Goal: Information Seeking & Learning: Learn about a topic

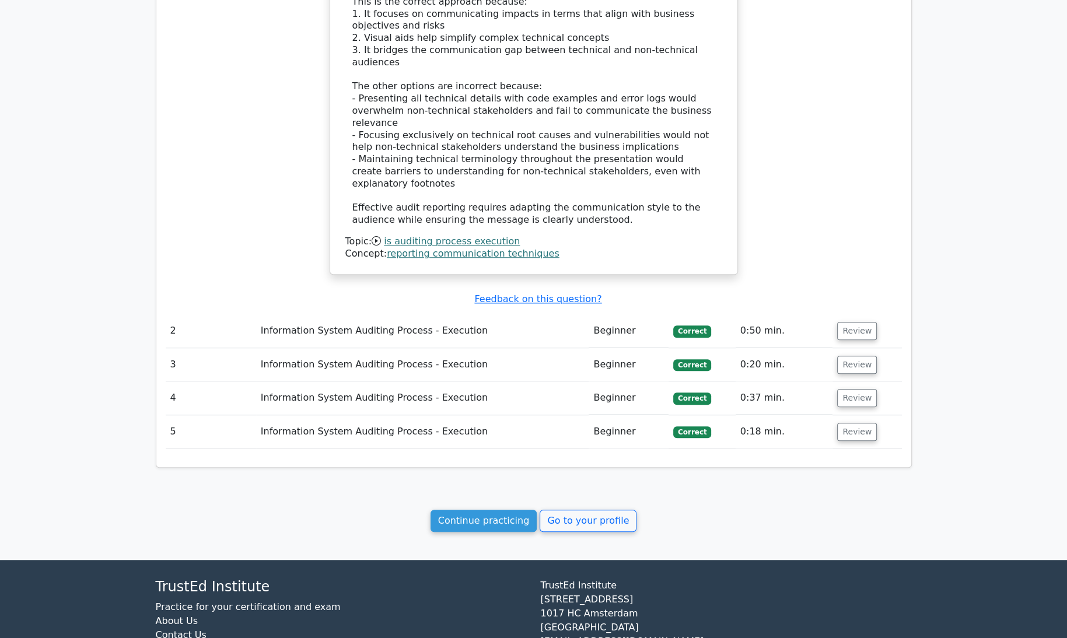
scroll to position [1015, 0]
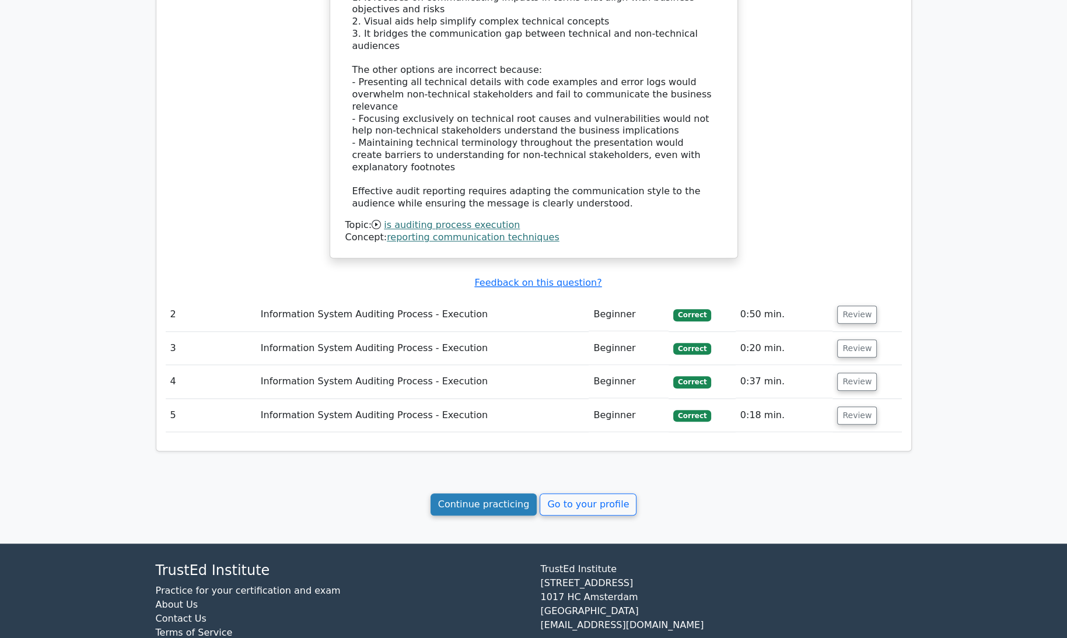
click at [455, 493] on link "Continue practicing" at bounding box center [483, 504] width 107 height 22
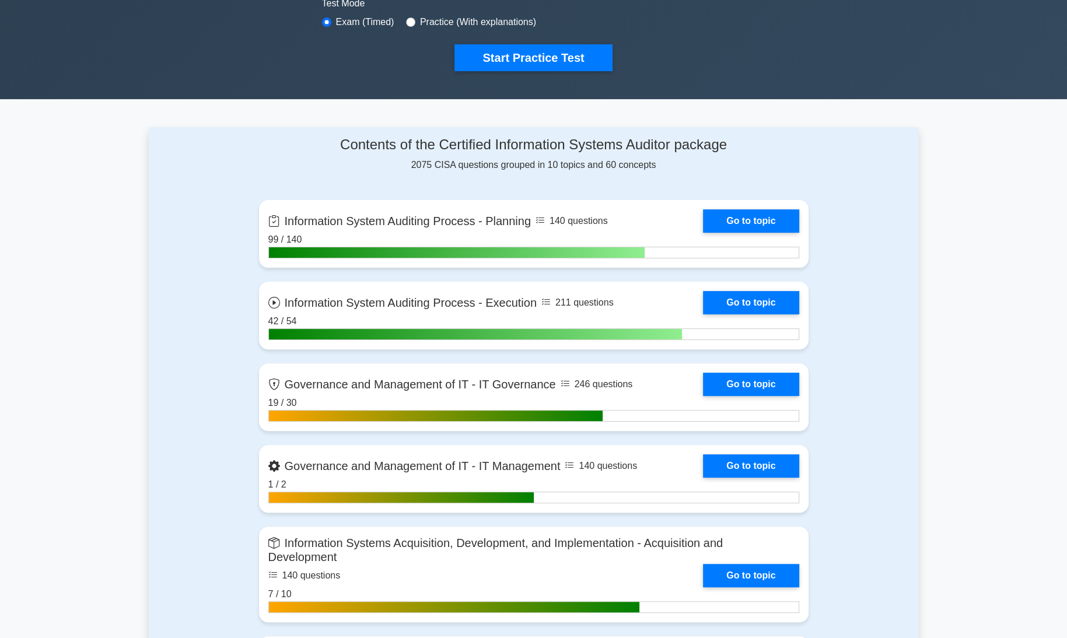
scroll to position [369, 0]
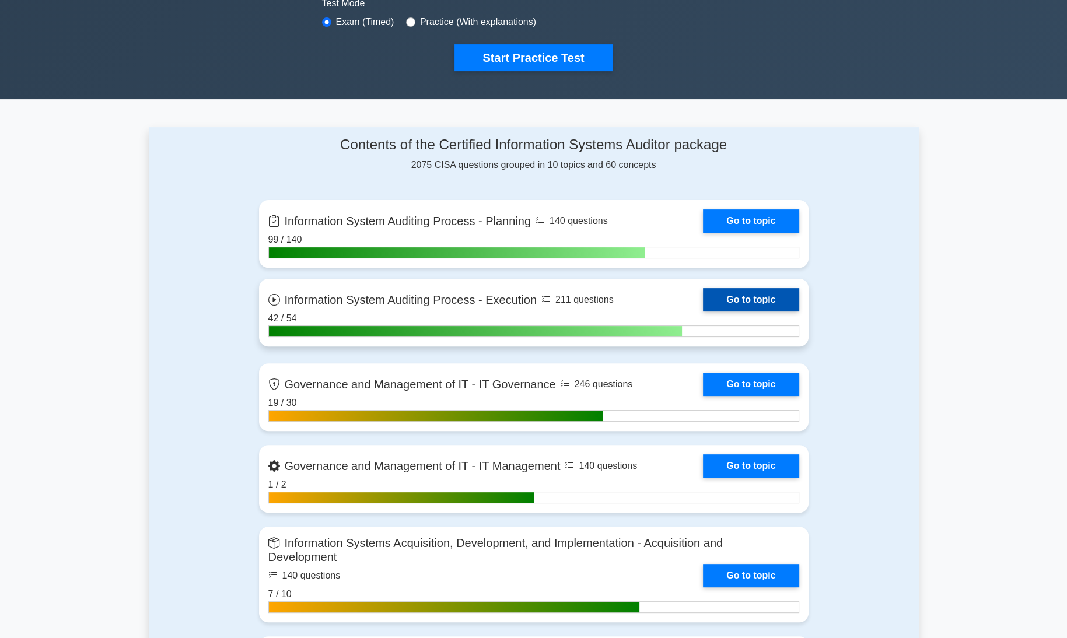
click at [779, 297] on link "Go to topic" at bounding box center [751, 299] width 96 height 23
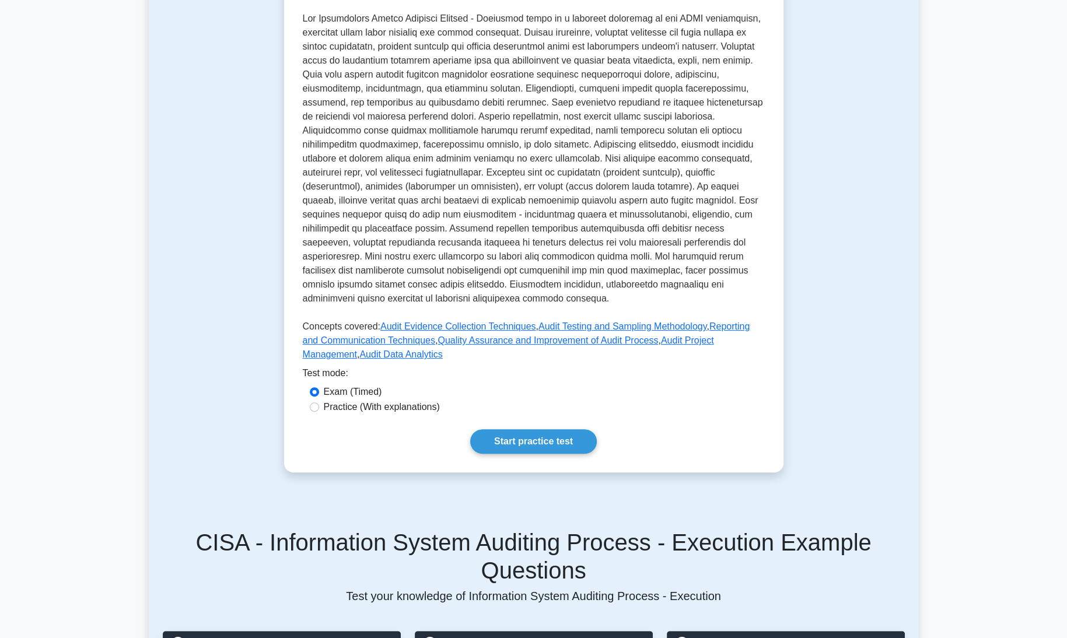
scroll to position [307, 0]
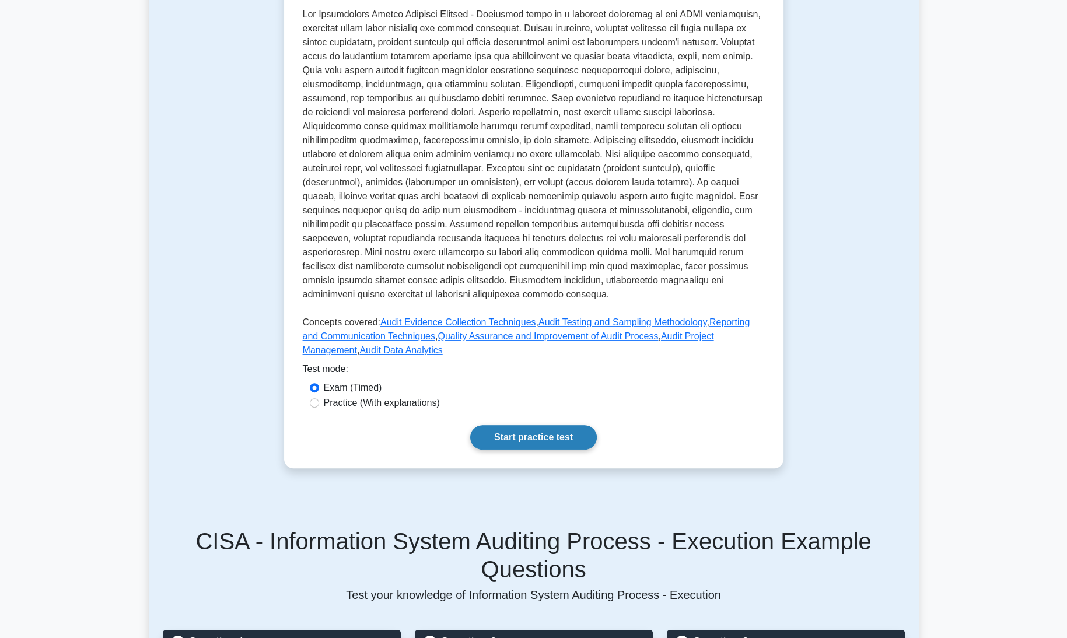
click at [546, 425] on link "Start practice test" at bounding box center [533, 437] width 127 height 24
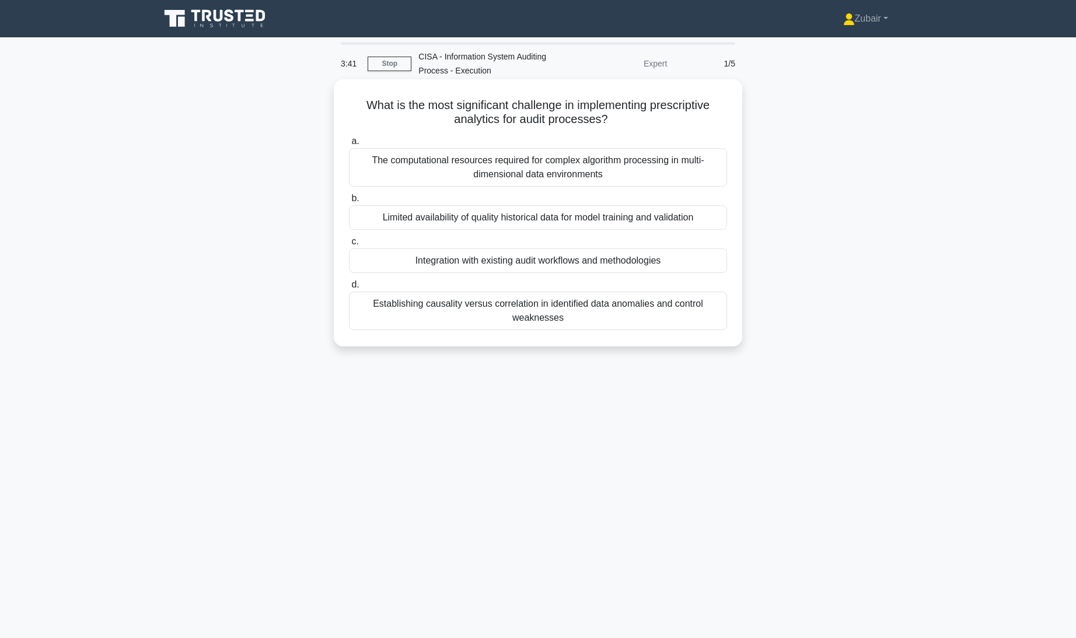
click at [568, 176] on div "The computational resources required for complex algorithm processing in multi-…" at bounding box center [538, 167] width 378 height 38
click at [349, 145] on input "a. The computational resources required for complex algorithm processing in mul…" at bounding box center [349, 142] width 0 height 8
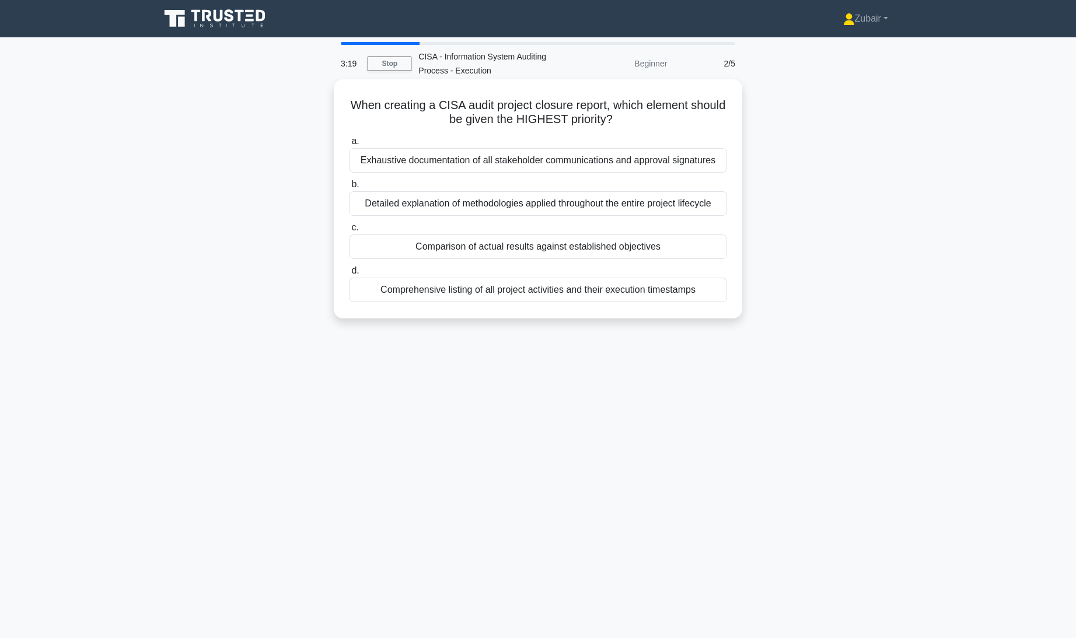
click at [541, 163] on div "Exhaustive documentation of all stakeholder communications and approval signatu…" at bounding box center [538, 160] width 378 height 24
click at [349, 145] on input "a. Exhaustive documentation of all stakeholder communications and approval sign…" at bounding box center [349, 142] width 0 height 8
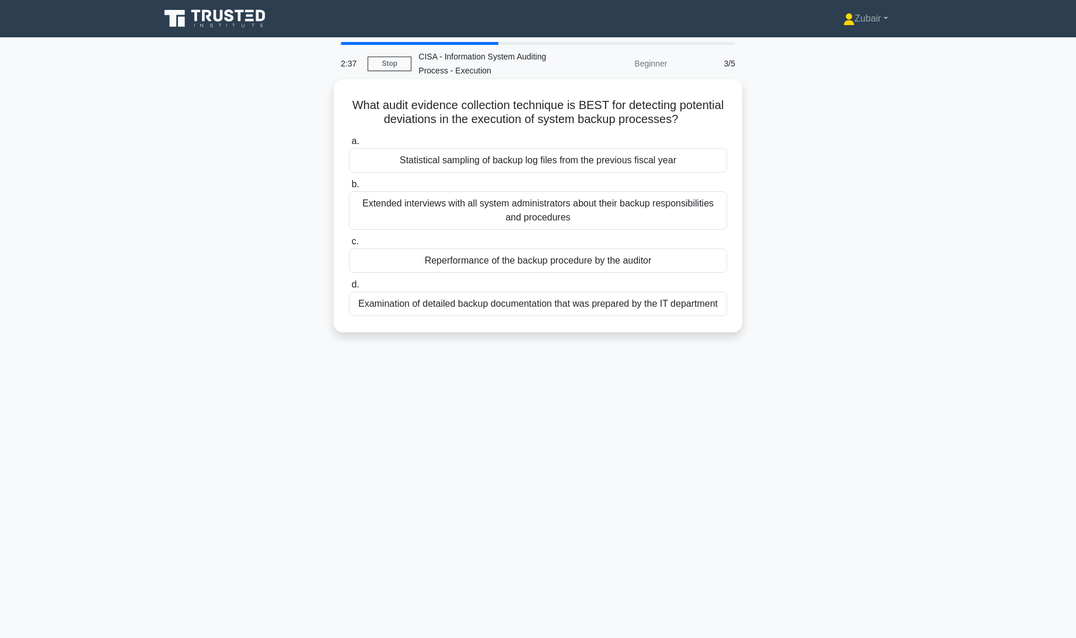
click at [502, 162] on div "Statistical sampling of backup log files from the previous fiscal year" at bounding box center [538, 160] width 378 height 24
click at [349, 145] on input "a. Statistical sampling of backup log files from the previous fiscal year" at bounding box center [349, 142] width 0 height 8
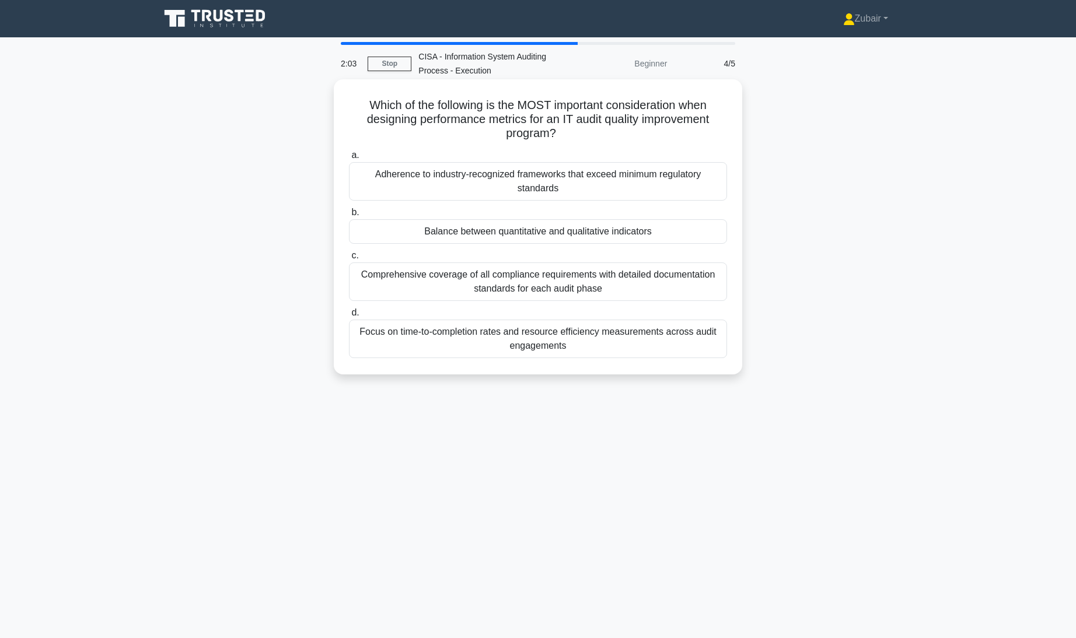
click at [713, 183] on div "Adherence to industry-recognized frameworks that exceed minimum regulatory stan…" at bounding box center [538, 181] width 378 height 38
click at [349, 159] on input "a. Adherence to industry-recognized frameworks that exceed minimum regulatory s…" at bounding box center [349, 156] width 0 height 8
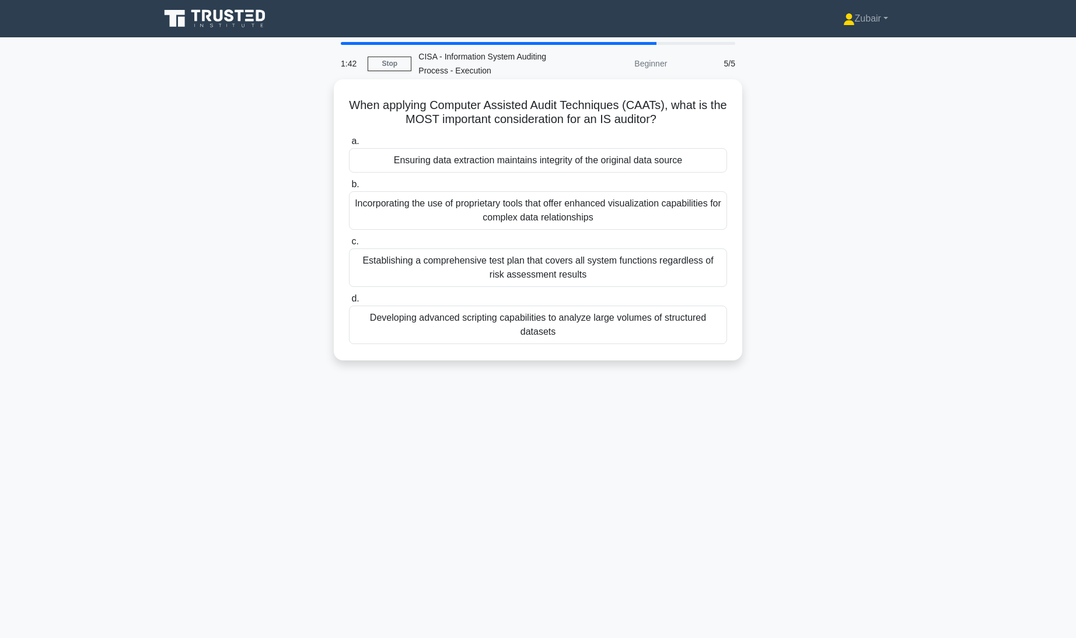
click at [687, 167] on div "Ensuring data extraction maintains integrity of the original data source" at bounding box center [538, 160] width 378 height 24
click at [349, 145] on input "a. Ensuring data extraction maintains integrity of the original data source" at bounding box center [349, 142] width 0 height 8
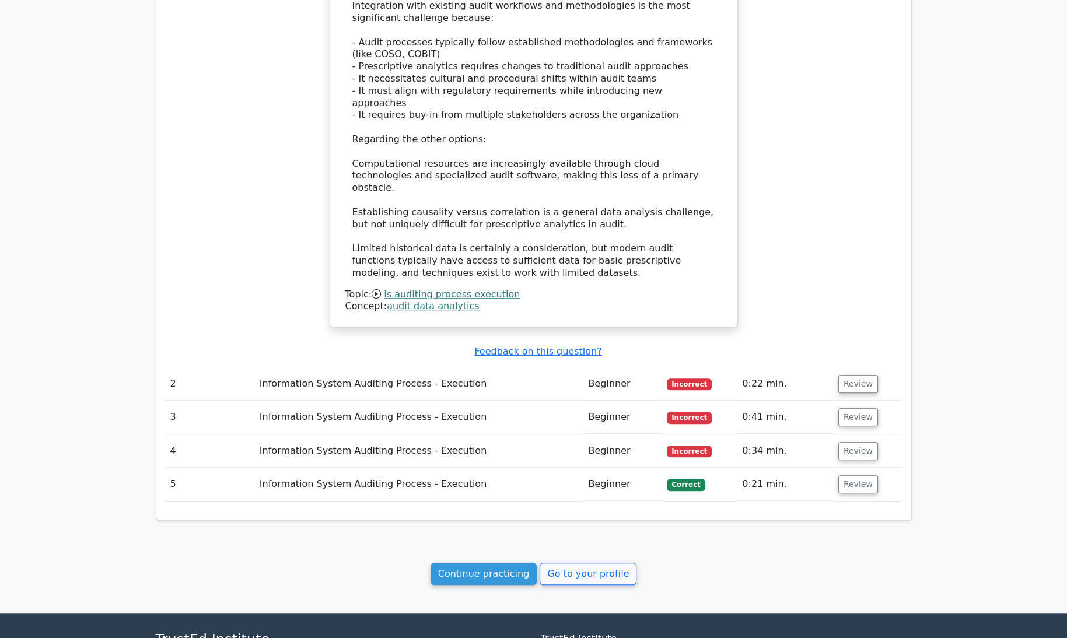
scroll to position [974, 0]
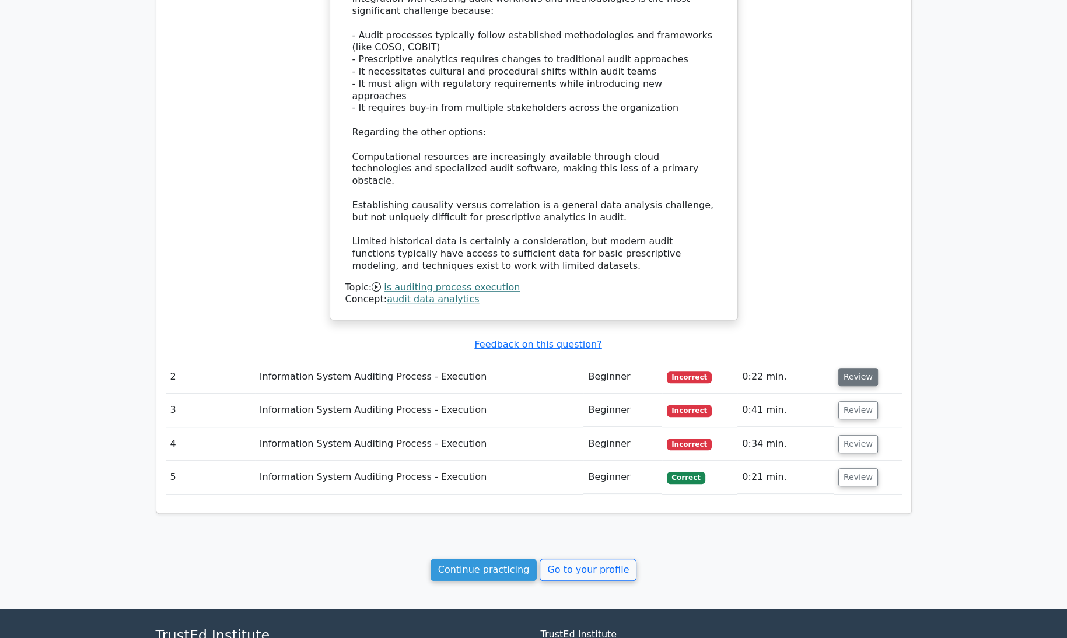
click at [856, 368] on button "Review" at bounding box center [858, 377] width 40 height 18
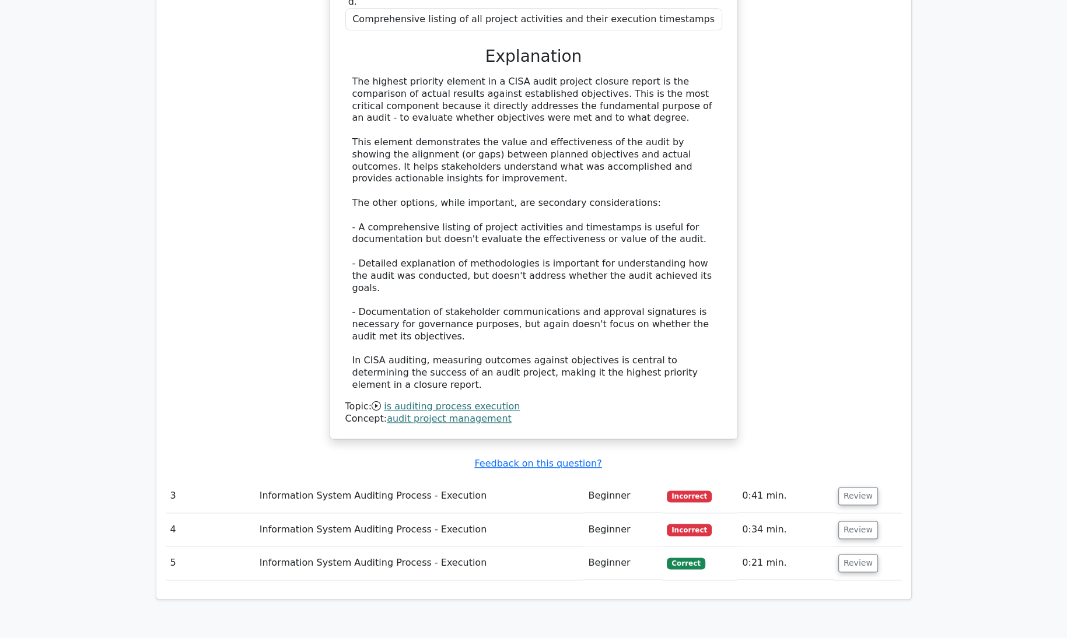
scroll to position [1570, 0]
click at [862, 486] on button "Review" at bounding box center [858, 495] width 40 height 18
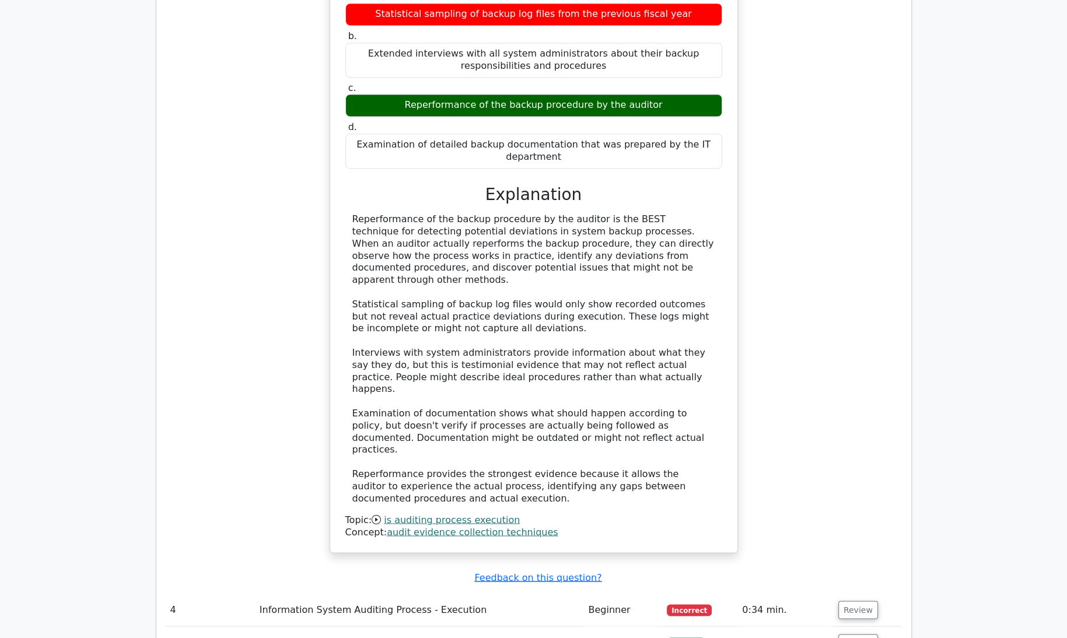
scroll to position [2177, 0]
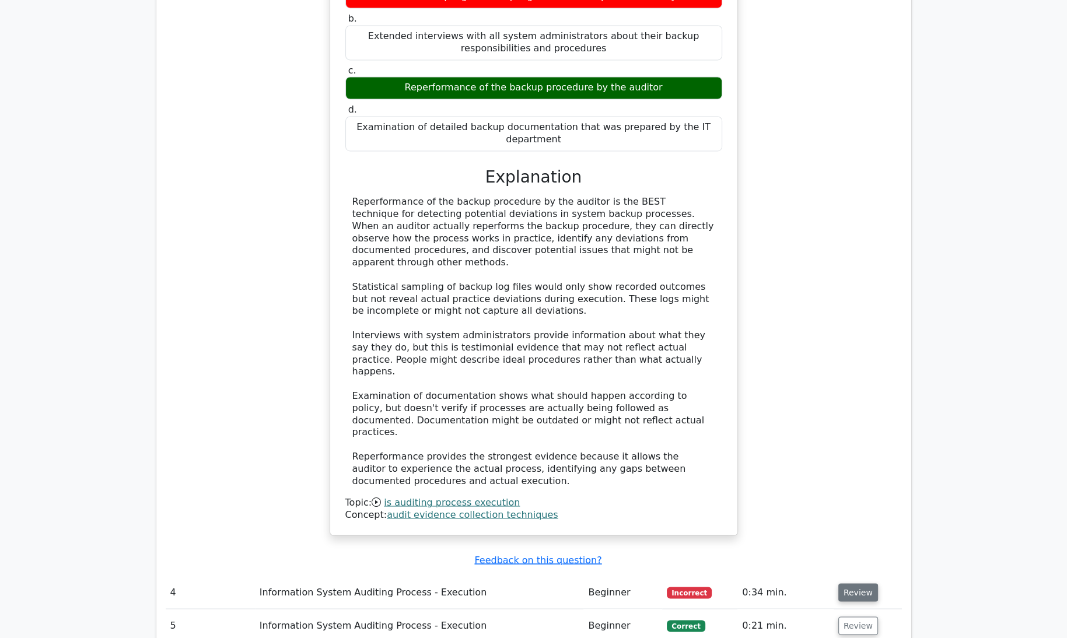
click at [867, 583] on button "Review" at bounding box center [858, 592] width 40 height 18
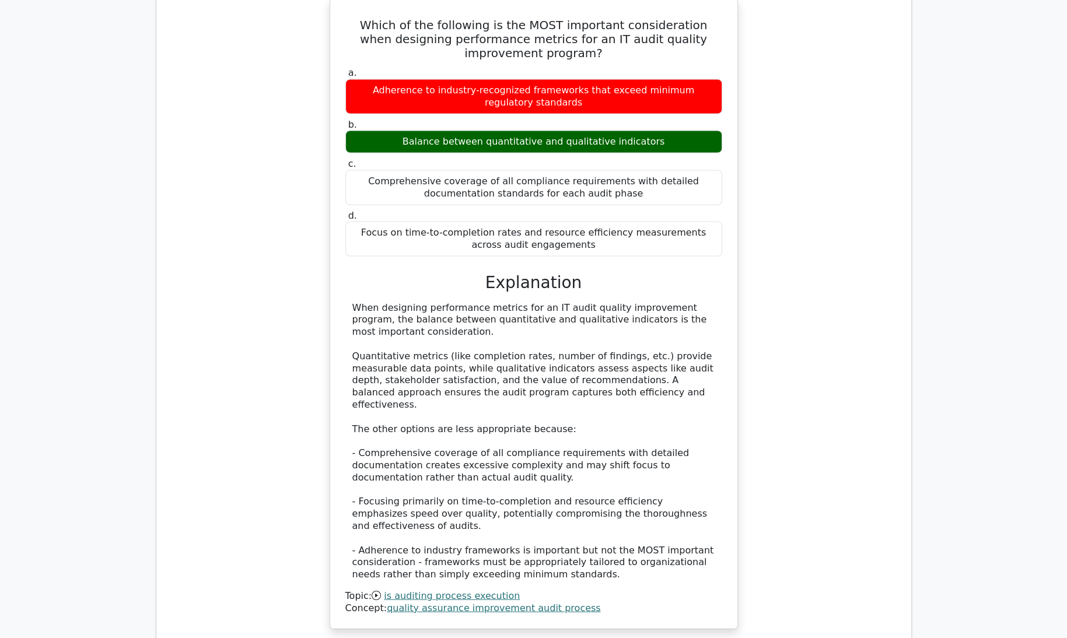
scroll to position [2788, 0]
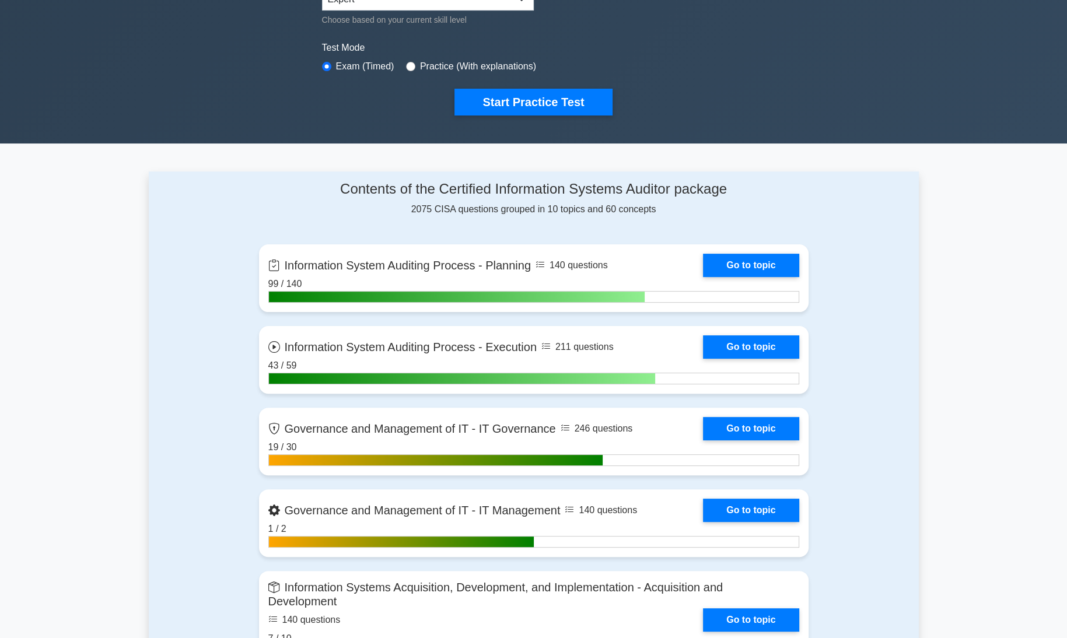
scroll to position [324, 0]
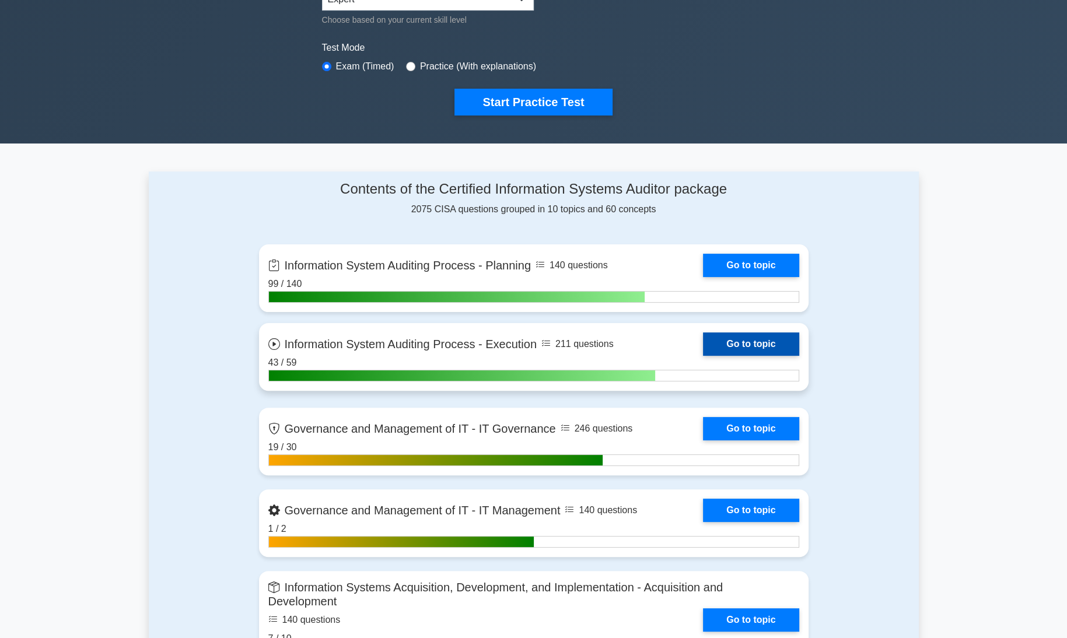
click at [740, 337] on link "Go to topic" at bounding box center [751, 343] width 96 height 23
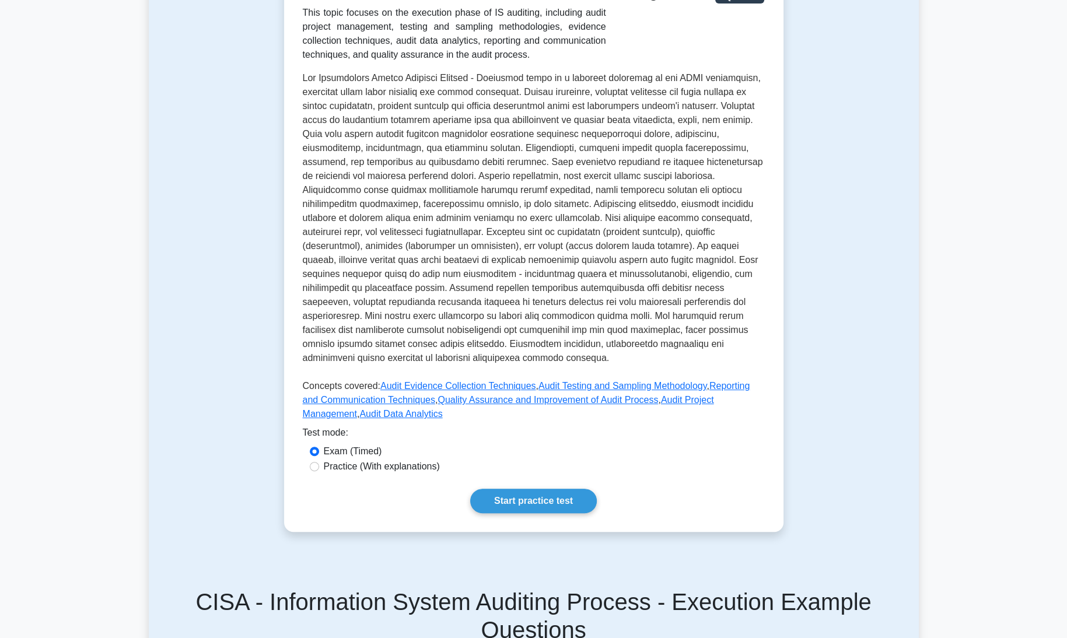
scroll to position [282, 0]
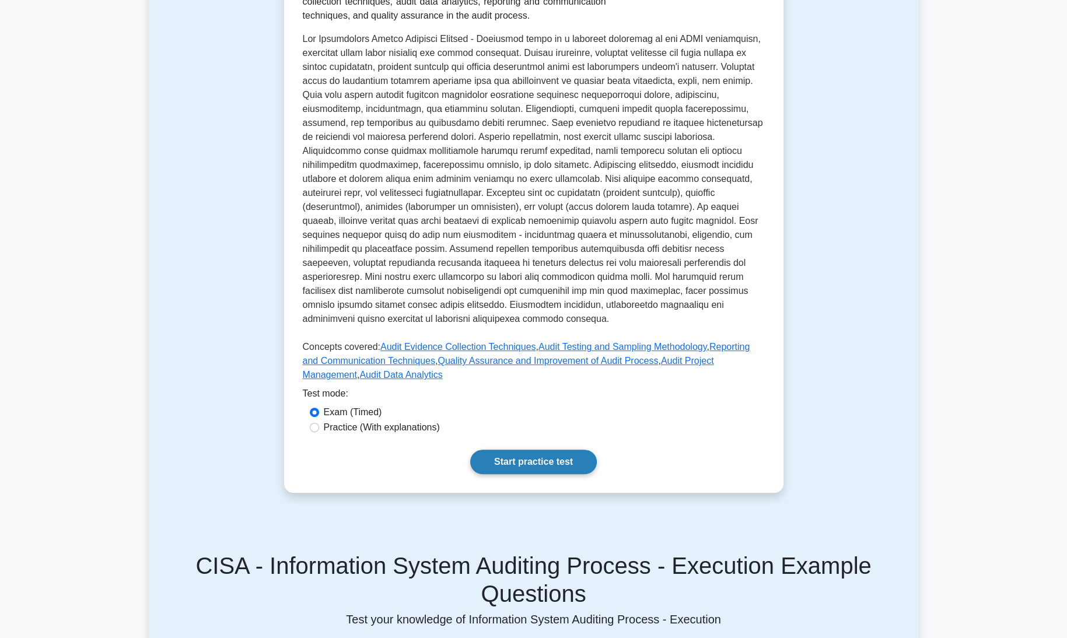
click at [572, 450] on link "Start practice test" at bounding box center [533, 462] width 127 height 24
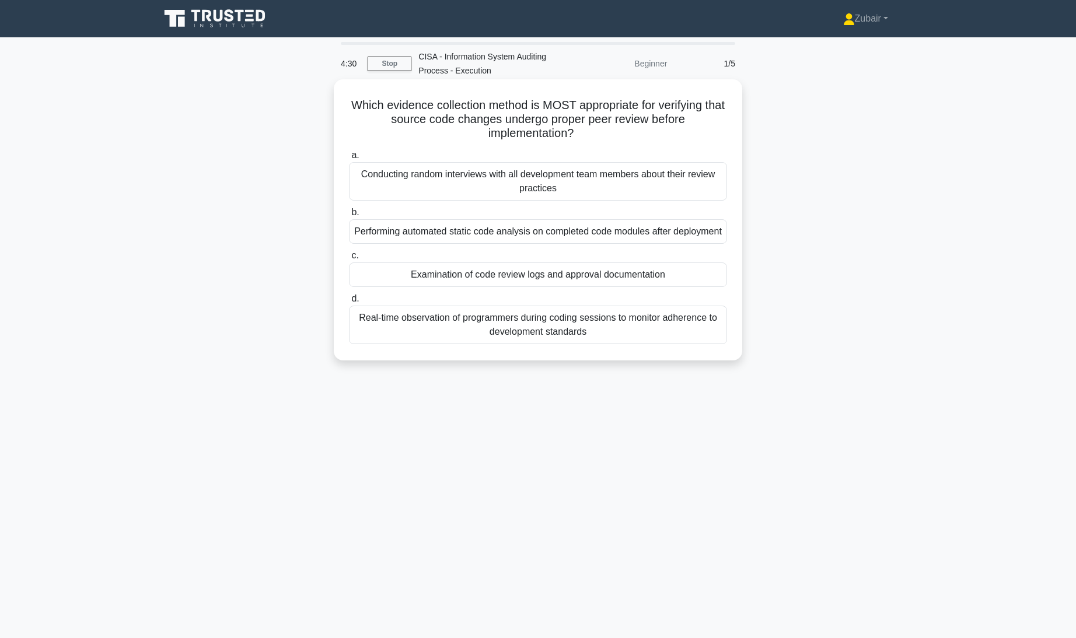
click at [693, 287] on div "Examination of code review logs and approval documentation" at bounding box center [538, 274] width 378 height 24
click at [349, 260] on input "c. Examination of code review logs and approval documentation" at bounding box center [349, 256] width 0 height 8
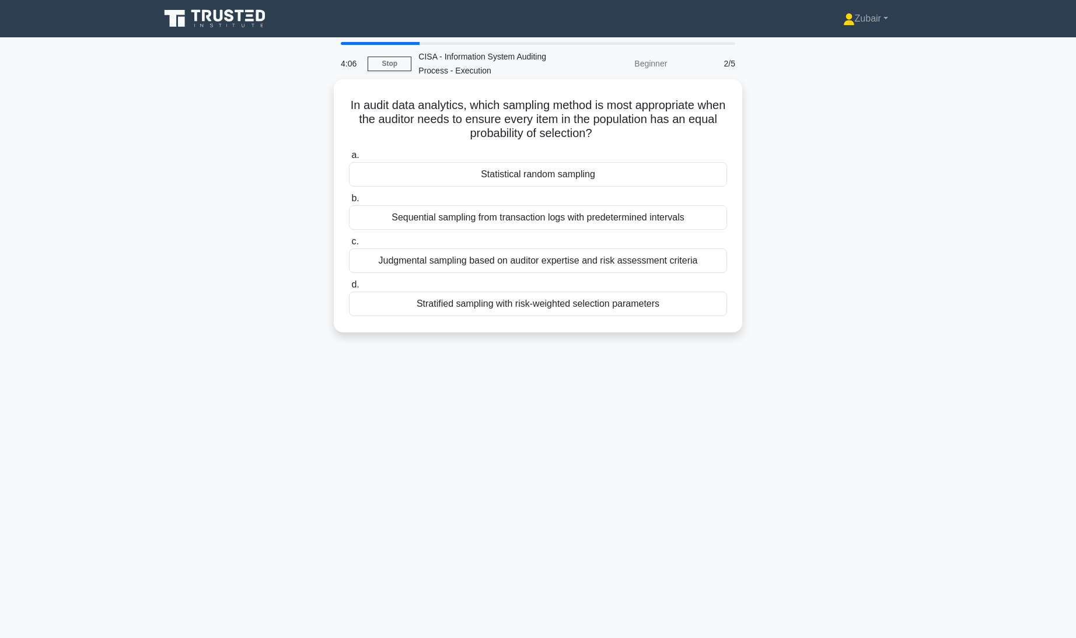
click at [681, 173] on div "Statistical random sampling" at bounding box center [538, 174] width 378 height 24
click at [349, 159] on input "a. Statistical random sampling" at bounding box center [349, 156] width 0 height 8
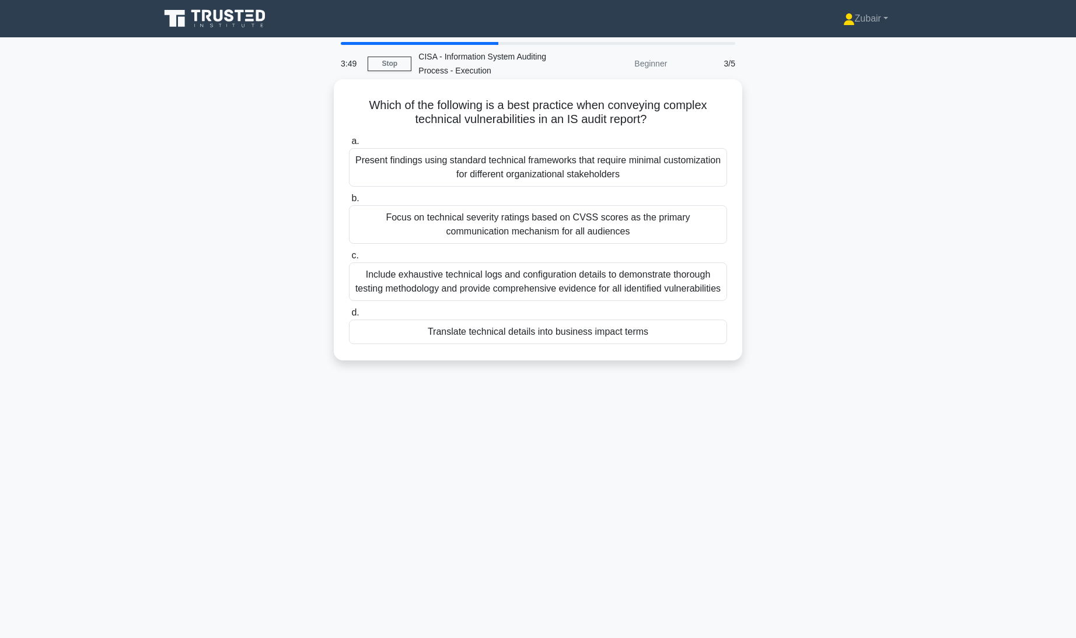
click at [646, 344] on div "Translate technical details into business impact terms" at bounding box center [538, 332] width 378 height 24
click at [349, 317] on input "d. Translate technical details into business impact terms" at bounding box center [349, 313] width 0 height 8
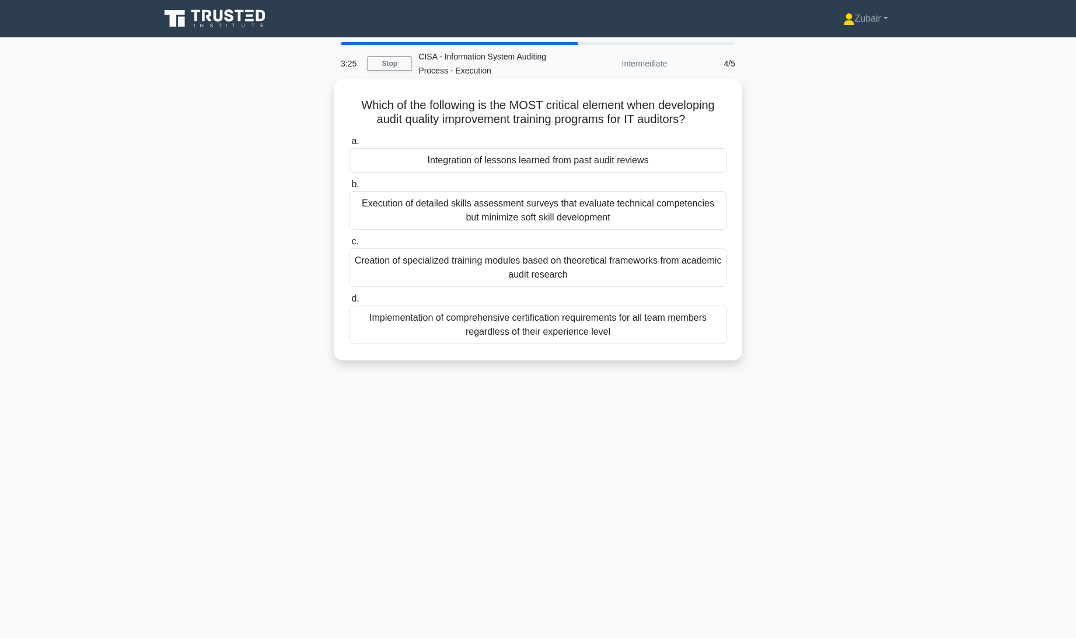
click at [656, 164] on div "Integration of lessons learned from past audit reviews" at bounding box center [538, 160] width 378 height 24
click at [349, 145] on input "a. Integration of lessons learned from past audit reviews" at bounding box center [349, 142] width 0 height 8
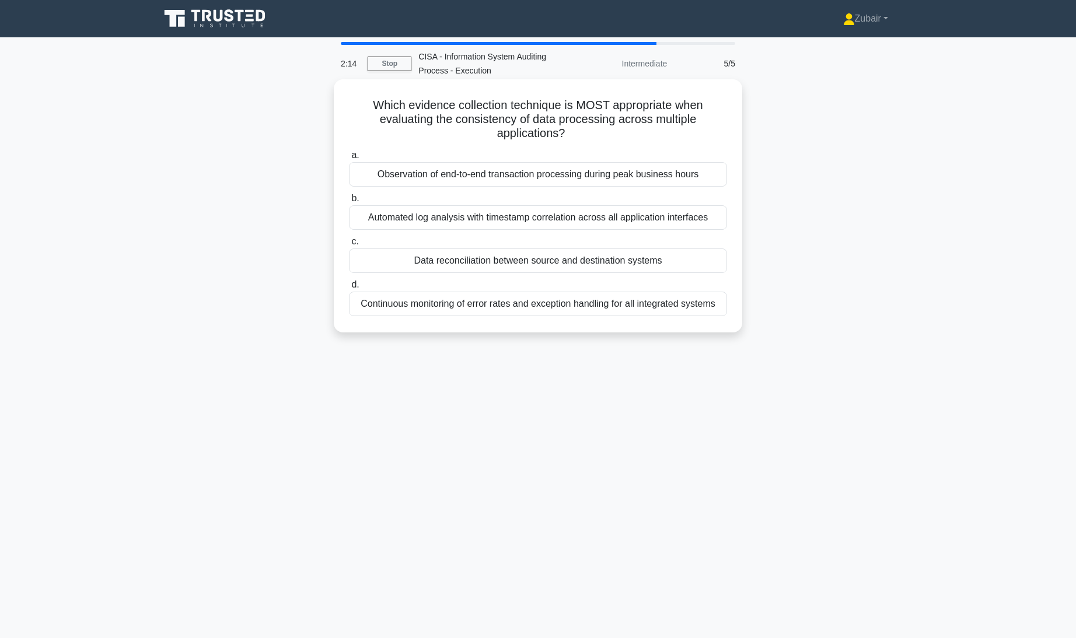
click at [682, 177] on div "Observation of end-to-end transaction processing during peak business hours" at bounding box center [538, 174] width 378 height 24
click at [349, 159] on input "a. Observation of end-to-end transaction processing during peak business hours" at bounding box center [349, 156] width 0 height 8
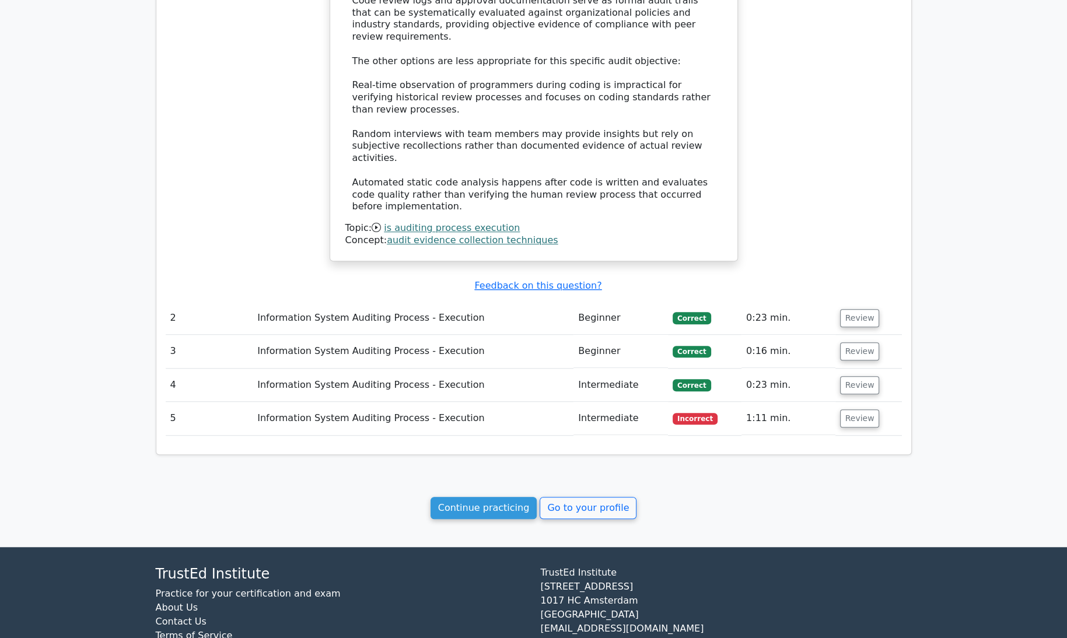
scroll to position [1014, 0]
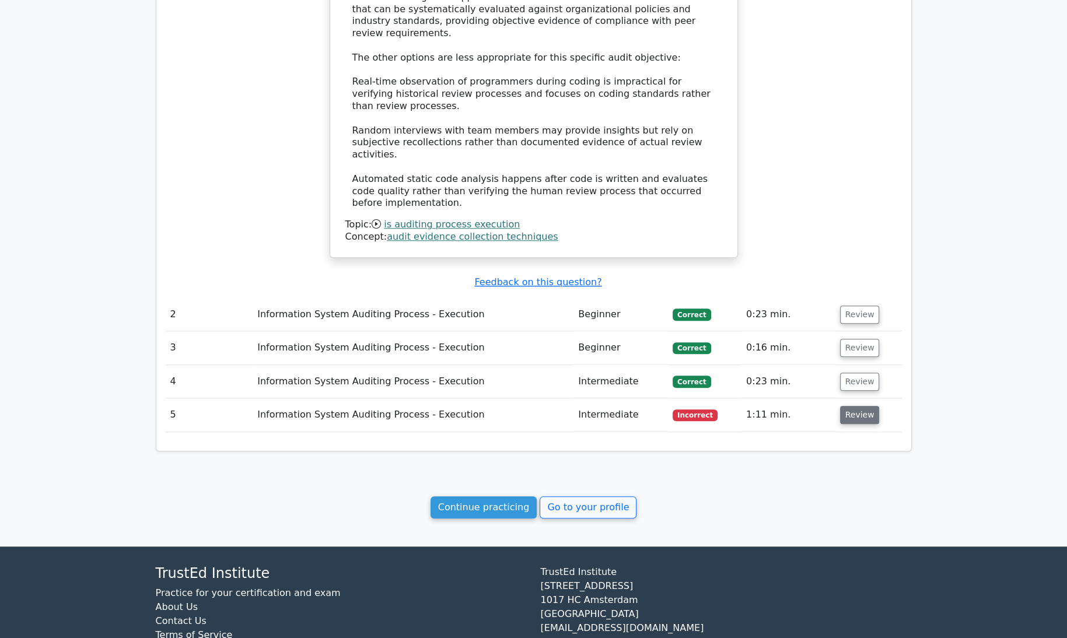
click at [859, 406] on button "Review" at bounding box center [860, 415] width 40 height 18
click at [856, 406] on button "Review" at bounding box center [860, 415] width 40 height 18
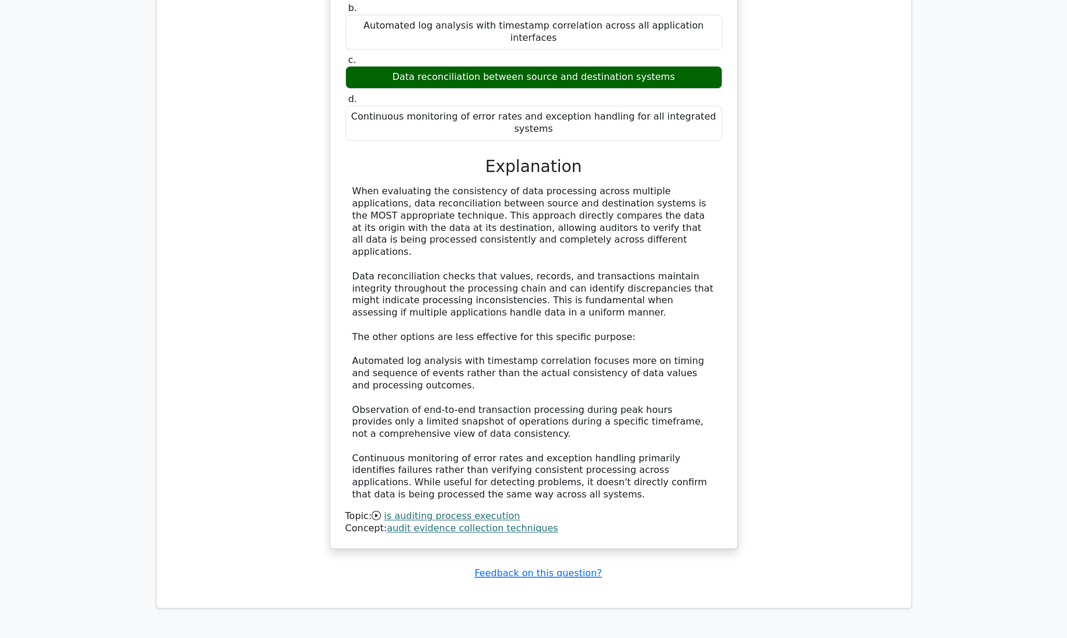
scroll to position [1686, 0]
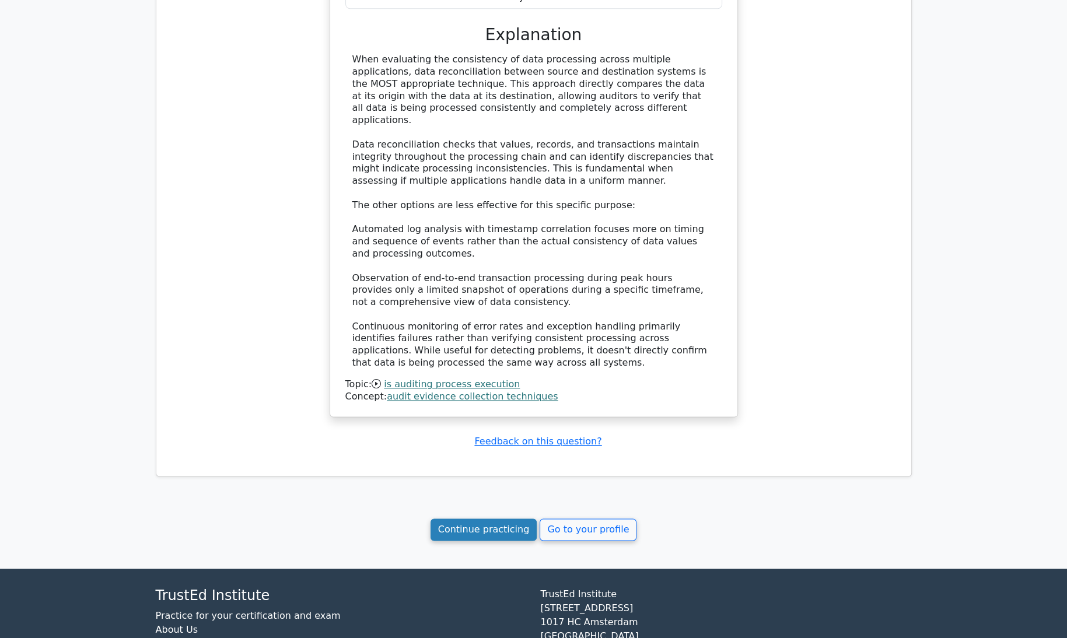
click at [498, 519] on link "Continue practicing" at bounding box center [483, 530] width 107 height 22
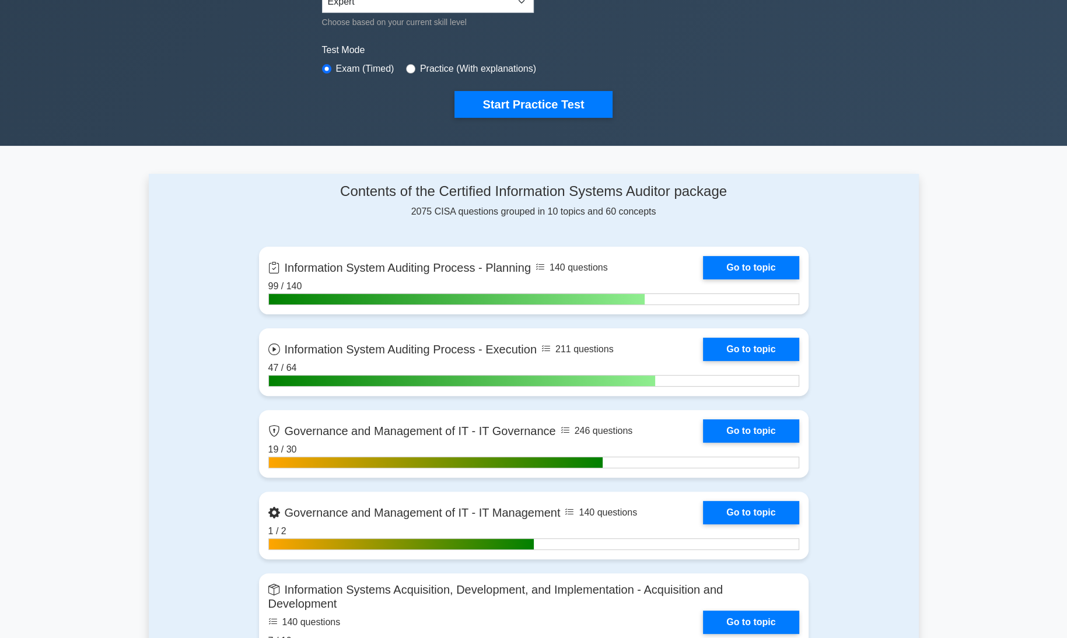
scroll to position [352, 0]
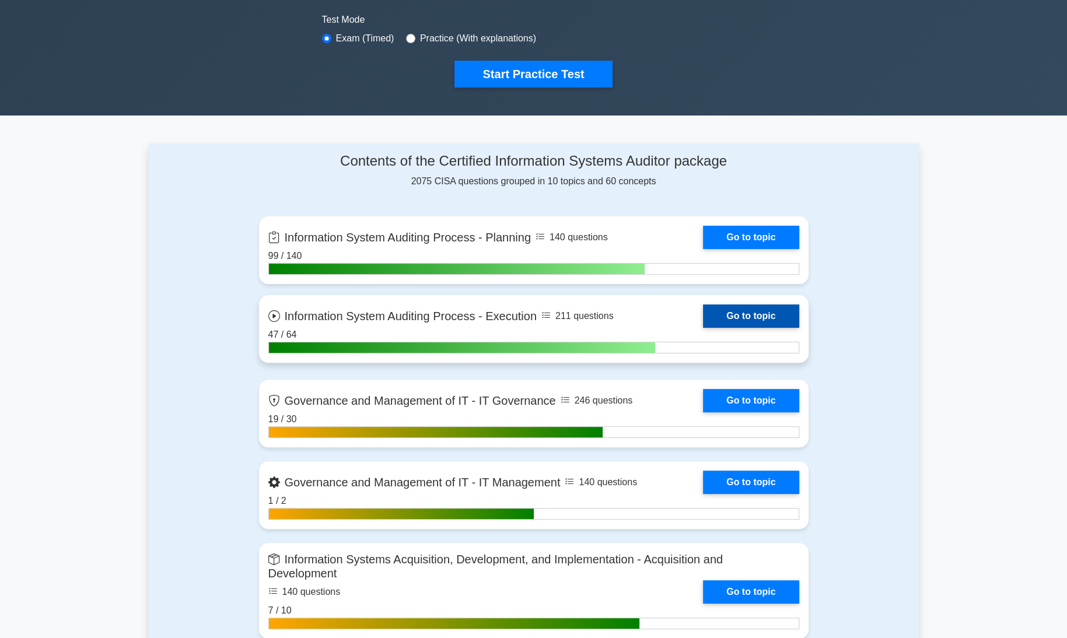
click at [739, 314] on link "Go to topic" at bounding box center [751, 315] width 96 height 23
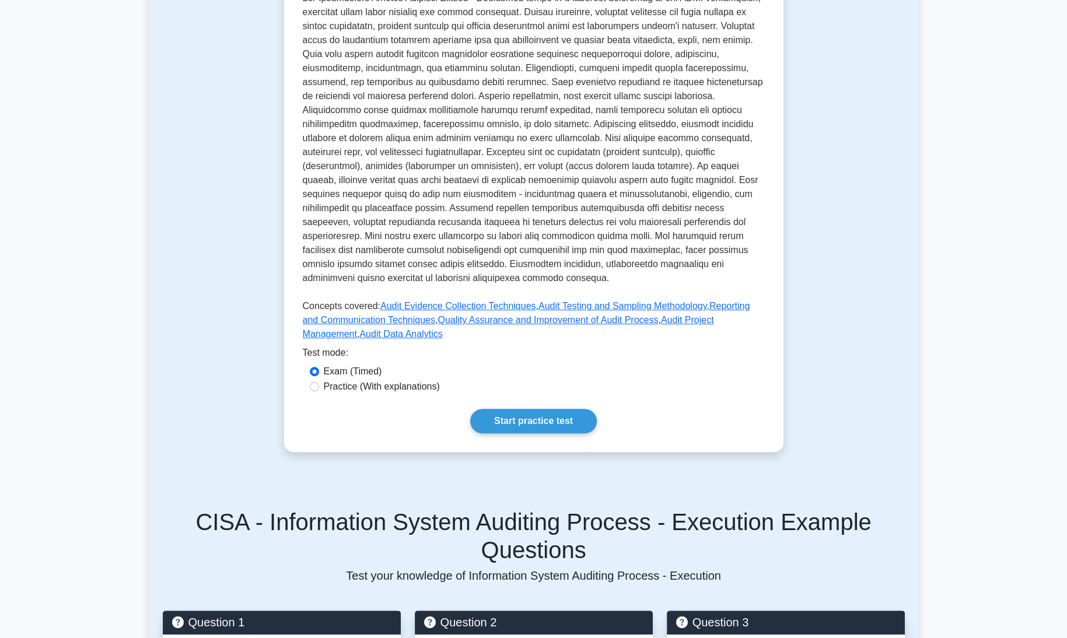
scroll to position [328, 0]
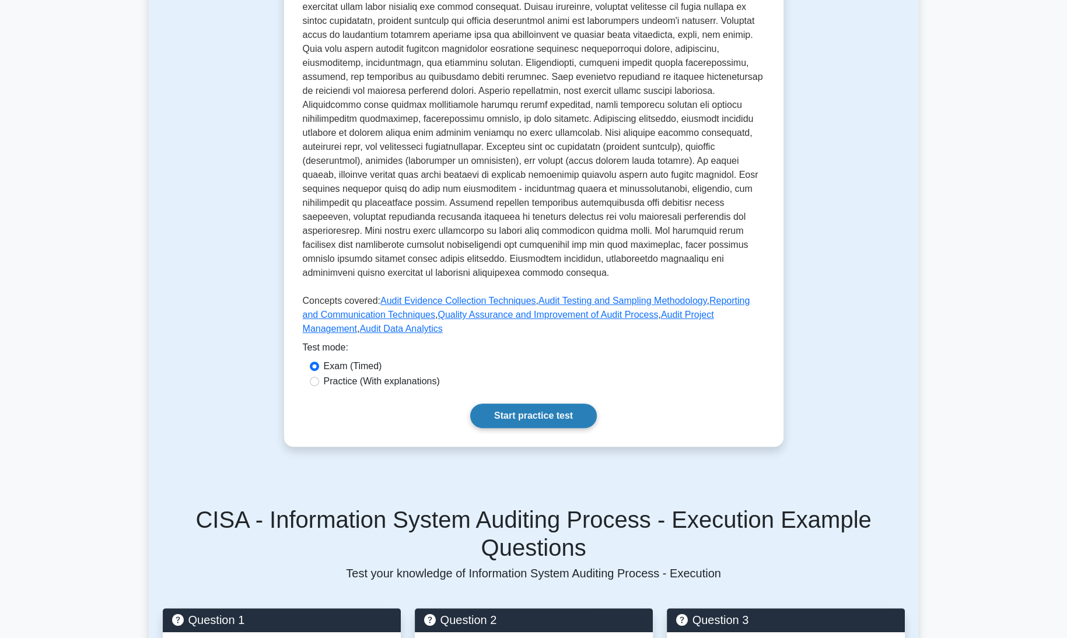
click at [532, 407] on link "Start practice test" at bounding box center [533, 416] width 127 height 24
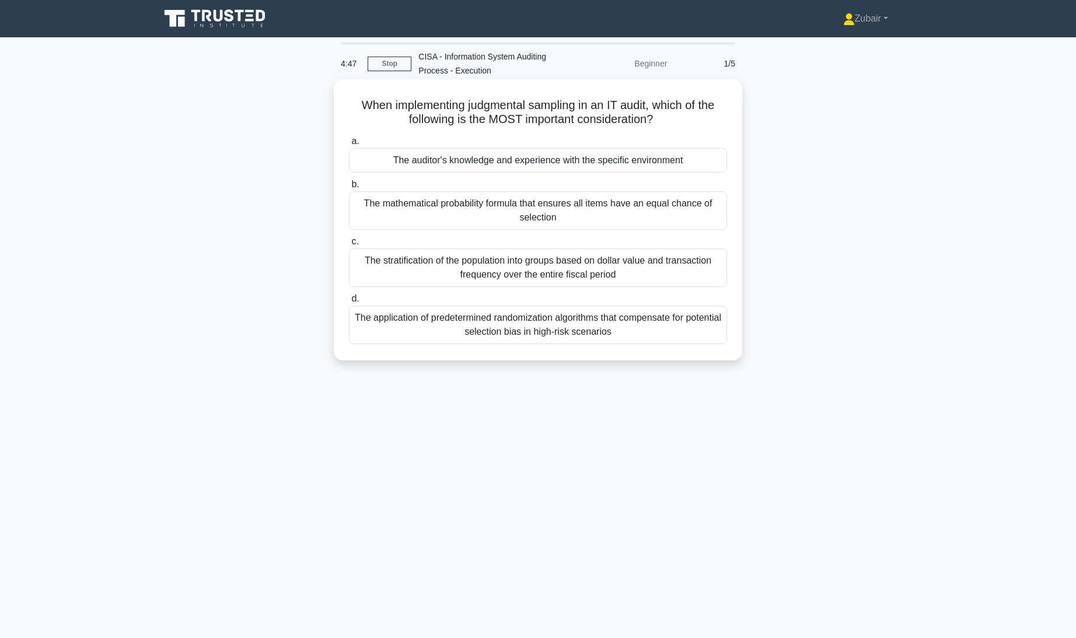
click at [650, 160] on div "The auditor's knowledge and experience with the specific environment" at bounding box center [538, 160] width 378 height 24
click at [349, 145] on input "a. The auditor's knowledge and experience with the specific environment" at bounding box center [349, 142] width 0 height 8
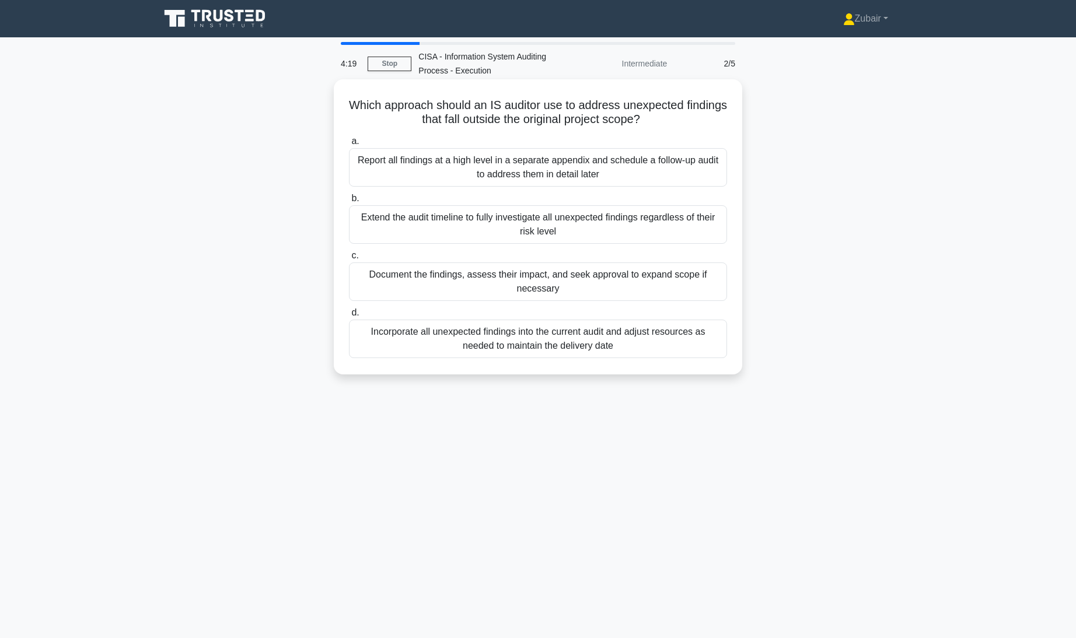
click at [668, 284] on div "Document the findings, assess their impact, and seek approval to expand scope i…" at bounding box center [538, 281] width 378 height 38
click at [349, 260] on input "c. Document the findings, assess their impact, and seek approval to expand scop…" at bounding box center [349, 256] width 0 height 8
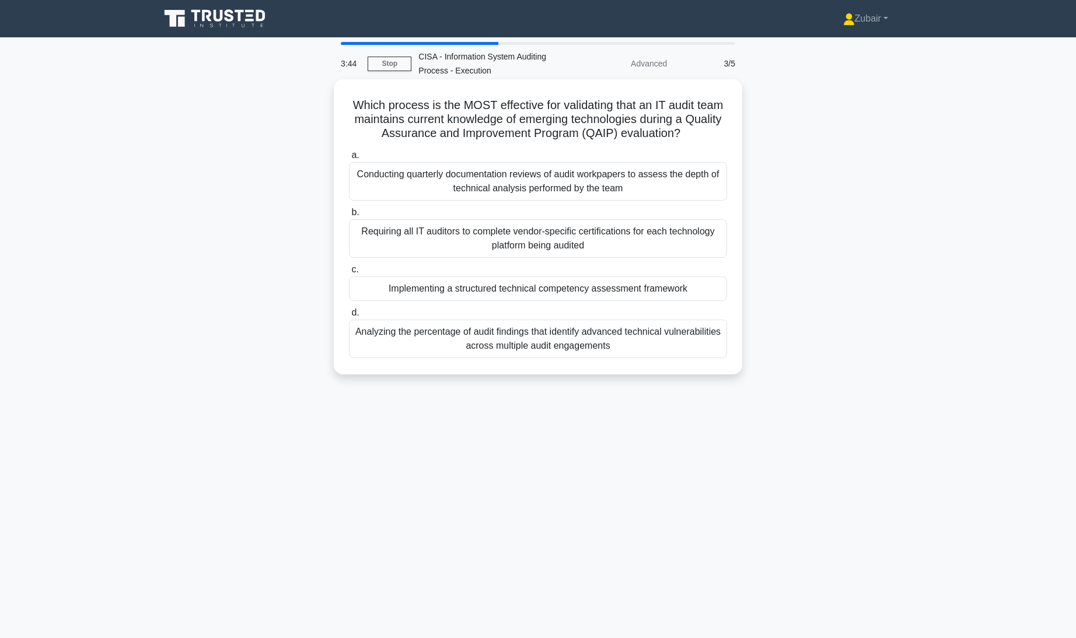
click at [677, 283] on div "Implementing a structured technical competency assessment framework" at bounding box center [538, 288] width 378 height 24
click at [349, 274] on input "c. Implementing a structured technical competency assessment framework" at bounding box center [349, 270] width 0 height 8
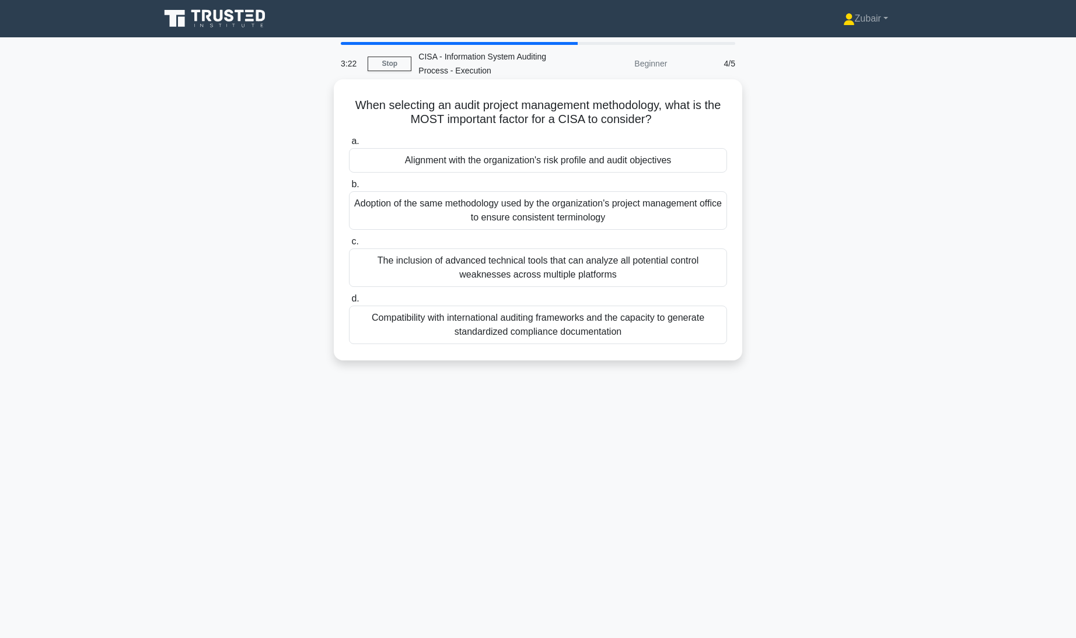
click at [672, 154] on div "Alignment with the organization's risk profile and audit objectives" at bounding box center [538, 160] width 378 height 24
click at [349, 145] on input "a. Alignment with the organization's risk profile and audit objectives" at bounding box center [349, 142] width 0 height 8
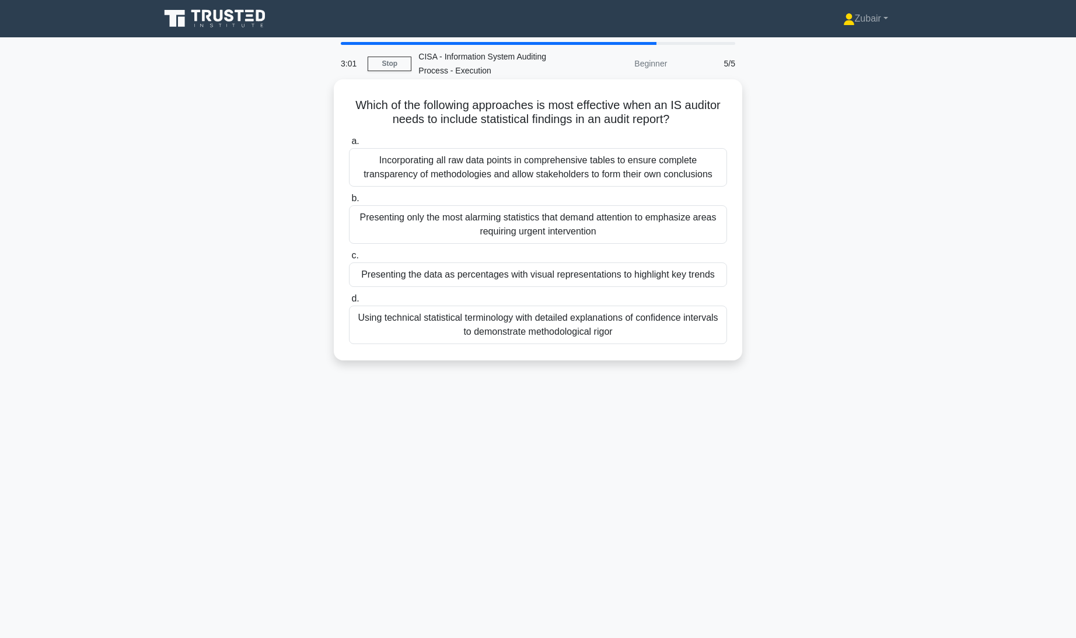
click at [694, 277] on div "Presenting the data as percentages with visual representations to highlight key…" at bounding box center [538, 274] width 378 height 24
click at [349, 260] on input "c. Presenting the data as percentages with visual representations to highlight …" at bounding box center [349, 256] width 0 height 8
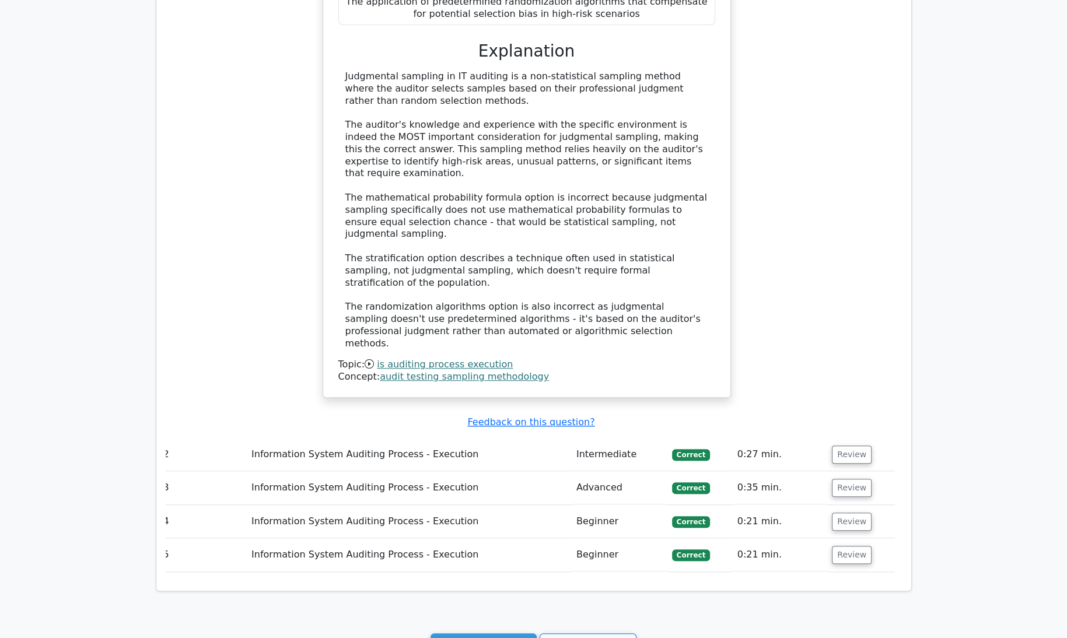
scroll to position [914, 0]
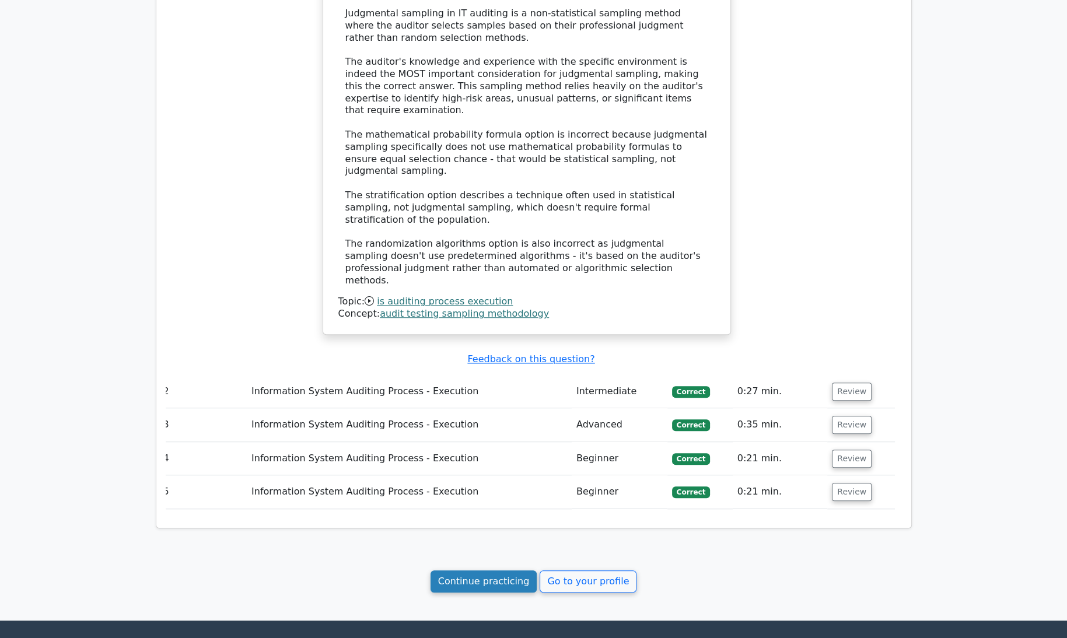
click at [451, 570] on link "Continue practicing" at bounding box center [483, 581] width 107 height 22
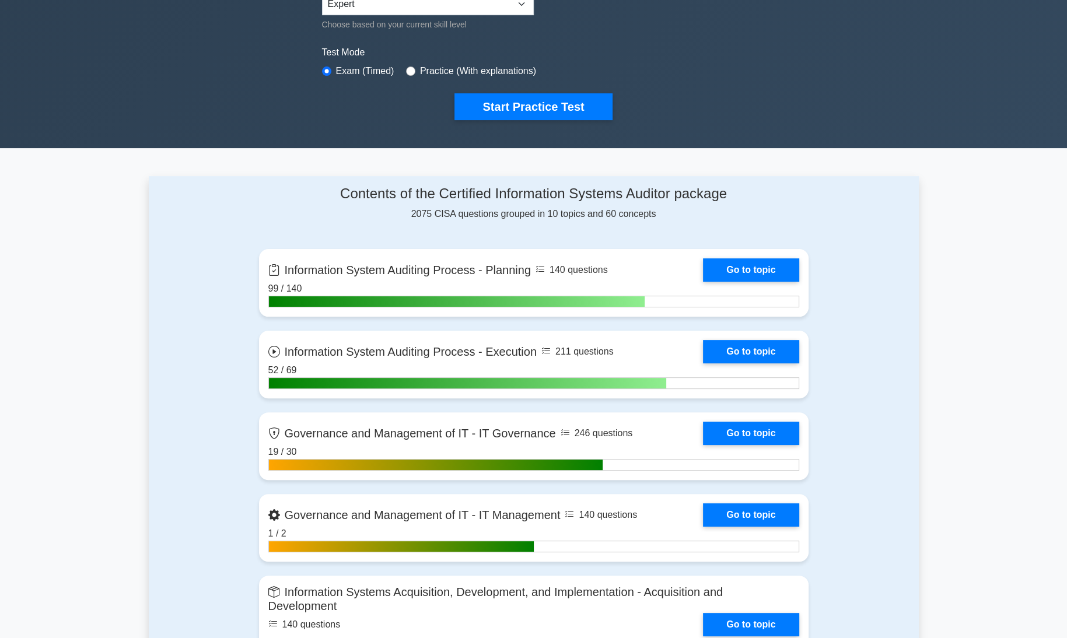
scroll to position [327, 0]
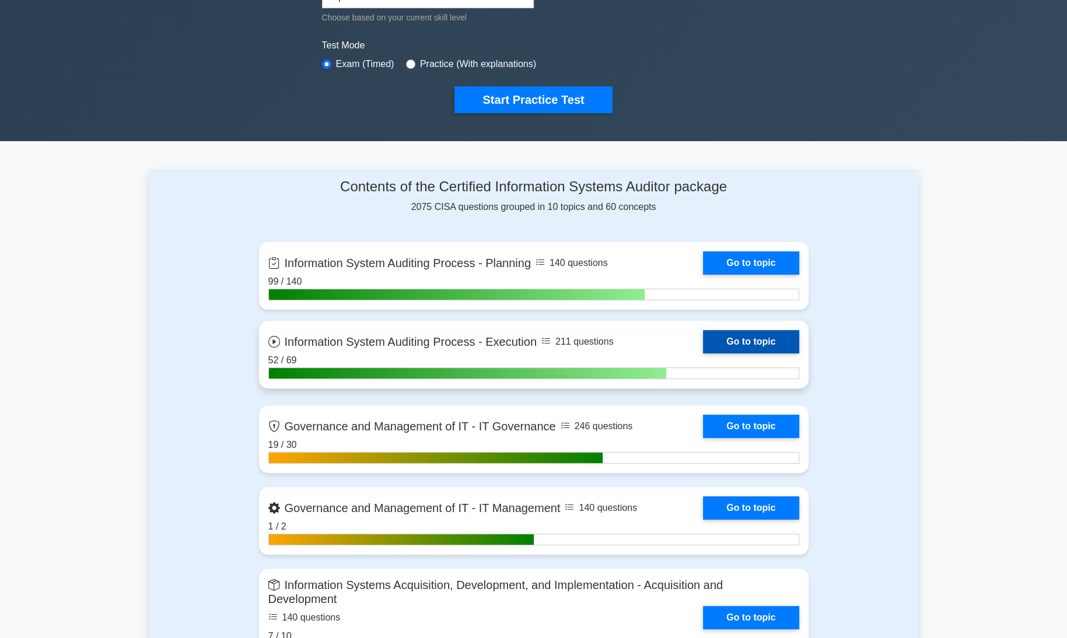
click at [766, 335] on link "Go to topic" at bounding box center [751, 341] width 96 height 23
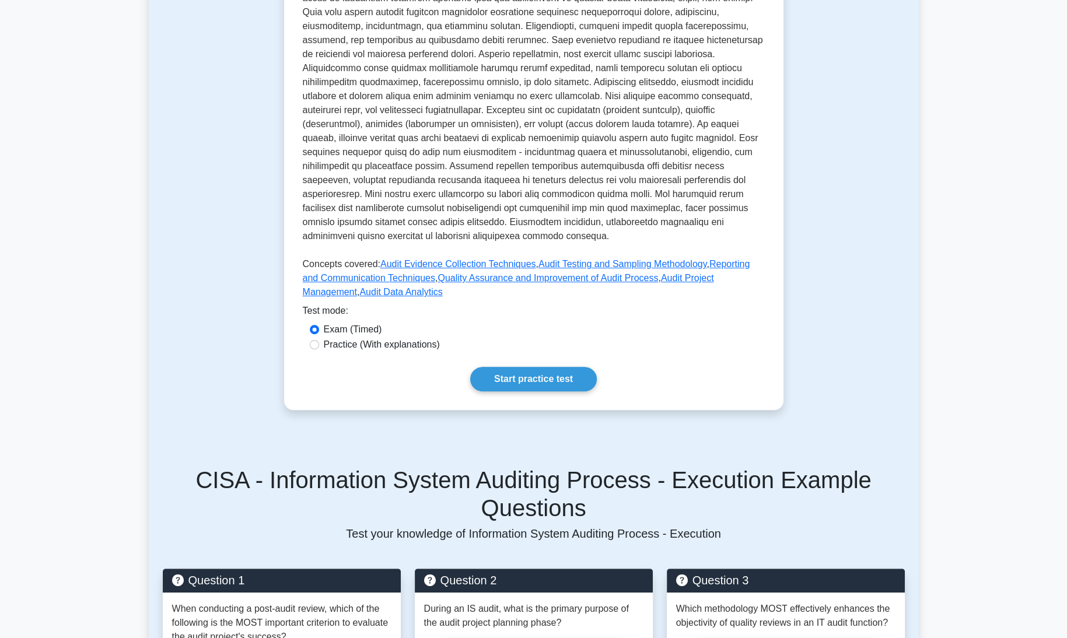
scroll to position [402, 0]
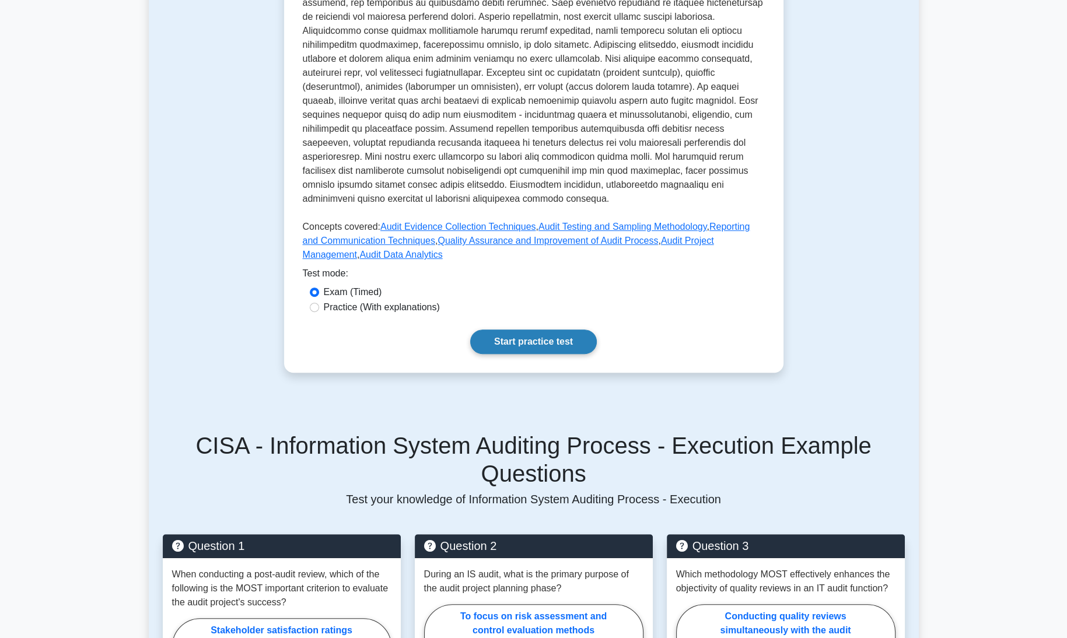
click at [558, 330] on link "Start practice test" at bounding box center [533, 342] width 127 height 24
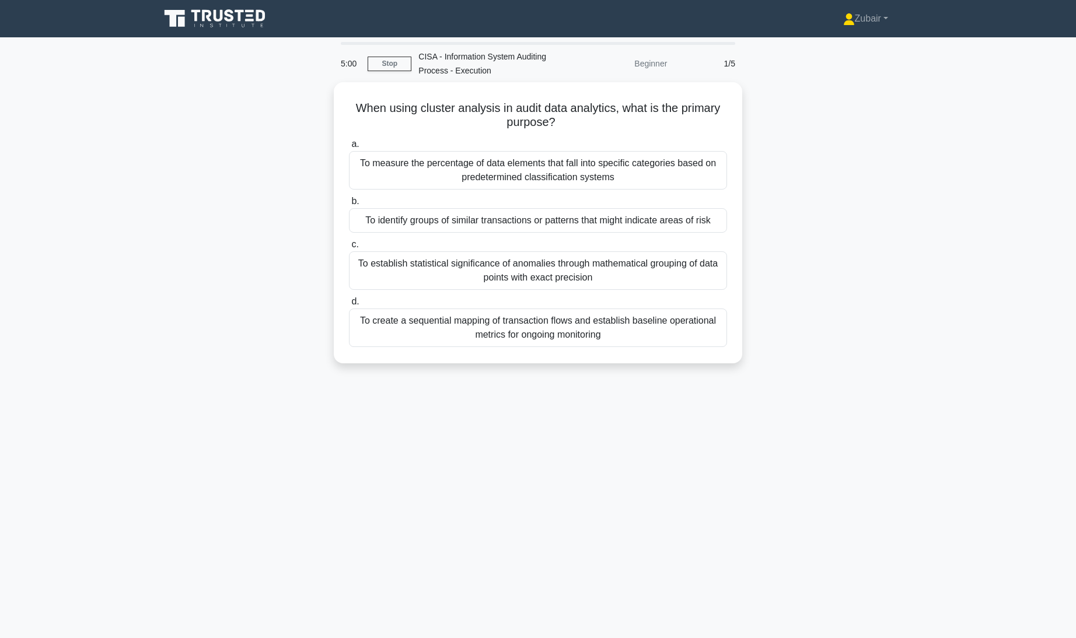
click at [0, 526] on main "5:00 Stop CISA - Information System Auditing Process - Execution Beginner 1/5 W…" at bounding box center [538, 337] width 1076 height 601
click at [384, 166] on div "To measure the percentage of data elements that fall into specific categories b…" at bounding box center [538, 167] width 378 height 38
click at [349, 145] on input "a. To measure the percentage of data elements that fall into specific categorie…" at bounding box center [349, 142] width 0 height 8
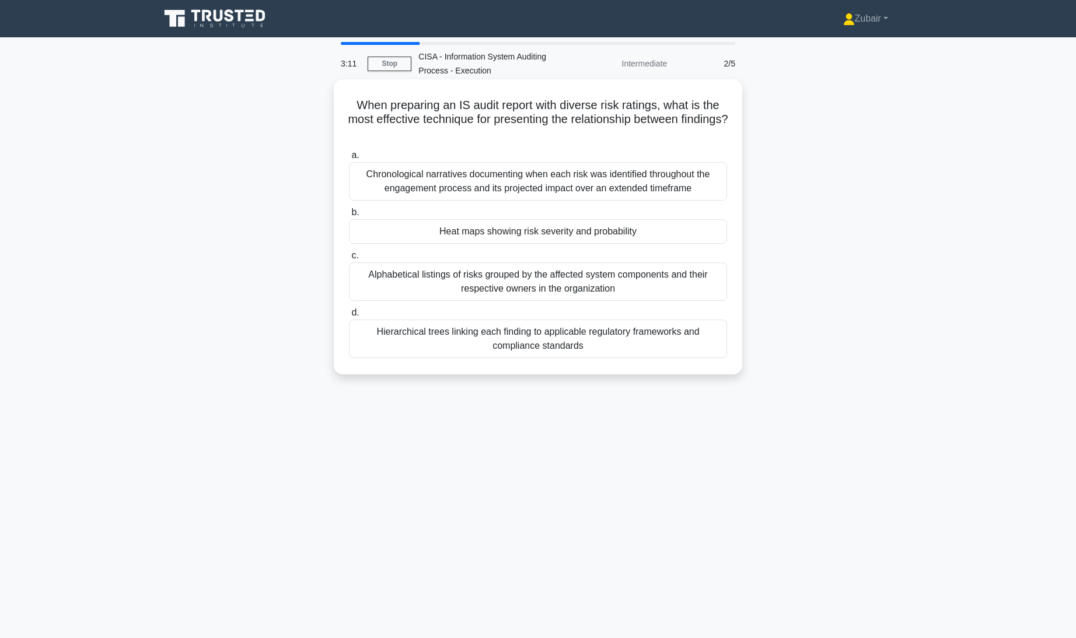
click at [388, 335] on div "Hierarchical trees linking each finding to applicable regulatory frameworks and…" at bounding box center [538, 339] width 378 height 38
click at [349, 317] on input "d. Hierarchical trees linking each finding to applicable regulatory frameworks …" at bounding box center [349, 313] width 0 height 8
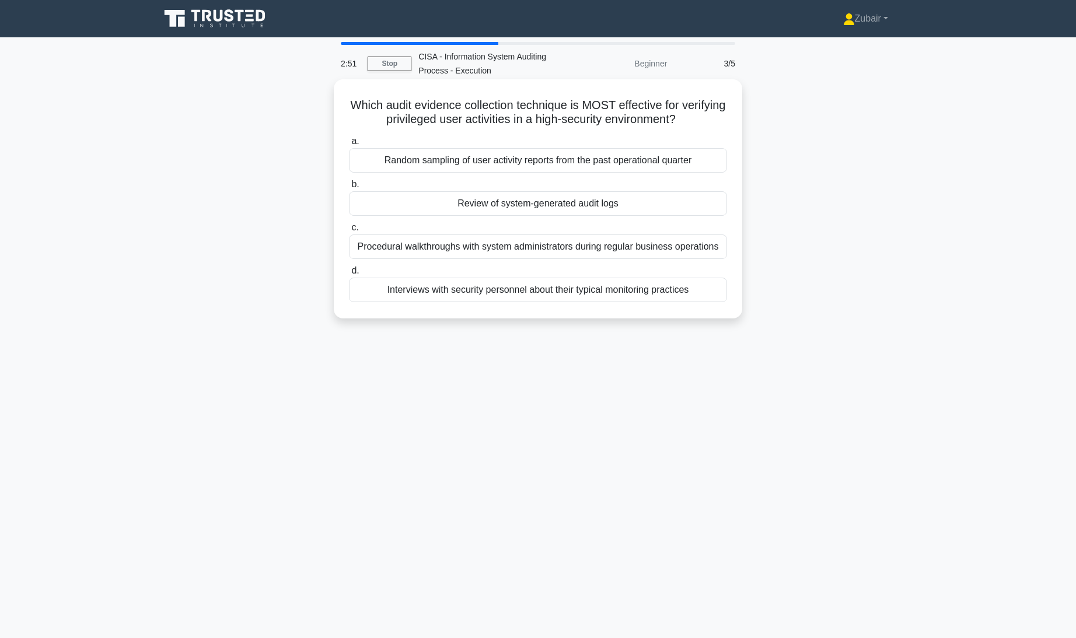
click at [385, 203] on div "Review of system-generated audit logs" at bounding box center [538, 203] width 378 height 24
click at [349, 188] on input "b. Review of system-generated audit logs" at bounding box center [349, 185] width 0 height 8
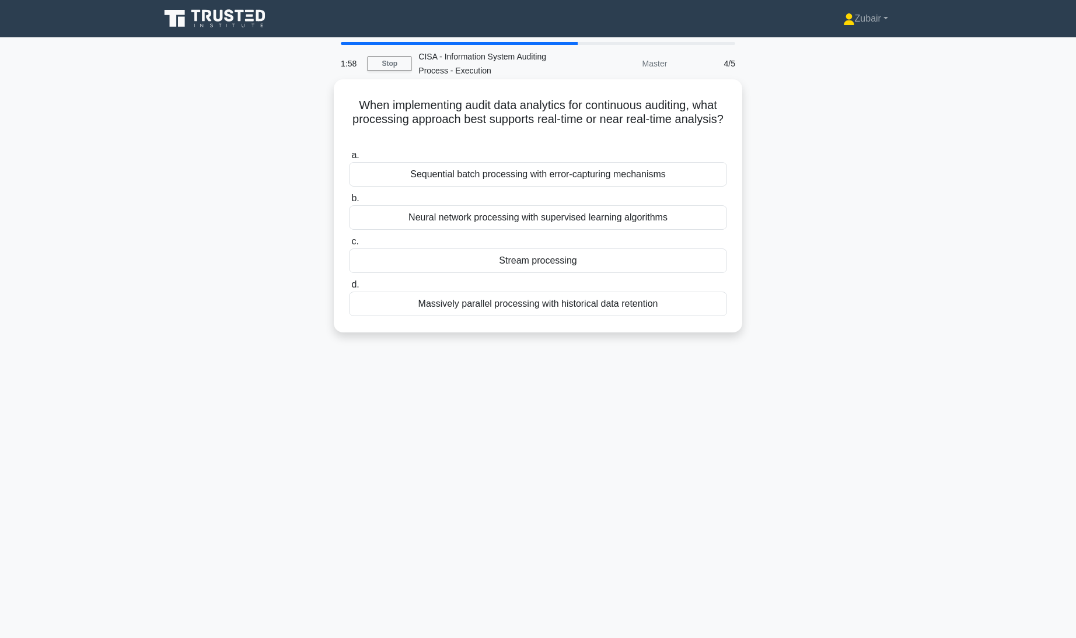
click at [373, 220] on div "Neural network processing with supervised learning algorithms" at bounding box center [538, 217] width 378 height 24
click at [349, 202] on input "b. Neural network processing with supervised learning algorithms" at bounding box center [349, 199] width 0 height 8
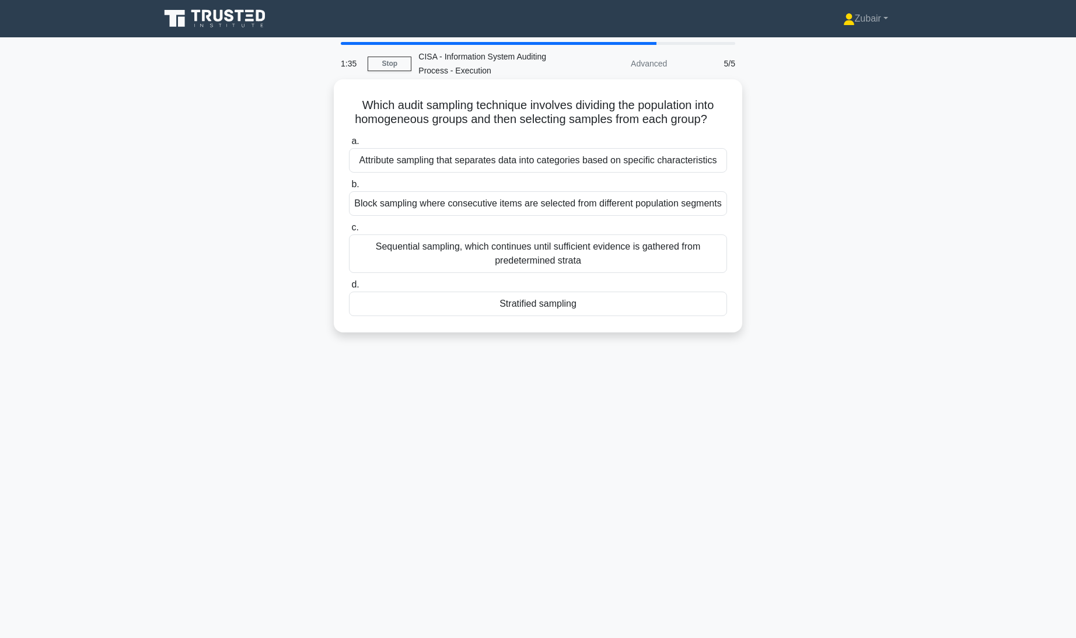
click at [369, 207] on div "Block sampling where consecutive items are selected from different population s…" at bounding box center [538, 203] width 378 height 24
click at [349, 188] on input "b. Block sampling where consecutive items are selected from different populatio…" at bounding box center [349, 185] width 0 height 8
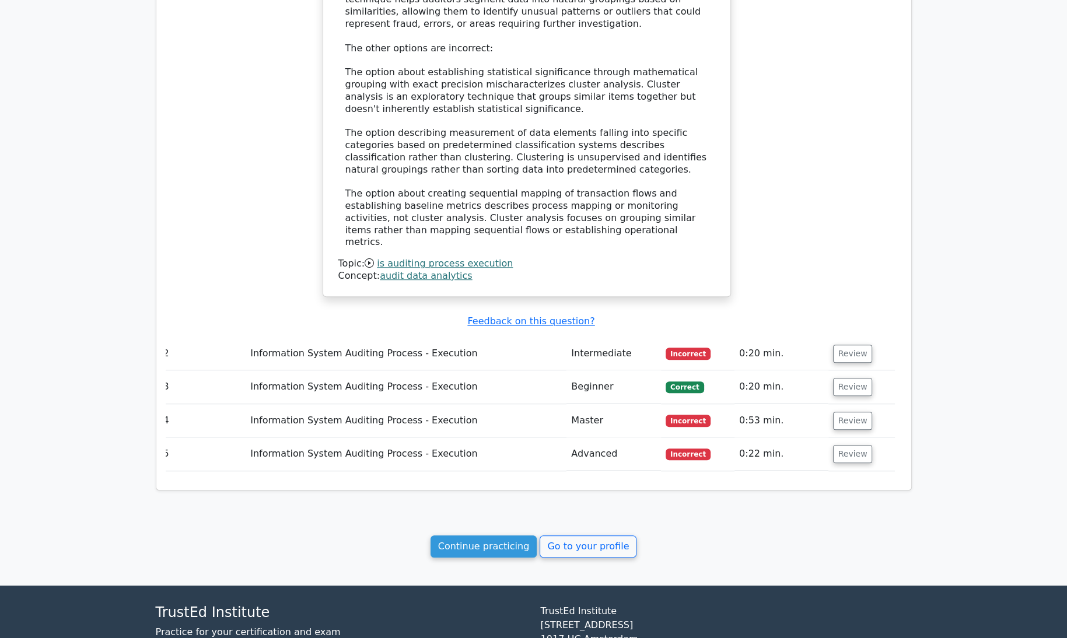
scroll to position [964, 0]
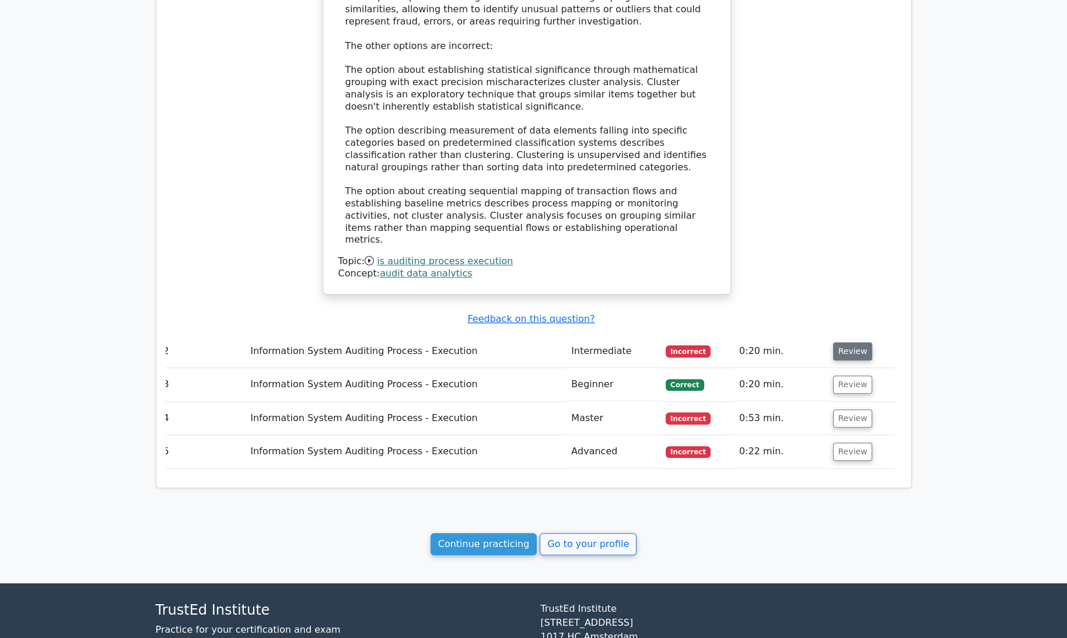
click at [845, 342] on button "Review" at bounding box center [853, 351] width 40 height 18
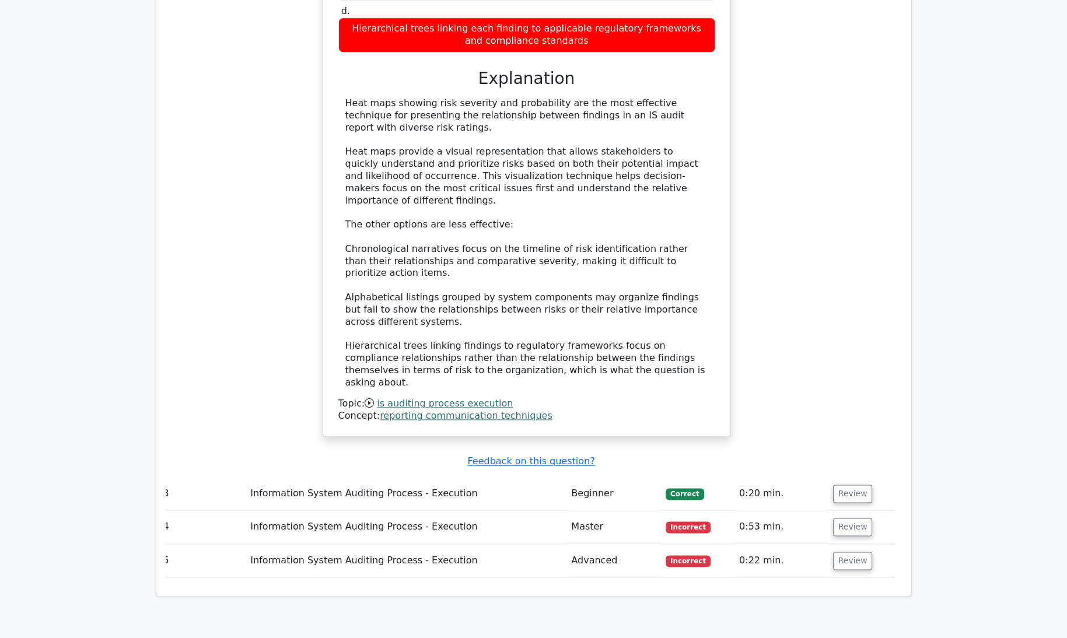
scroll to position [1549, 0]
click at [852, 518] on button "Review" at bounding box center [853, 527] width 40 height 18
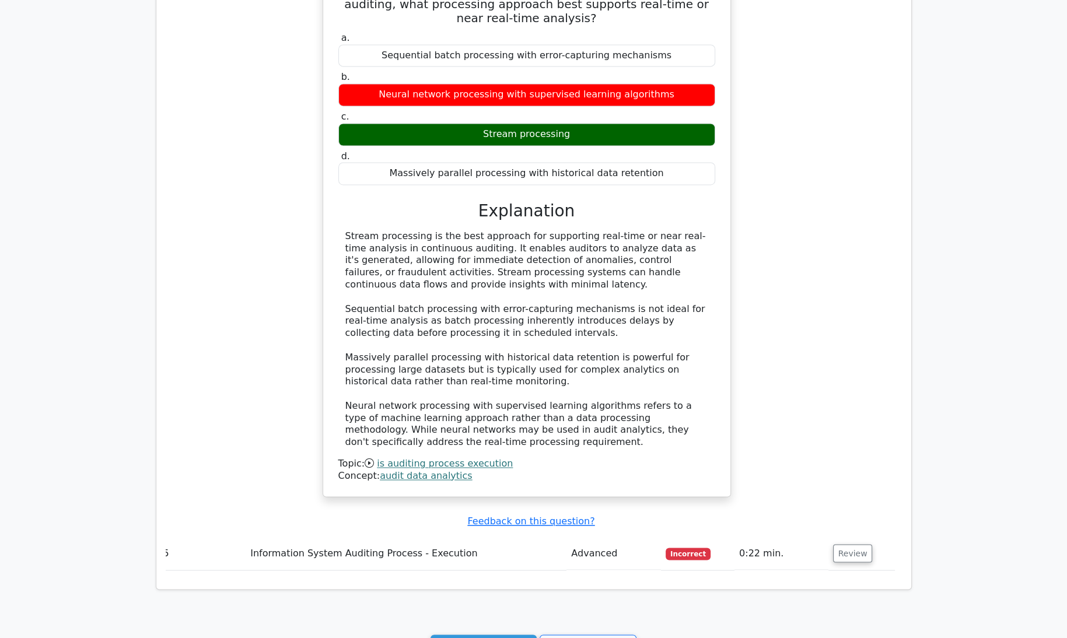
scroll to position [2130, 0]
click at [852, 544] on button "Review" at bounding box center [853, 553] width 40 height 18
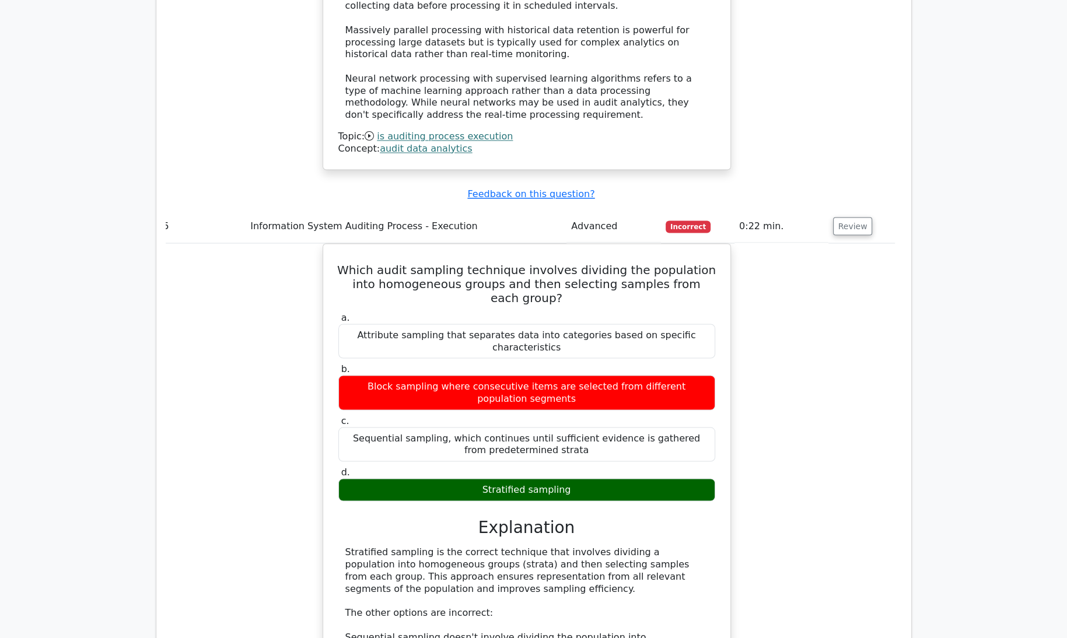
scroll to position [2775, 0]
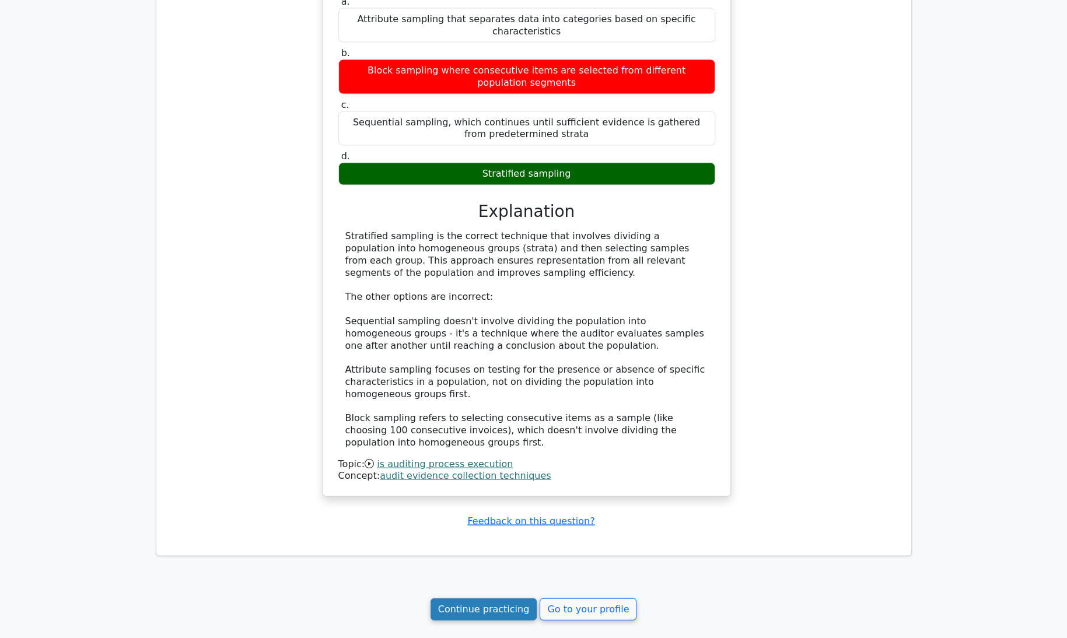
click at [481, 598] on link "Continue practicing" at bounding box center [483, 609] width 107 height 22
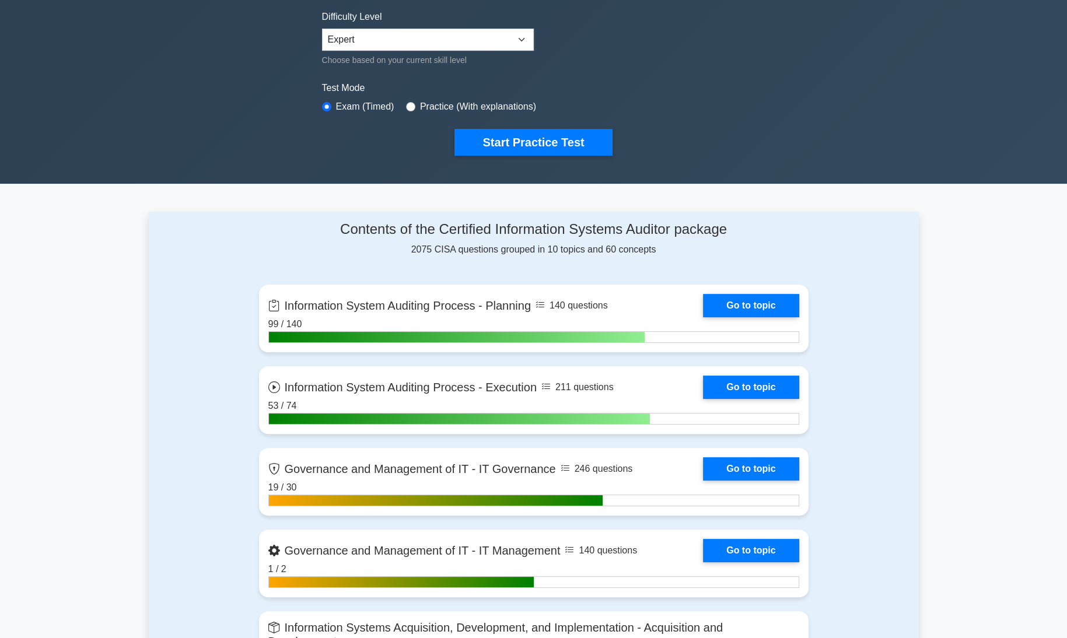
scroll to position [328, 0]
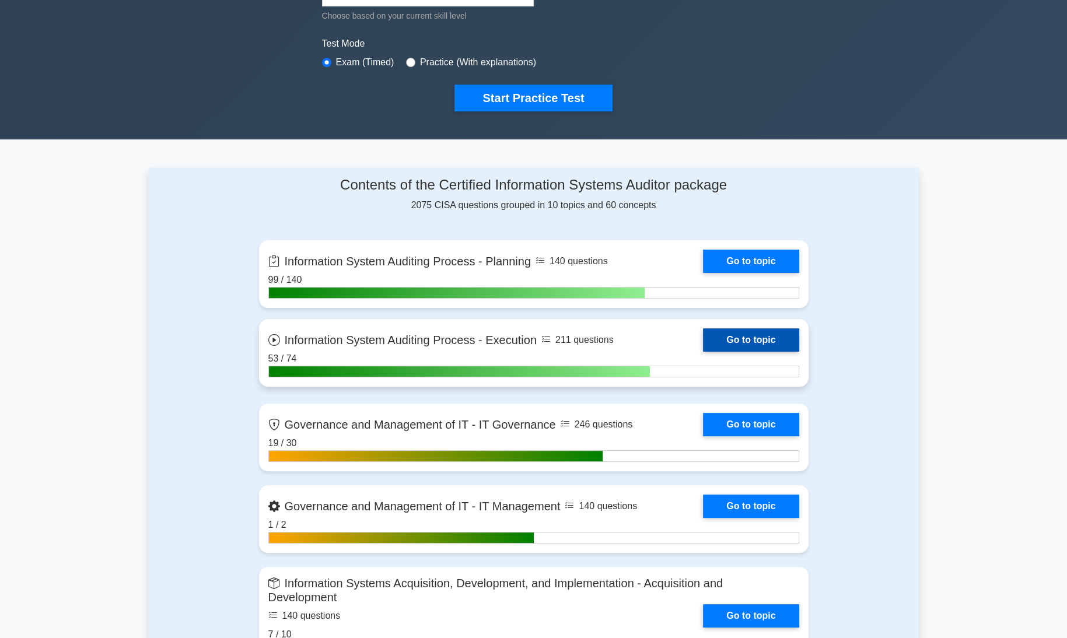
click at [763, 332] on link "Go to topic" at bounding box center [751, 339] width 96 height 23
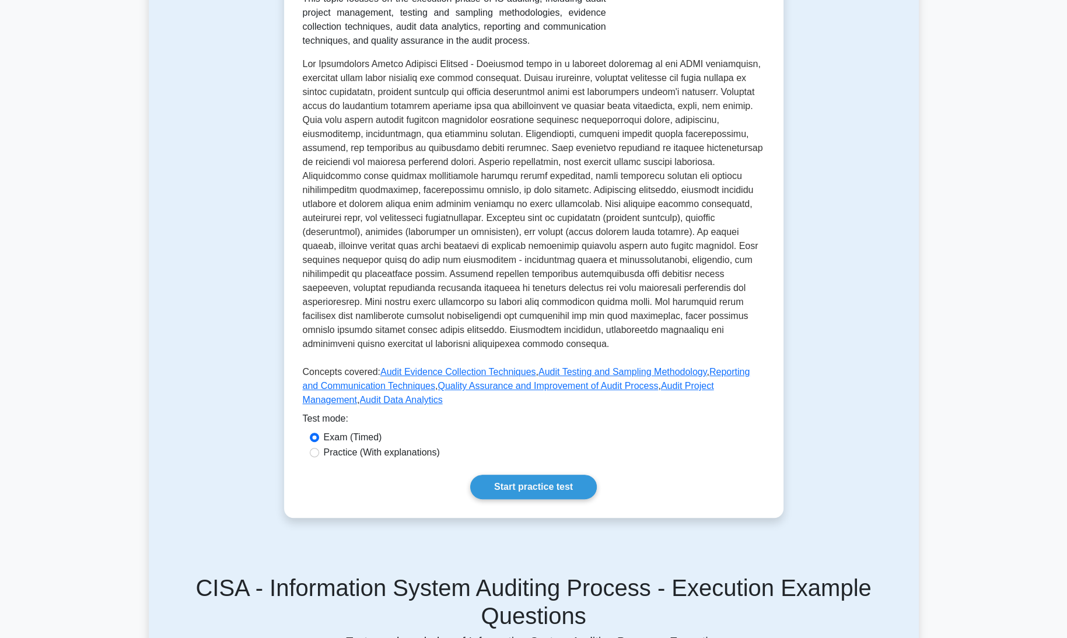
scroll to position [261, 0]
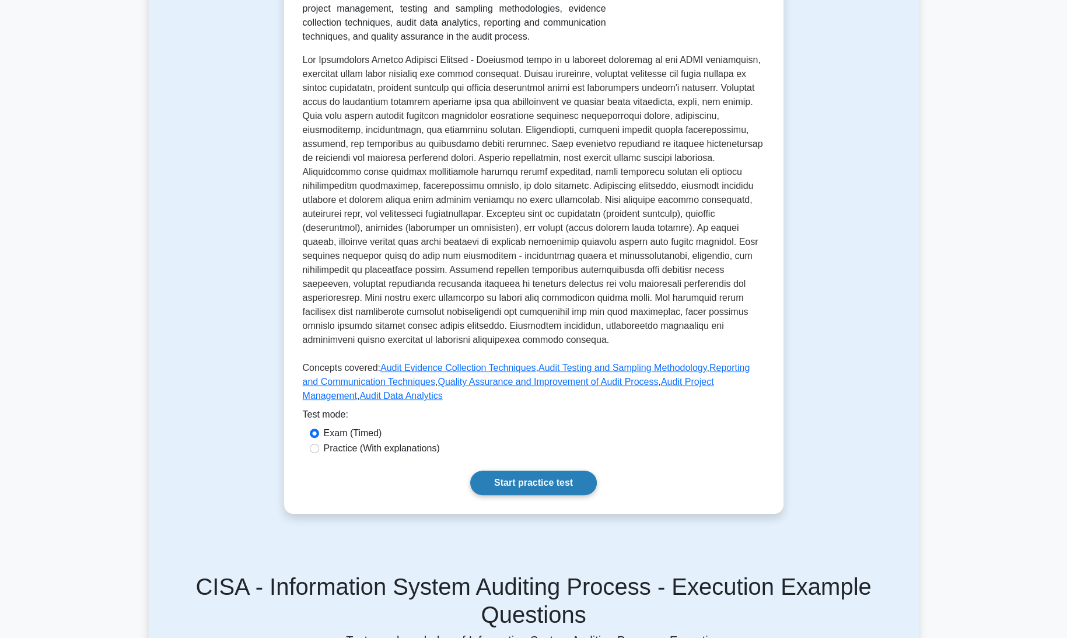
click at [530, 471] on link "Start practice test" at bounding box center [533, 483] width 127 height 24
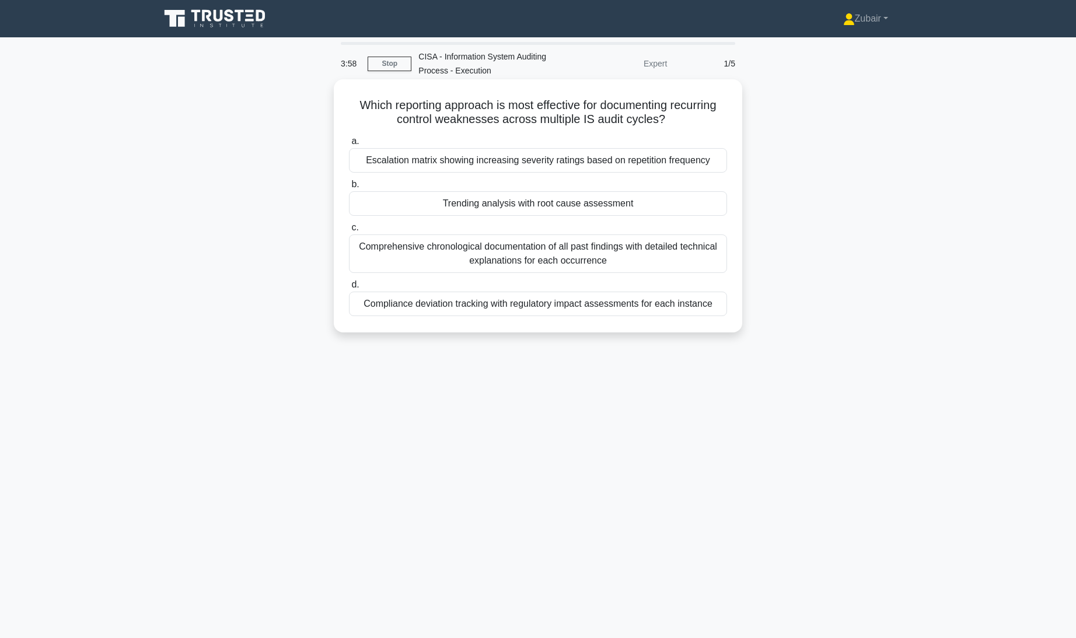
click at [530, 306] on div "Compliance deviation tracking with regulatory impact assessments for each insta…" at bounding box center [538, 304] width 378 height 24
click at [349, 289] on input "d. Compliance deviation tracking with regulatory impact assessments for each in…" at bounding box center [349, 285] width 0 height 8
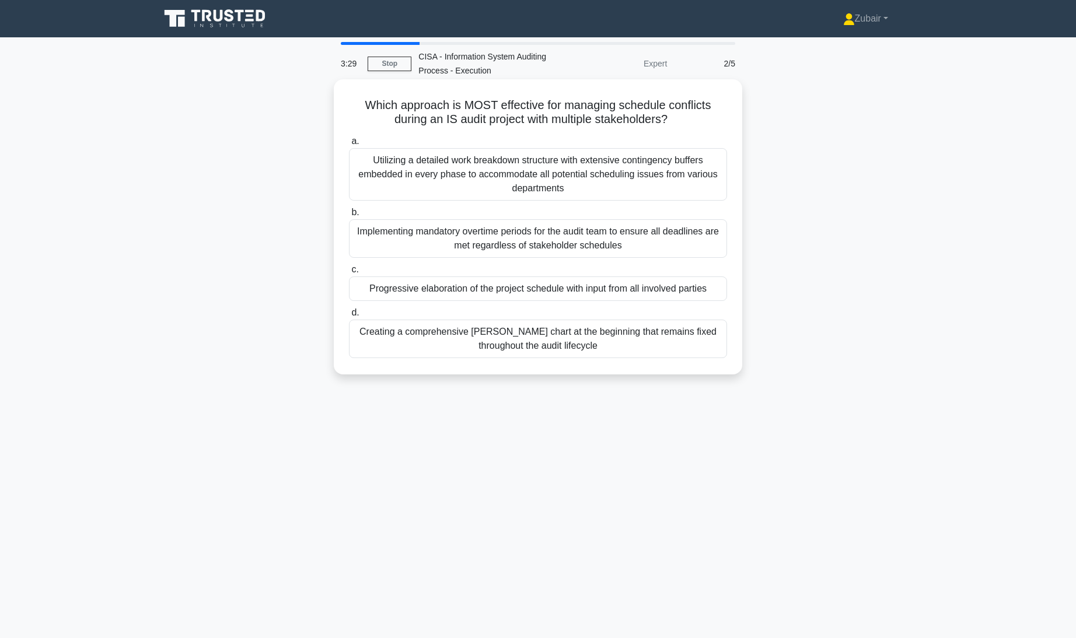
click at [479, 295] on div "Progressive elaboration of the project schedule with input from all involved pa…" at bounding box center [538, 288] width 378 height 24
click at [349, 274] on input "c. Progressive elaboration of the project schedule with input from all involved…" at bounding box center [349, 270] width 0 height 8
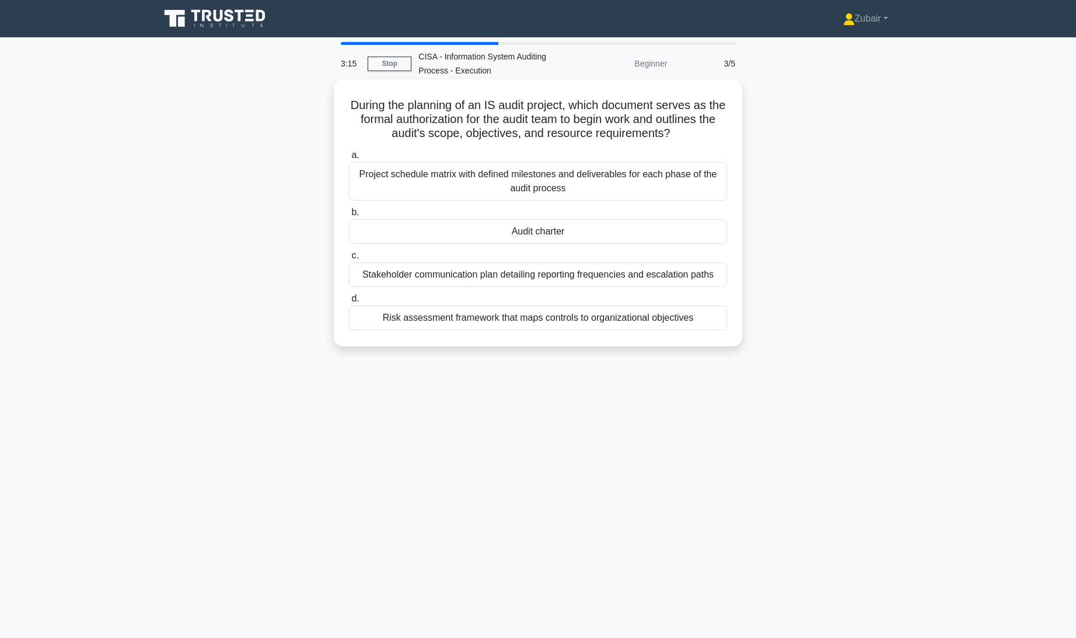
click at [521, 235] on div "Audit charter" at bounding box center [538, 231] width 378 height 24
click at [349, 216] on input "b. Audit charter" at bounding box center [349, 213] width 0 height 8
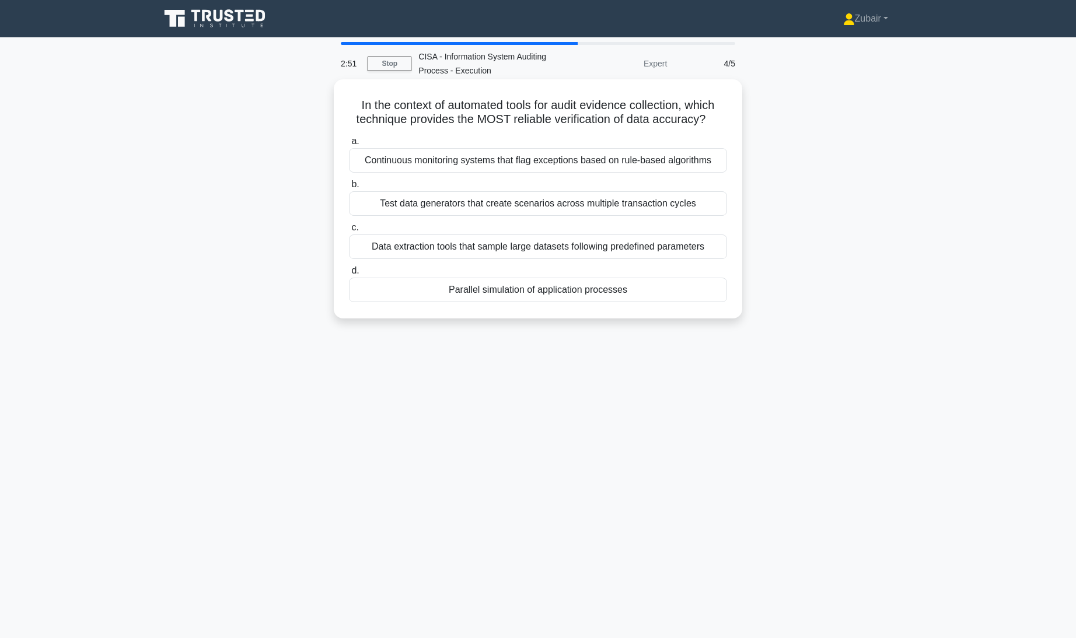
click at [453, 289] on div "Parallel simulation of application processes" at bounding box center [538, 290] width 378 height 24
click at [349, 275] on input "d. Parallel simulation of application processes" at bounding box center [349, 271] width 0 height 8
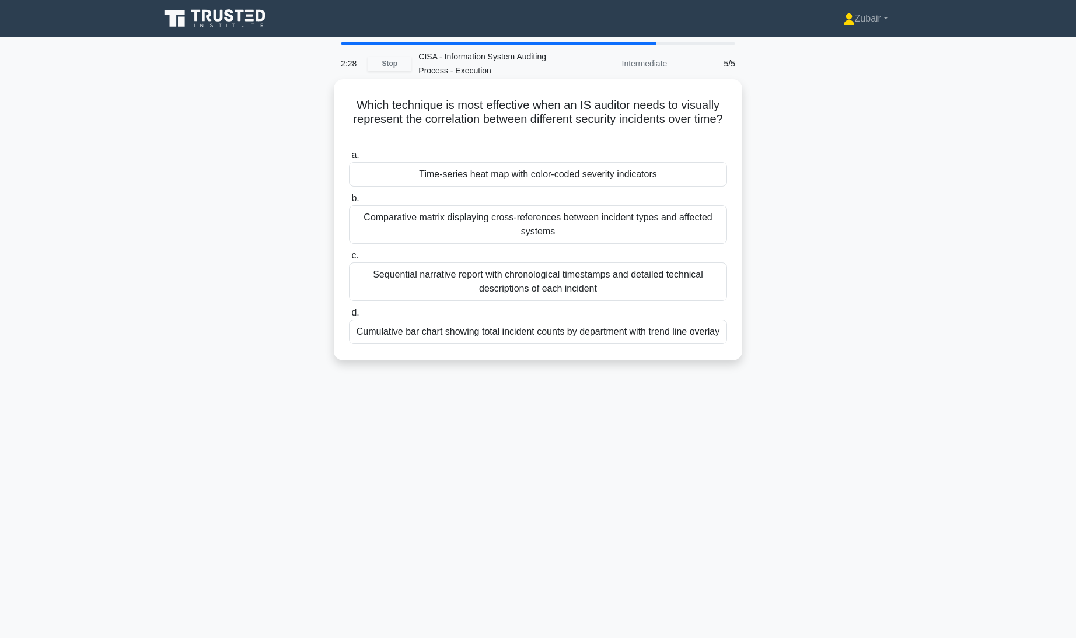
click at [495, 175] on div "Time-series heat map with color-coded severity indicators" at bounding box center [538, 174] width 378 height 24
click at [349, 159] on input "a. Time-series heat map with color-coded severity indicators" at bounding box center [349, 156] width 0 height 8
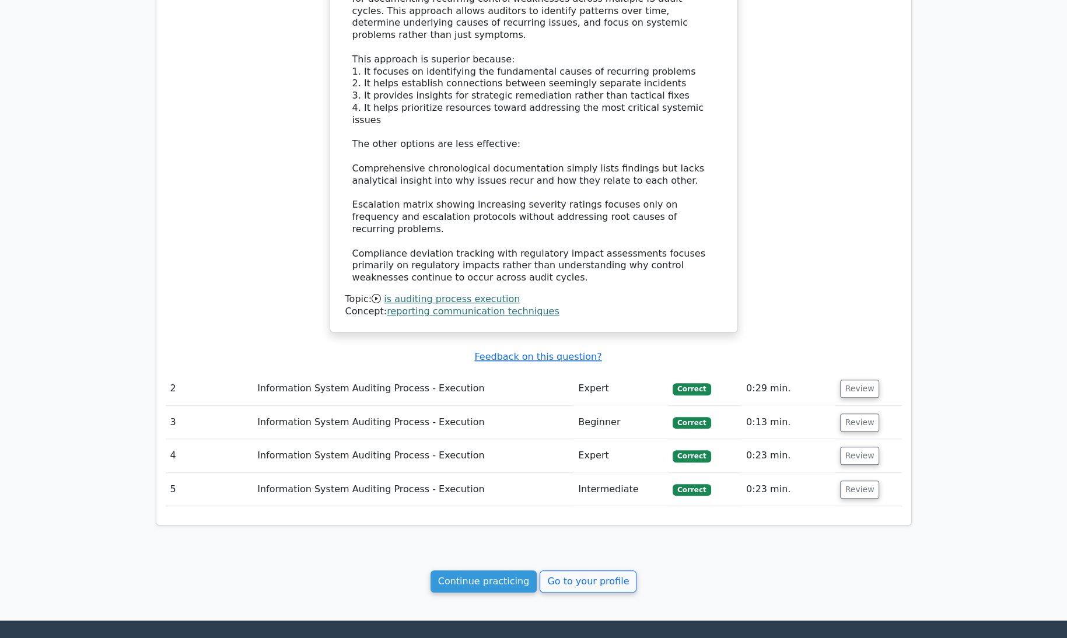
scroll to position [938, 0]
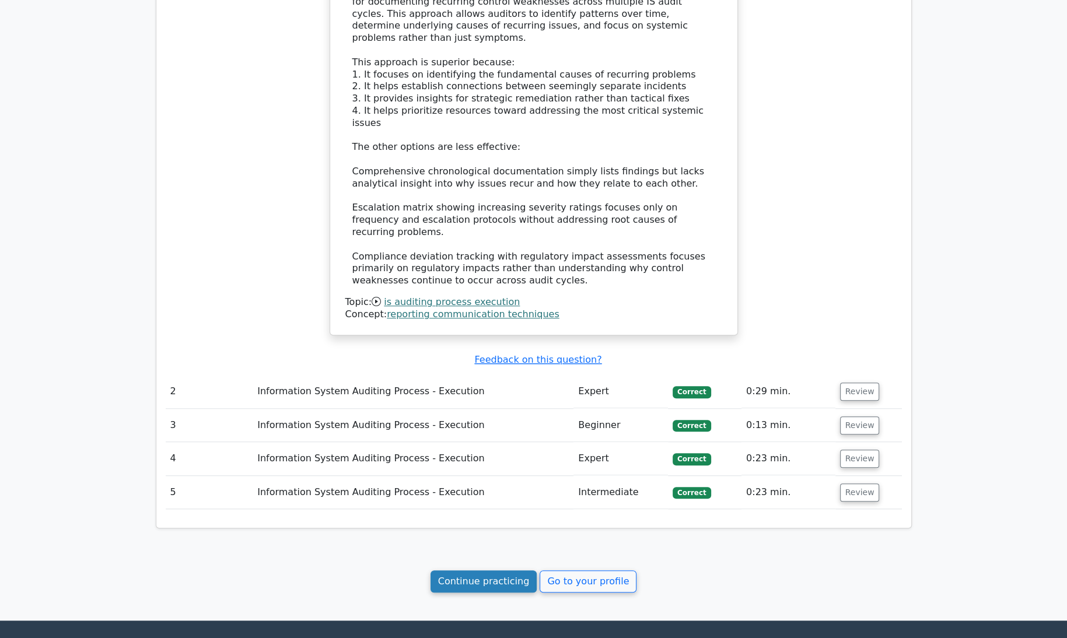
click at [485, 570] on link "Continue practicing" at bounding box center [483, 581] width 107 height 22
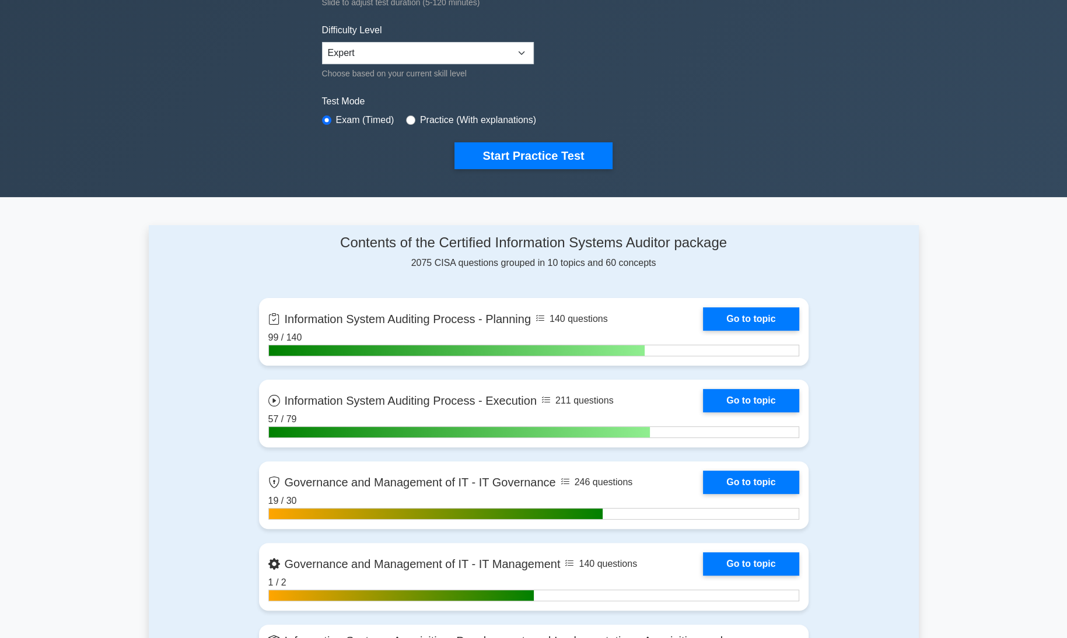
scroll to position [272, 0]
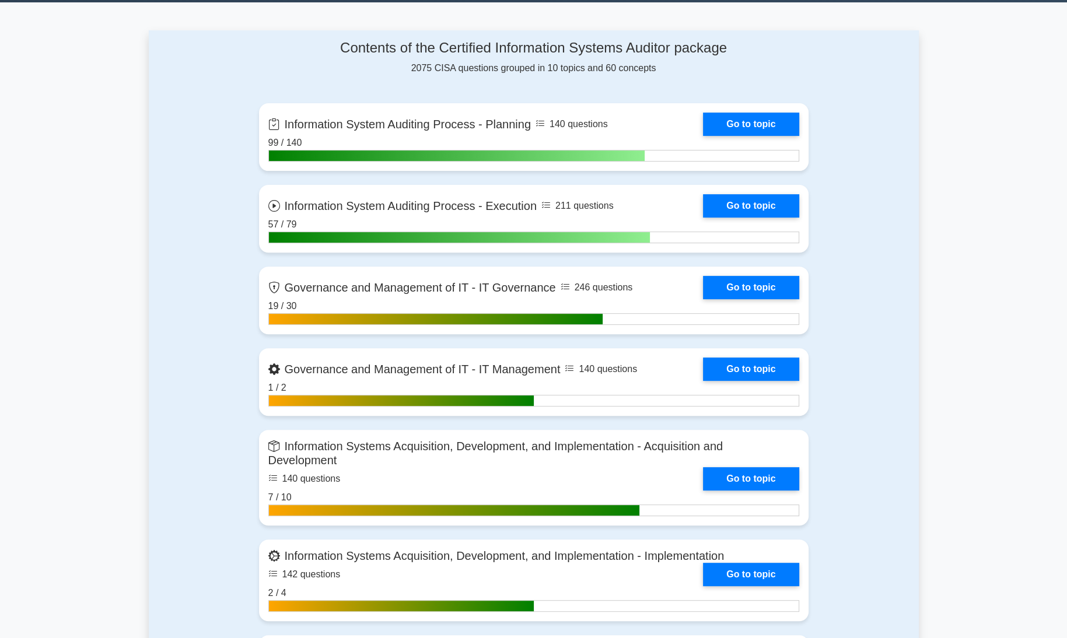
click at [989, 309] on main ".st0{fill:#E31818;} Certified Information Systems Auditor Customize Your Next P…" at bounding box center [533, 568] width 1067 height 1993
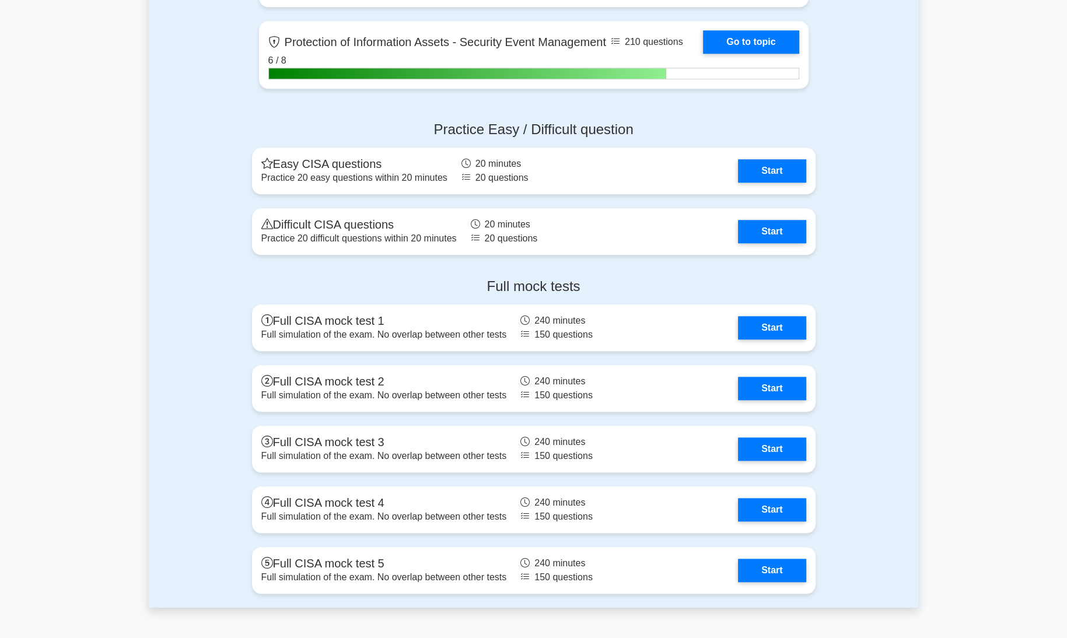
scroll to position [1366, 0]
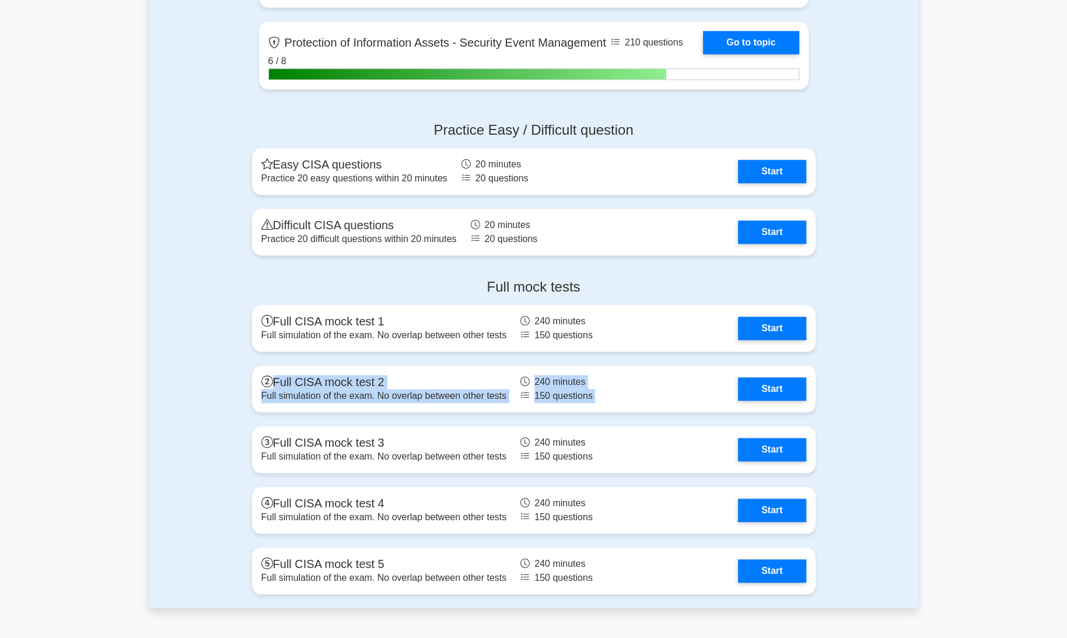
drag, startPoint x: 989, startPoint y: 309, endPoint x: 989, endPoint y: 364, distance: 54.8
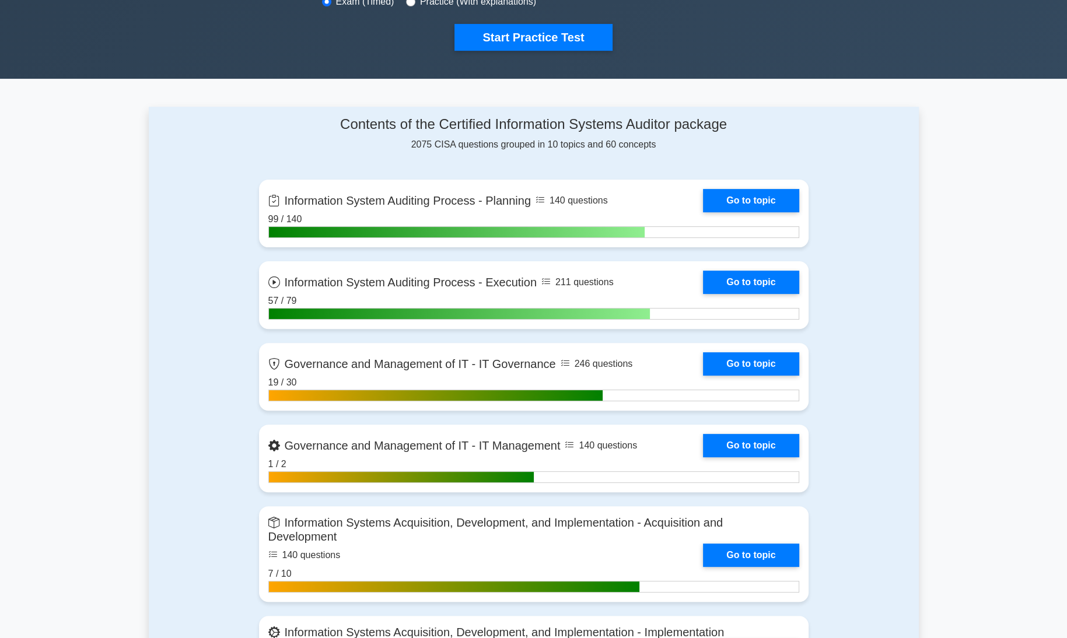
scroll to position [388, 0]
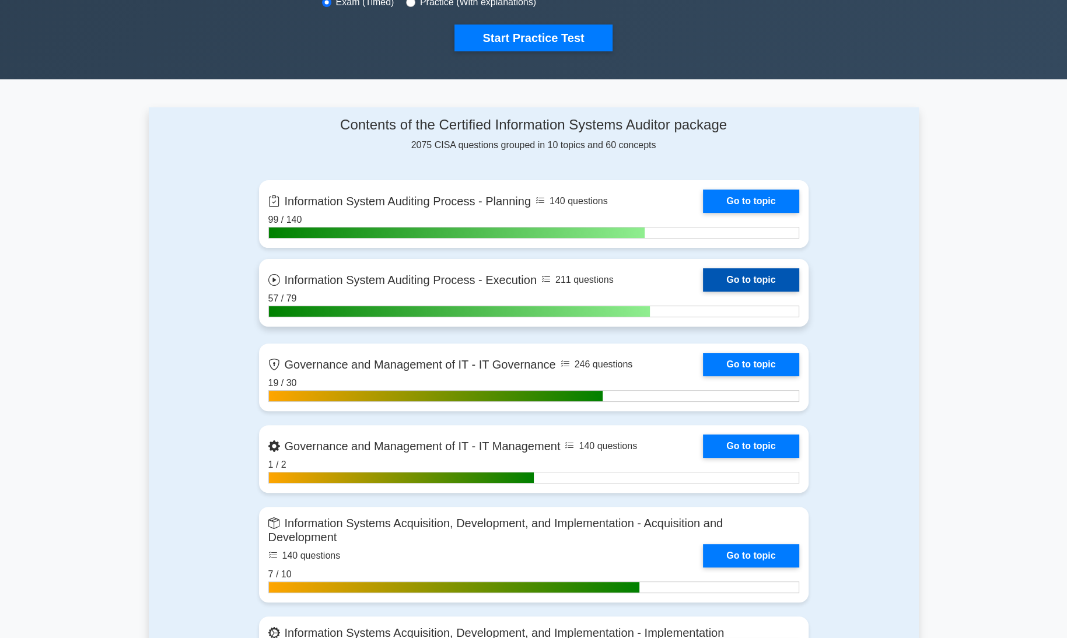
click at [777, 277] on link "Go to topic" at bounding box center [751, 279] width 96 height 23
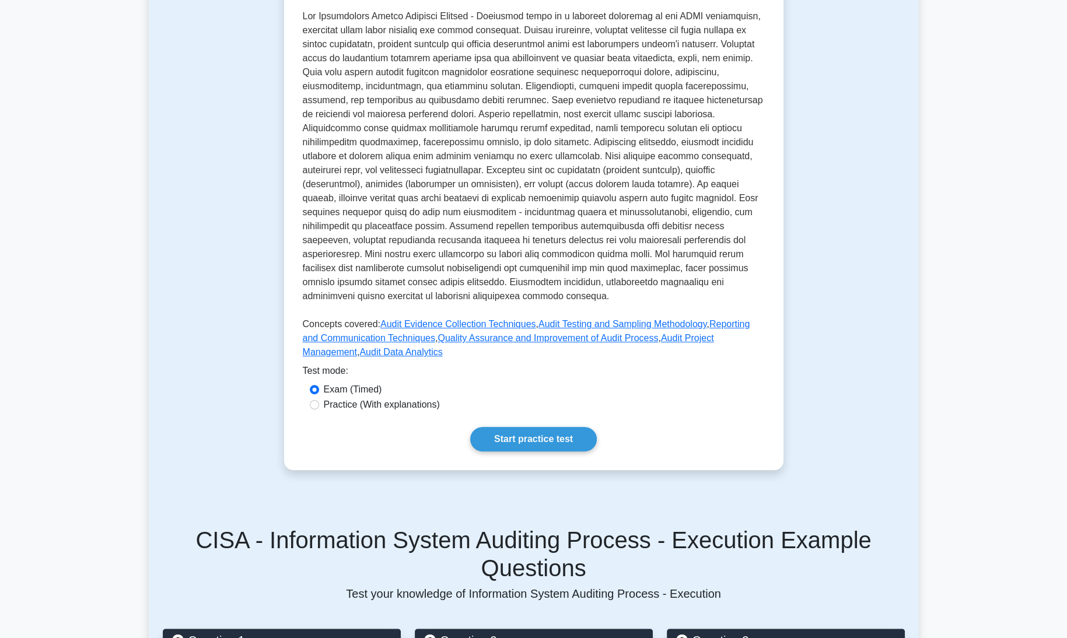
scroll to position [320, 0]
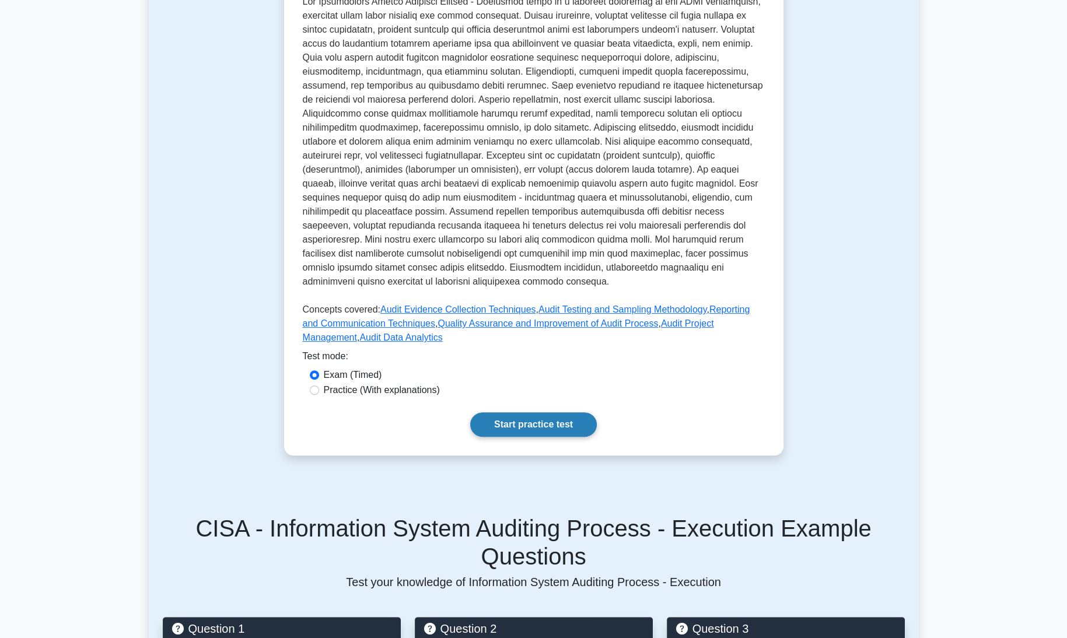
click at [563, 416] on link "Start practice test" at bounding box center [533, 424] width 127 height 24
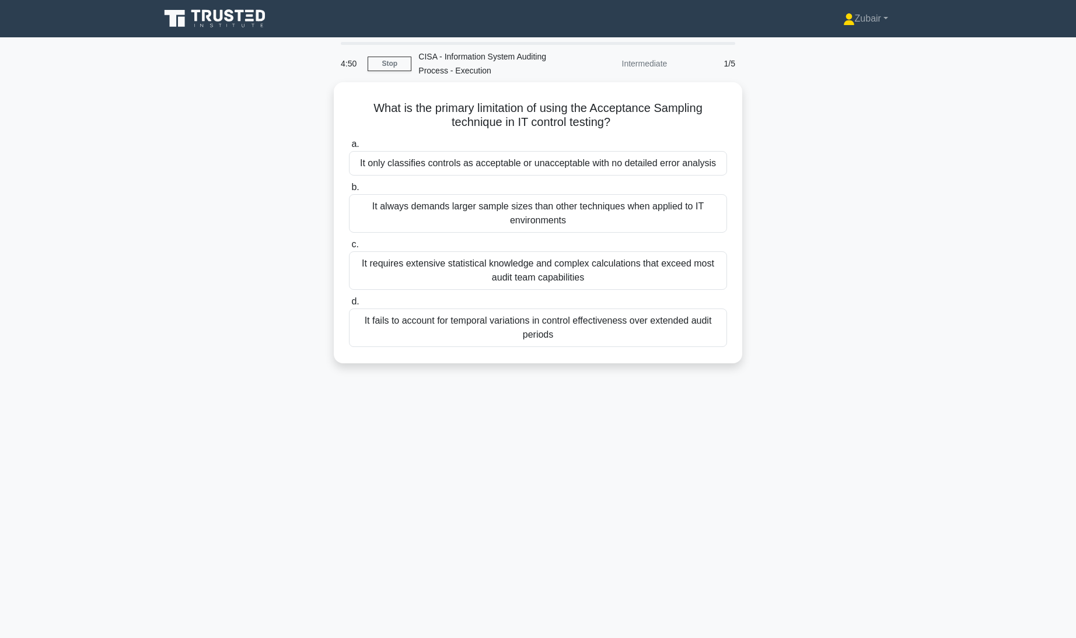
click at [701, 560] on div "4:50 Stop CISA - Information System Auditing Process - Execution Intermediate 1…" at bounding box center [538, 333] width 770 height 583
click at [911, 157] on div "What is the primary limitation of using the Acceptance Sampling technique in IT…" at bounding box center [538, 229] width 770 height 295
click at [691, 169] on div "It only classifies controls as acceptable or unacceptable with no detailed erro…" at bounding box center [538, 160] width 378 height 24
click at [349, 145] on input "a. It only classifies controls as acceptable or unacceptable with no detailed e…" at bounding box center [349, 142] width 0 height 8
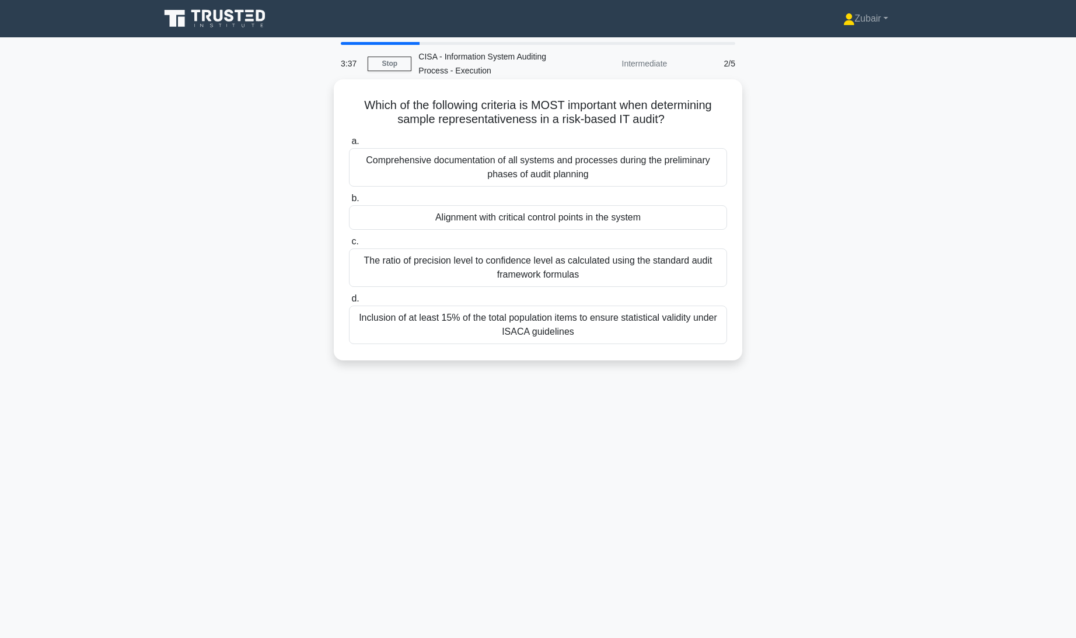
click at [693, 220] on div "Alignment with critical control points in the system" at bounding box center [538, 217] width 378 height 24
click at [349, 202] on input "b. Alignment with critical control points in the system" at bounding box center [349, 199] width 0 height 8
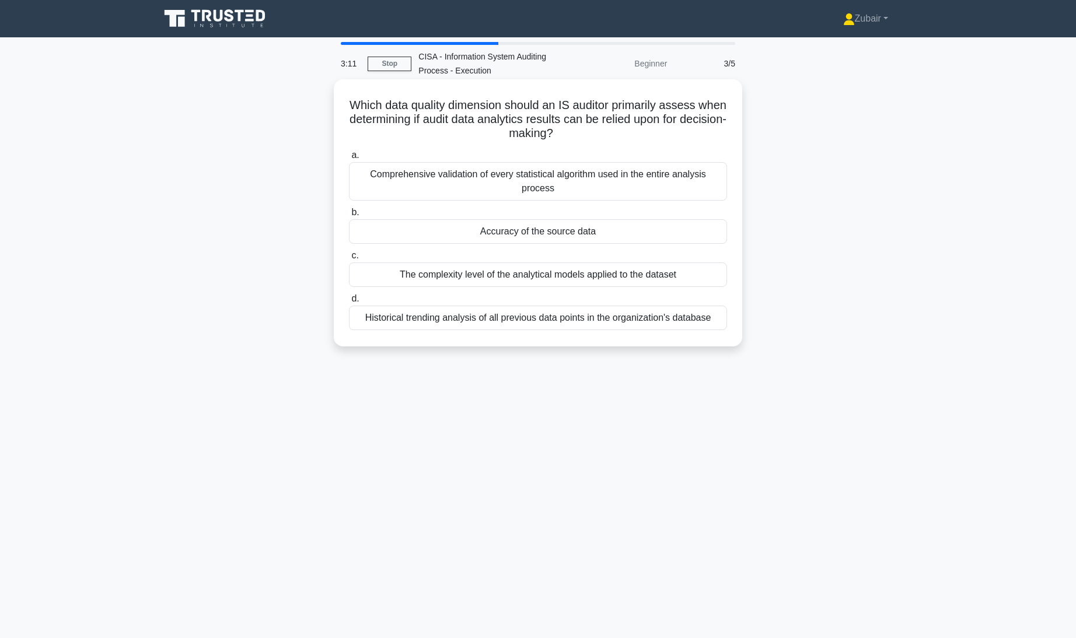
click at [658, 230] on div "Accuracy of the source data" at bounding box center [538, 231] width 378 height 24
click at [349, 216] on input "b. Accuracy of the source data" at bounding box center [349, 213] width 0 height 8
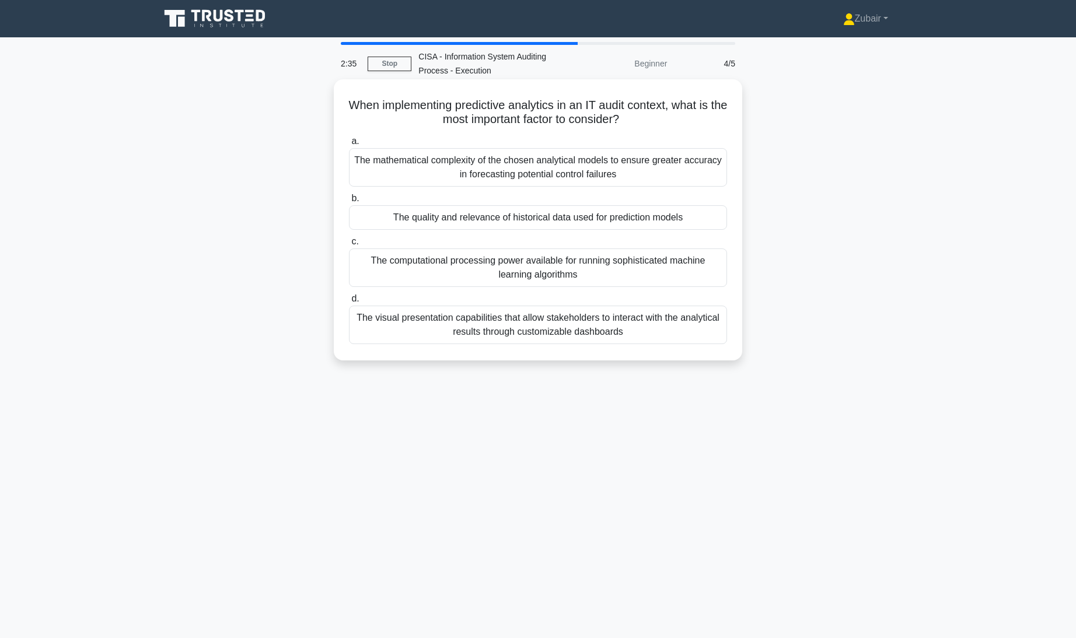
click at [695, 211] on div "The quality and relevance of historical data used for prediction models" at bounding box center [538, 217] width 378 height 24
click at [349, 202] on input "b. The quality and relevance of historical data used for prediction models" at bounding box center [349, 199] width 0 height 8
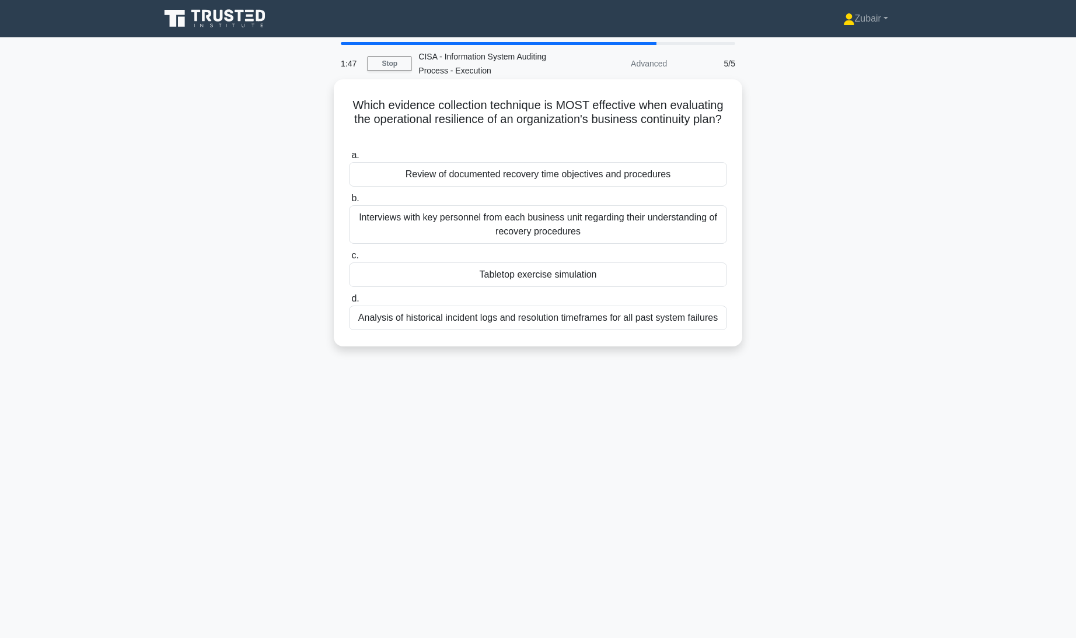
click at [693, 181] on div "Review of documented recovery time objectives and procedures" at bounding box center [538, 174] width 378 height 24
click at [349, 159] on input "a. Review of documented recovery time objectives and procedures" at bounding box center [349, 156] width 0 height 8
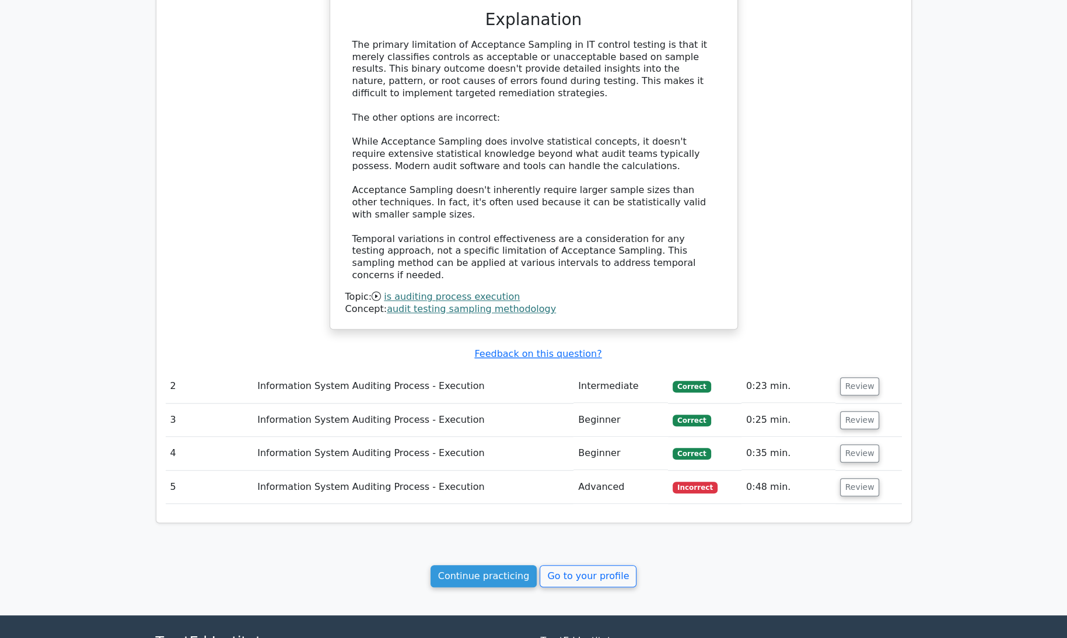
scroll to position [923, 0]
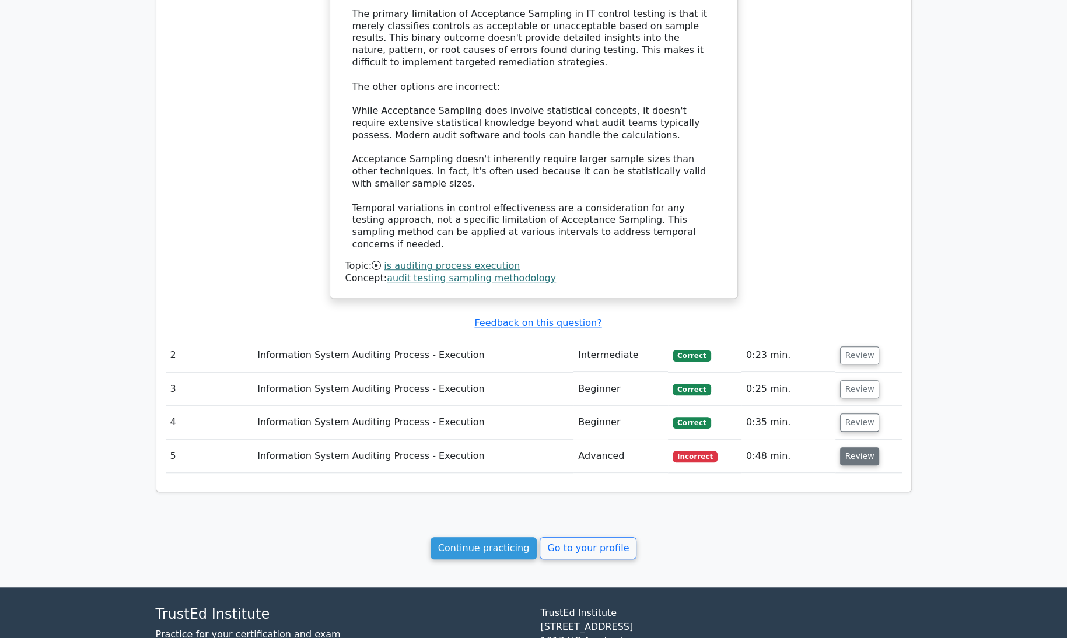
click at [857, 447] on button "Review" at bounding box center [860, 456] width 40 height 18
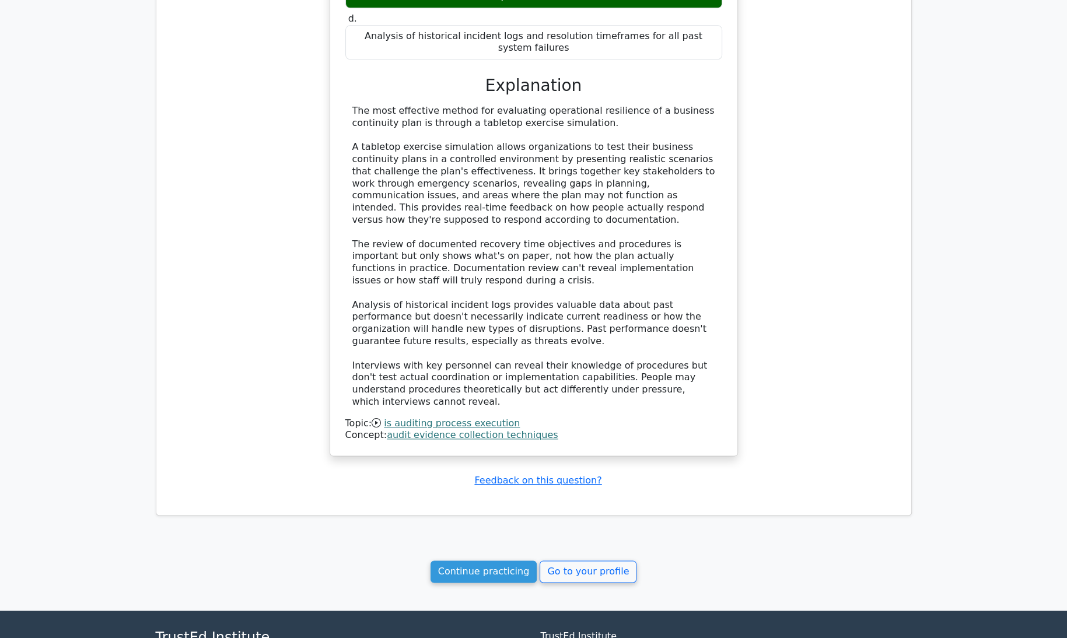
scroll to position [1622, 0]
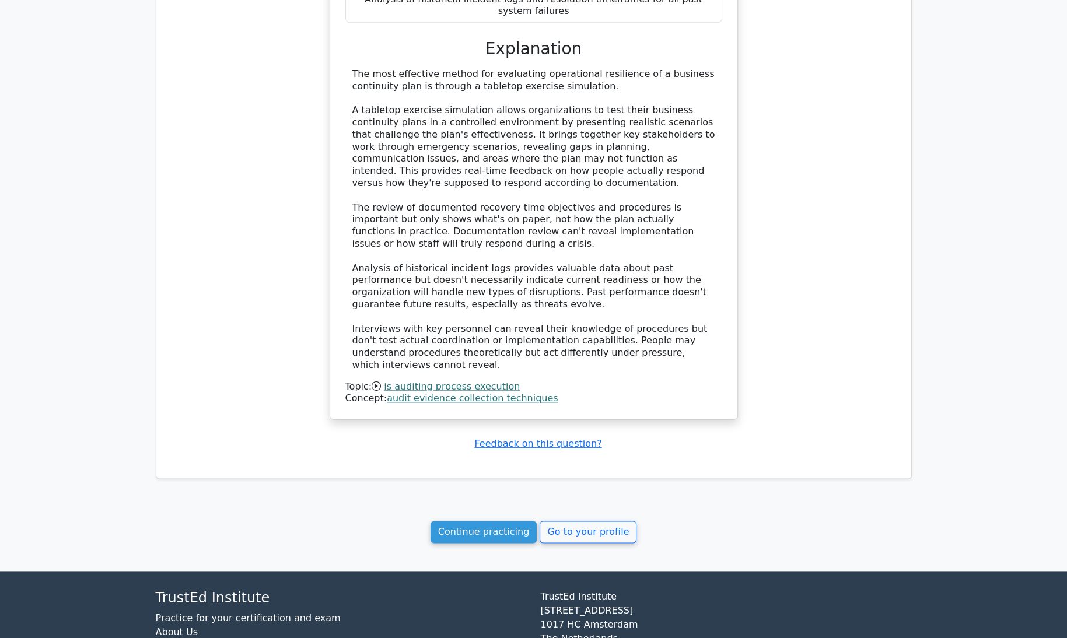
click at [495, 521] on link "Continue practicing" at bounding box center [483, 532] width 107 height 22
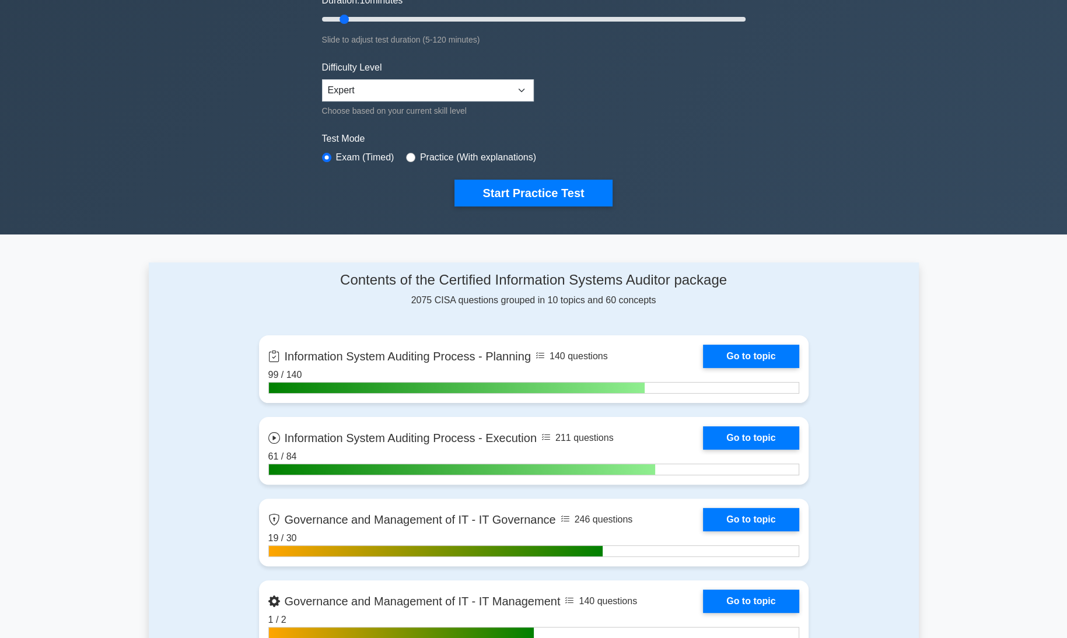
scroll to position [296, 0]
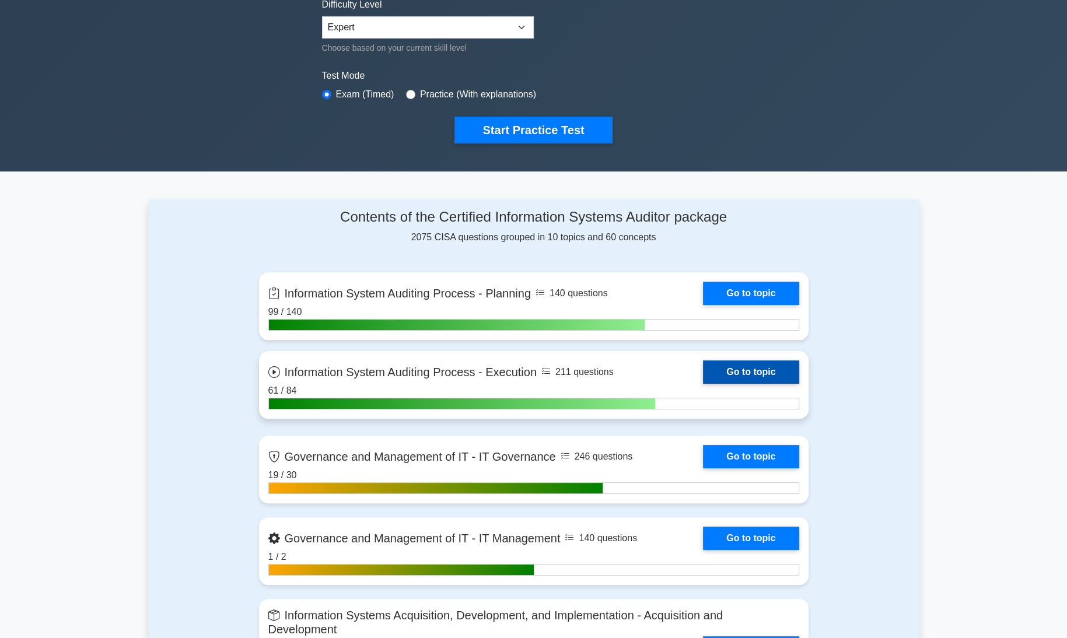
click at [731, 363] on link "Go to topic" at bounding box center [751, 371] width 96 height 23
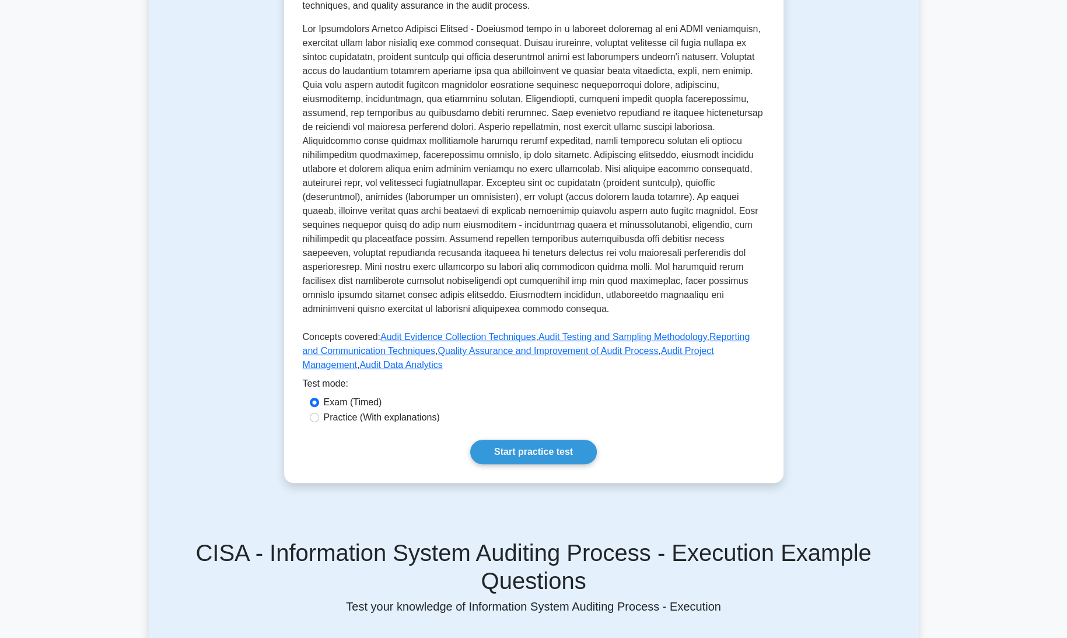
scroll to position [296, 0]
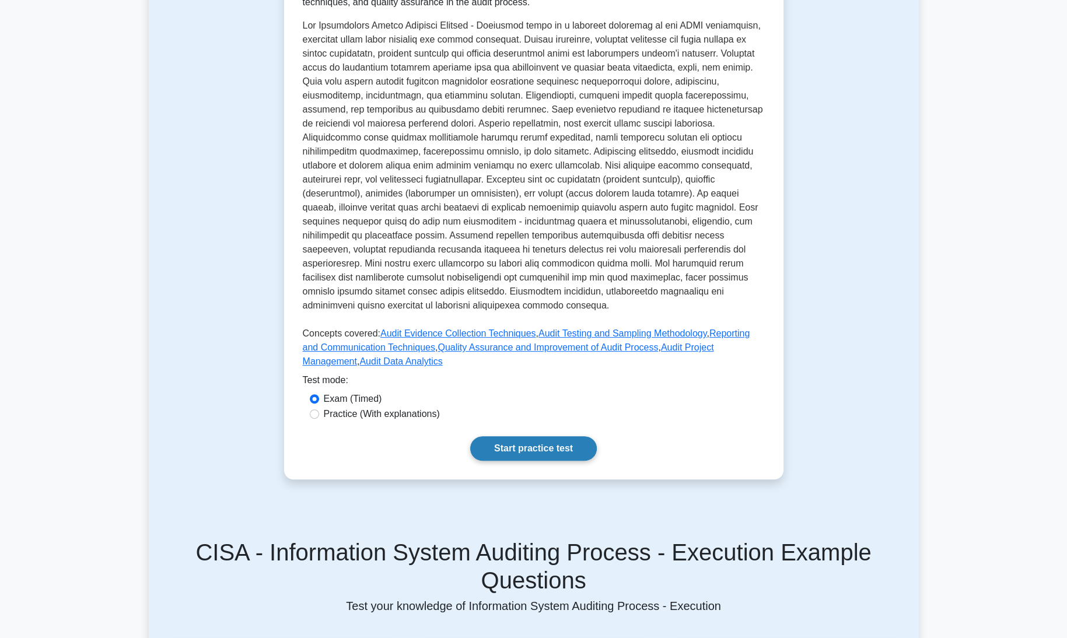
click at [537, 437] on link "Start practice test" at bounding box center [533, 448] width 127 height 24
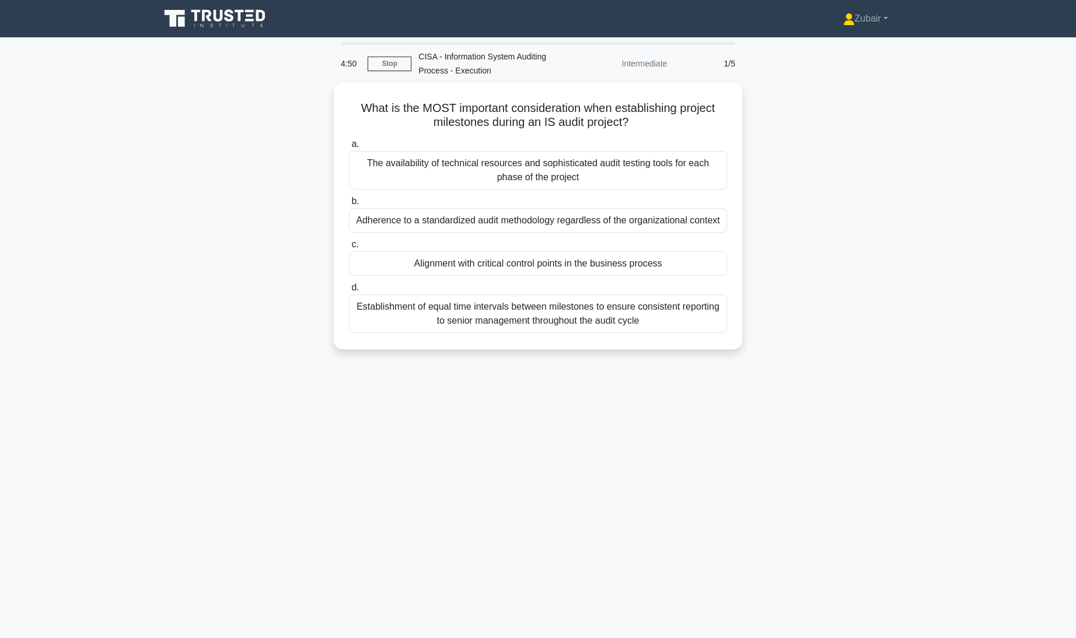
click at [0, 547] on main "4:50 Stop CISA - Information System Auditing Process - Execution Intermediate 1…" at bounding box center [538, 337] width 1076 height 601
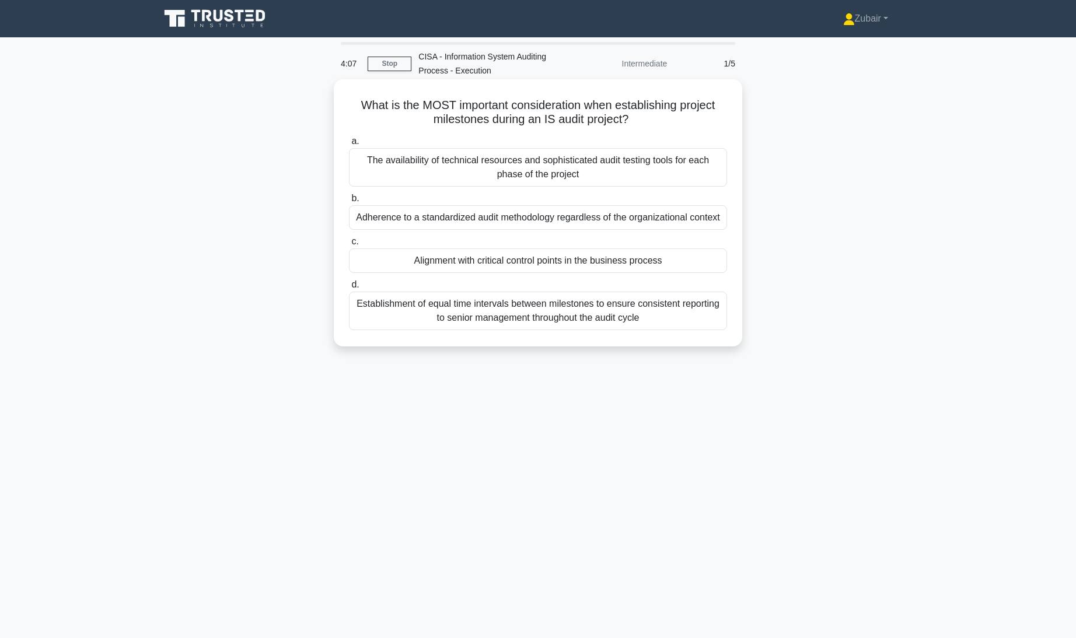
click at [587, 263] on div "Alignment with critical control points in the business process" at bounding box center [538, 260] width 378 height 24
click at [349, 246] on input "c. Alignment with critical control points in the business process" at bounding box center [349, 242] width 0 height 8
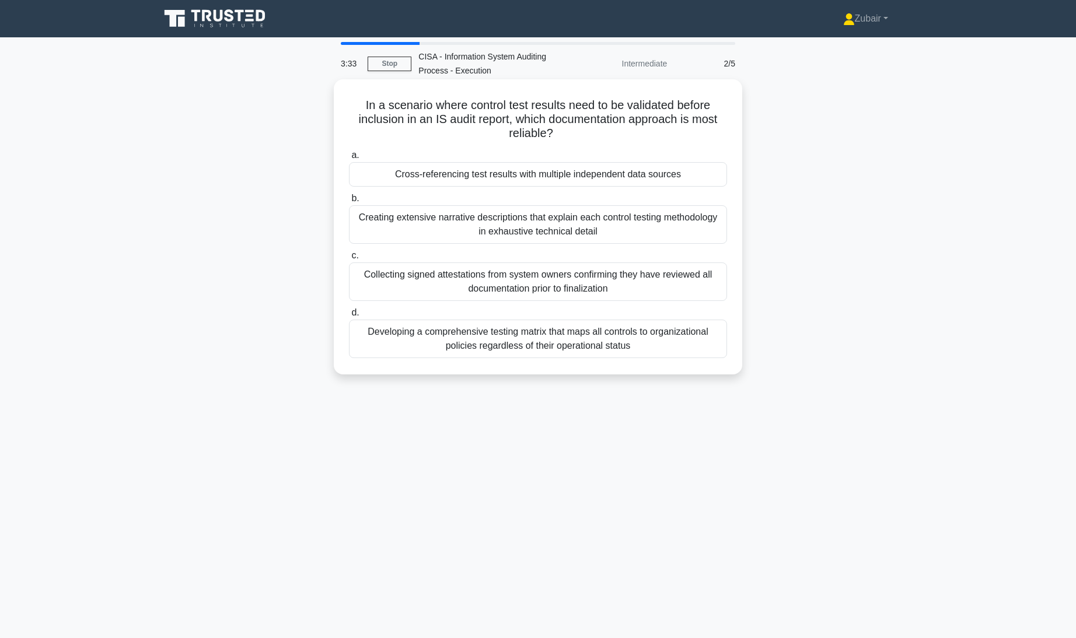
click at [676, 177] on div "Cross-referencing test results with multiple independent data sources" at bounding box center [538, 174] width 378 height 24
click at [349, 159] on input "a. Cross-referencing test results with multiple independent data sources" at bounding box center [349, 156] width 0 height 8
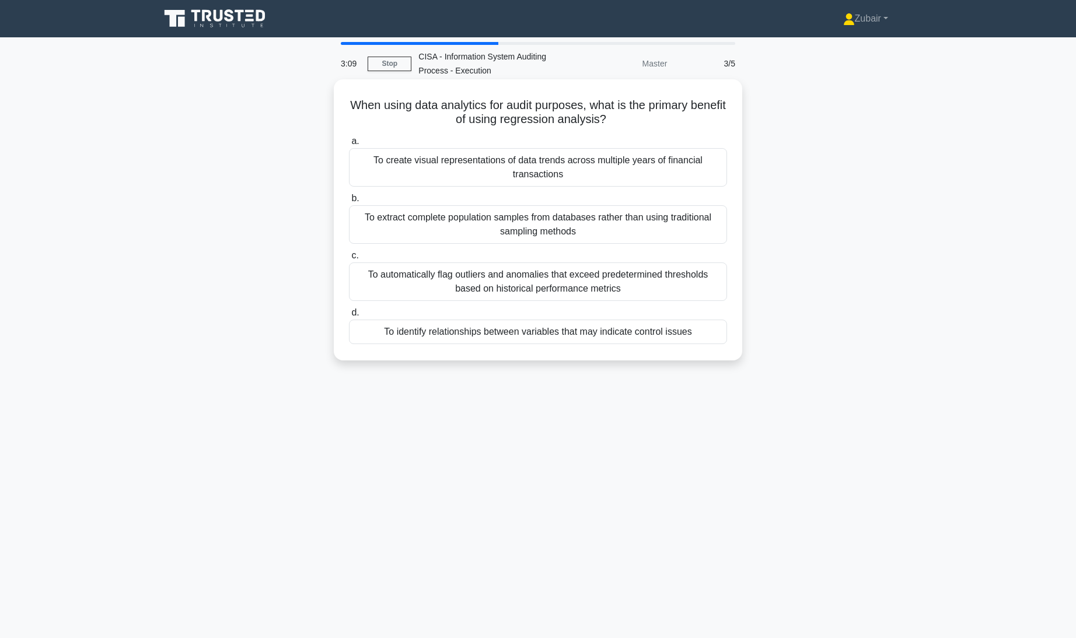
click at [653, 330] on div "To identify relationships between variables that may indicate control issues" at bounding box center [538, 332] width 378 height 24
click at [349, 317] on input "d. To identify relationships between variables that may indicate control issues" at bounding box center [349, 313] width 0 height 8
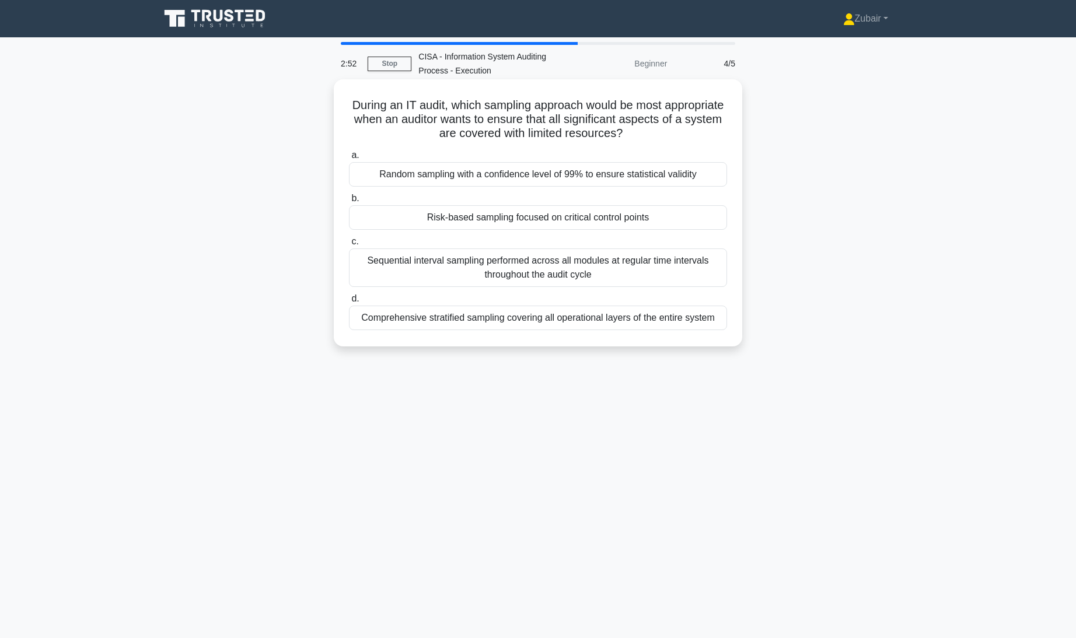
click at [679, 219] on div "Risk-based sampling focused on critical control points" at bounding box center [538, 217] width 378 height 24
click at [349, 202] on input "b. Risk-based sampling focused on critical control points" at bounding box center [349, 199] width 0 height 8
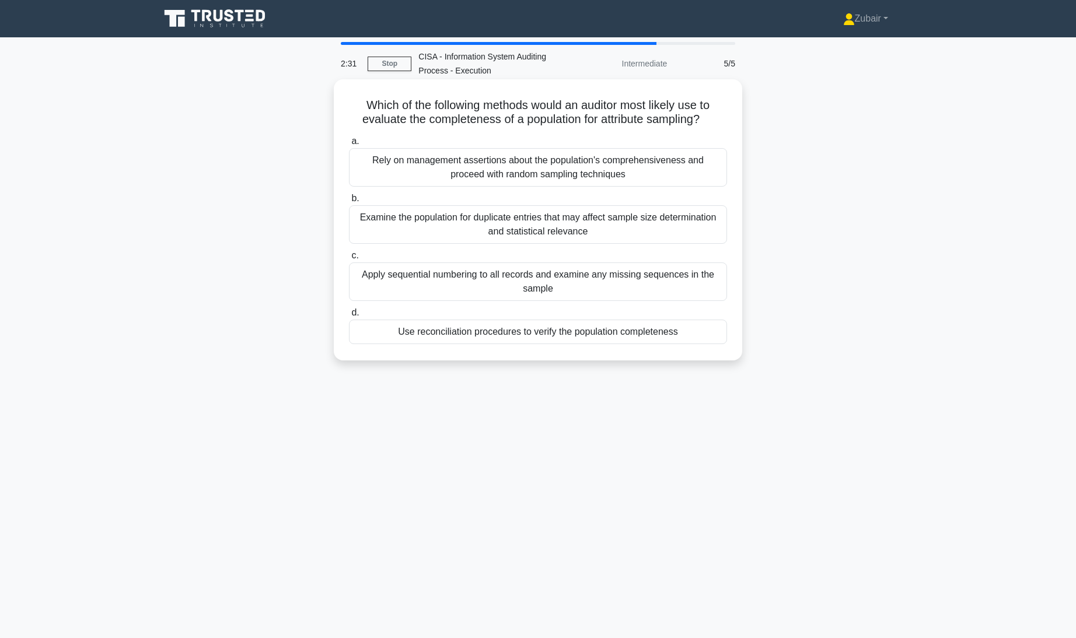
click at [692, 218] on div "Examine the population for duplicate entries that may affect sample size determ…" at bounding box center [538, 224] width 378 height 38
click at [349, 202] on input "b. Examine the population for duplicate entries that may affect sample size det…" at bounding box center [349, 199] width 0 height 8
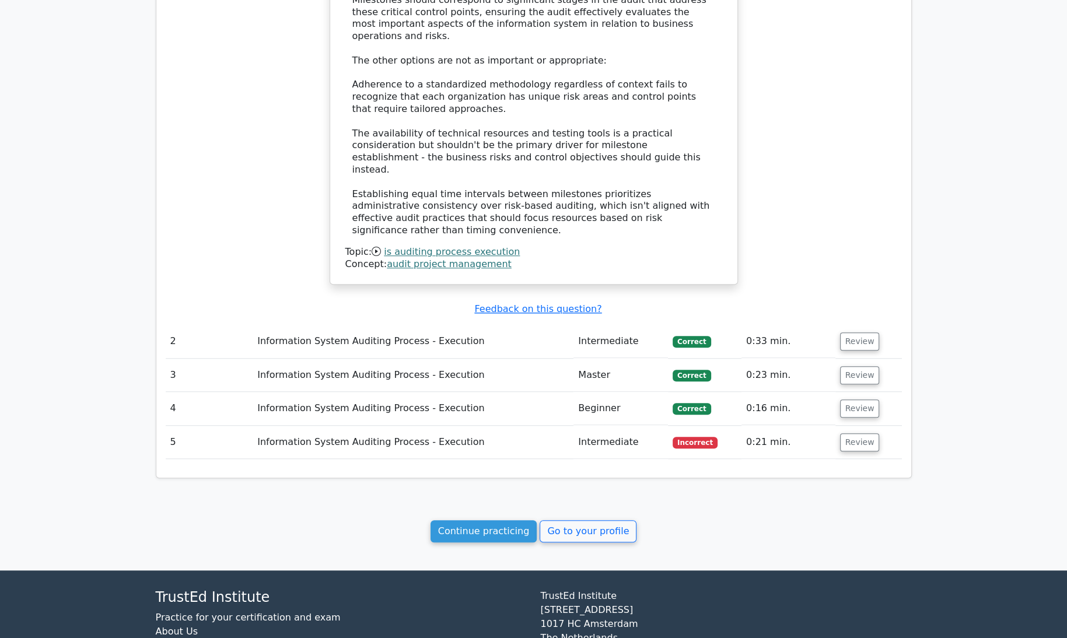
scroll to position [1008, 0]
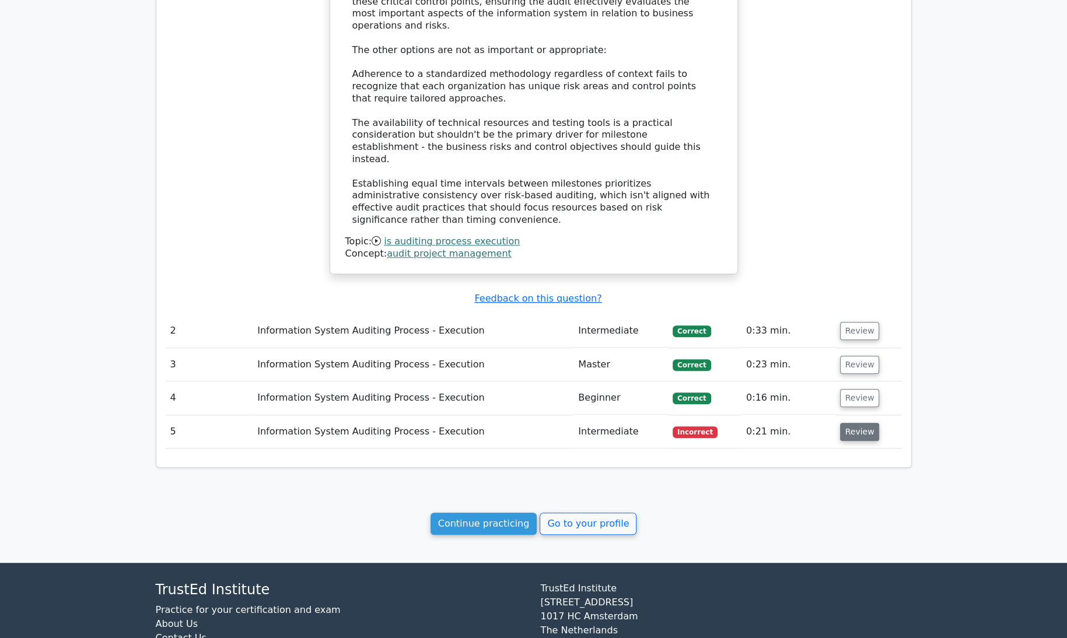
click at [859, 423] on button "Review" at bounding box center [860, 432] width 40 height 18
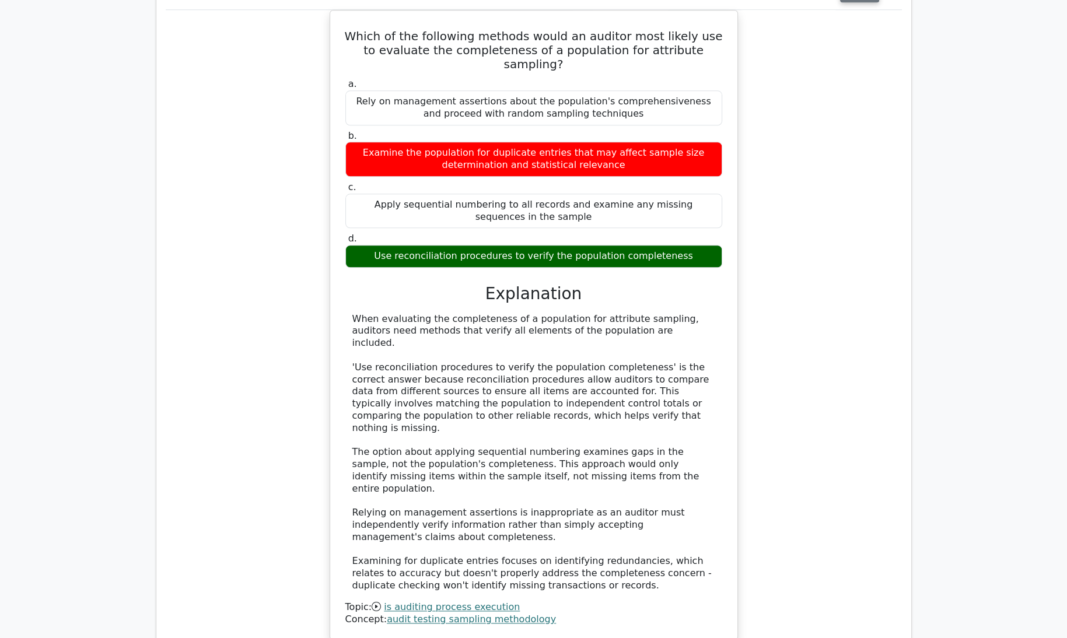
scroll to position [1634, 0]
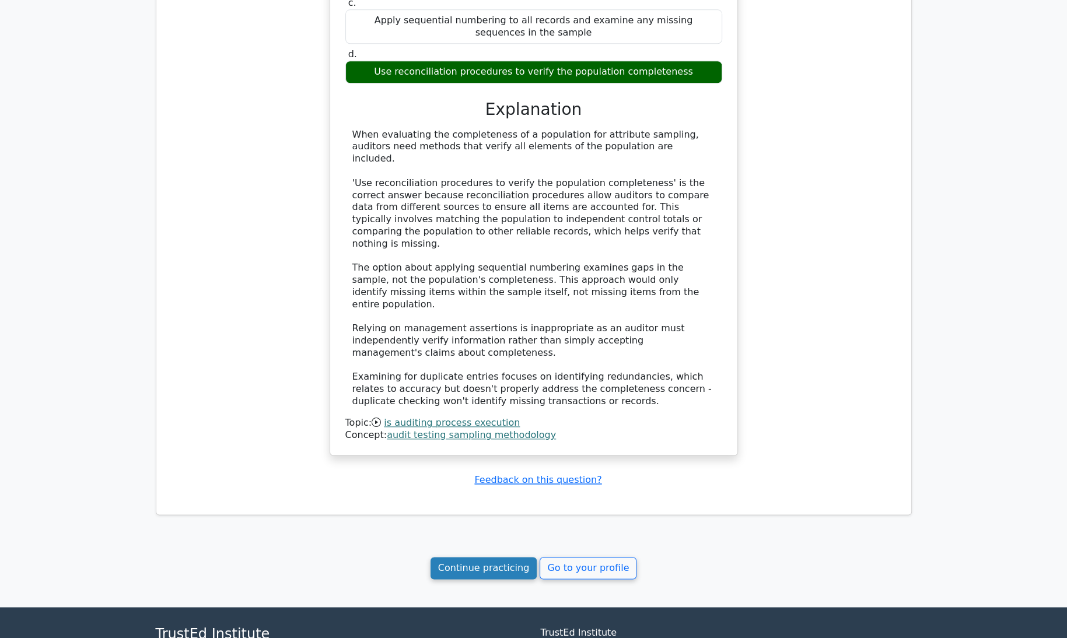
click at [471, 557] on link "Continue practicing" at bounding box center [483, 568] width 107 height 22
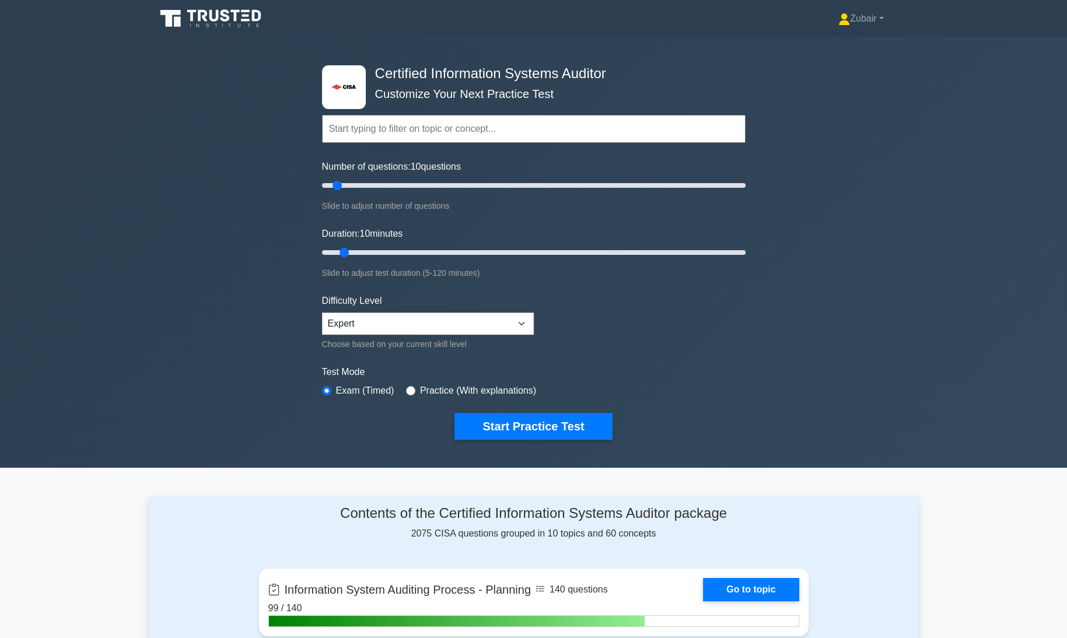
scroll to position [365, 0]
